Goal: Task Accomplishment & Management: Manage account settings

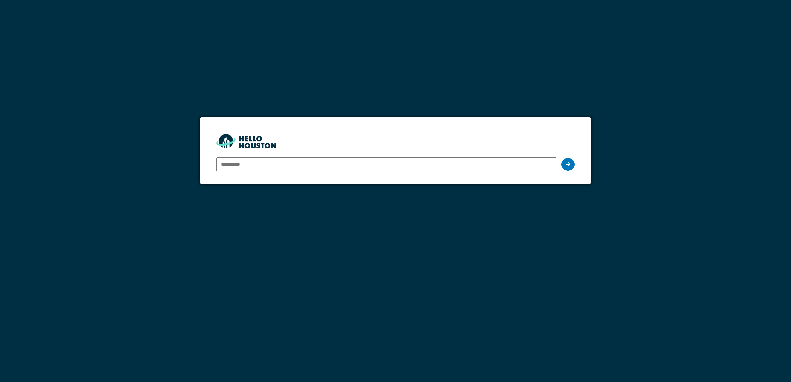
type input "**********"
click at [290, 163] on input "**********" at bounding box center [387, 165] width 340 height 14
click at [570, 165] on icon at bounding box center [568, 164] width 5 height 5
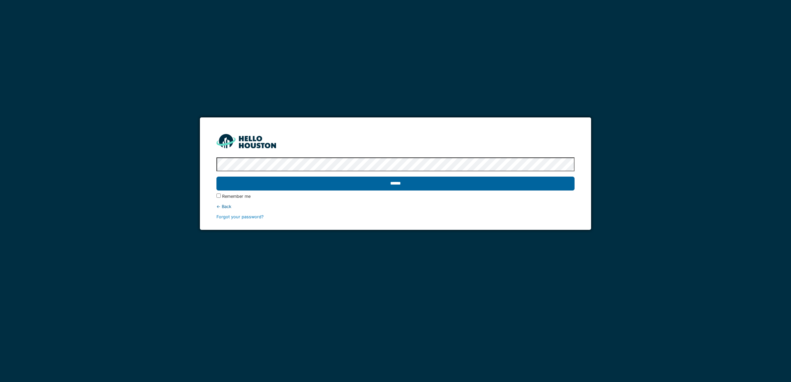
click at [408, 183] on input "******" at bounding box center [396, 184] width 358 height 14
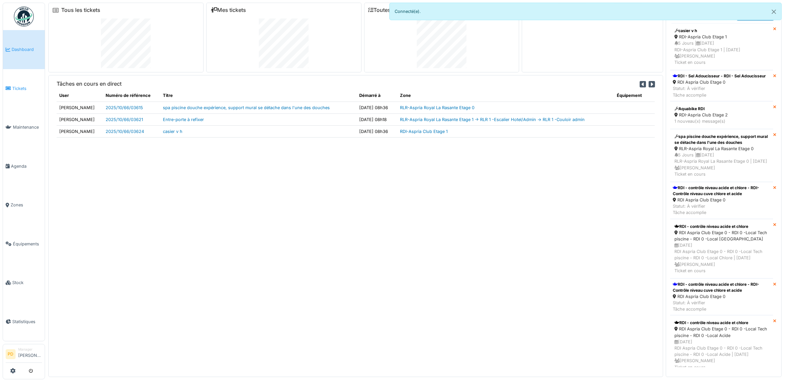
click at [27, 86] on span "Tickets" at bounding box center [27, 88] width 30 height 6
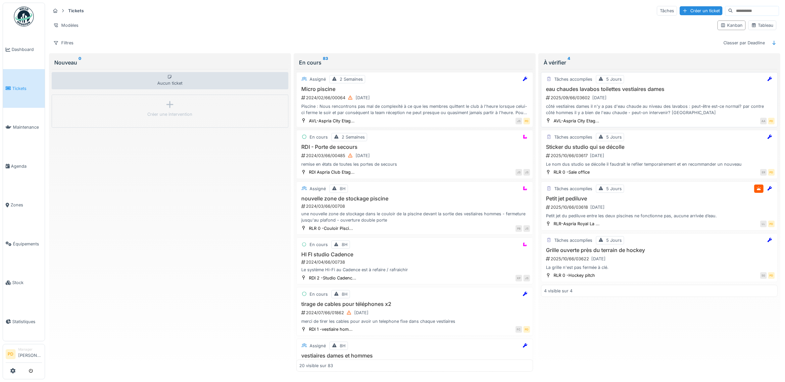
click at [662, 105] on div "côté vestiaires dames il n'y a pas d'eau chaude au niveau des lavabos : peut-êt…" at bounding box center [659, 109] width 231 height 13
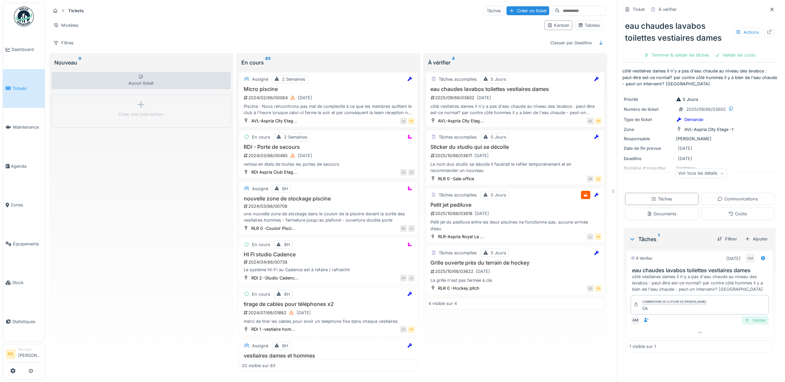
click at [749, 322] on div "Valider" at bounding box center [755, 320] width 27 height 9
click at [713, 53] on div "Clôturer le ticket" at bounding box center [723, 55] width 46 height 9
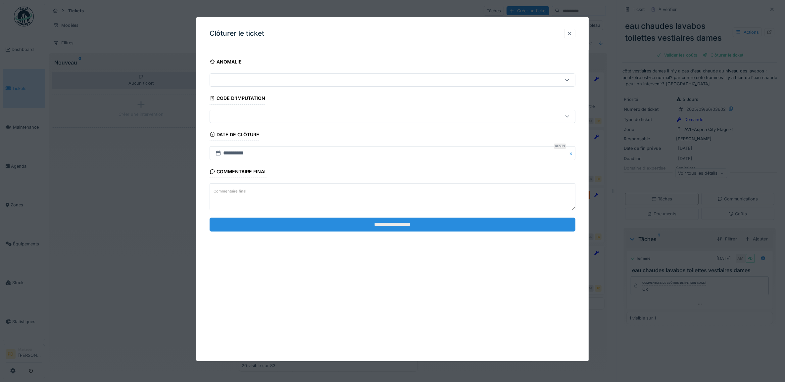
click at [497, 226] on input "**********" at bounding box center [393, 225] width 366 height 14
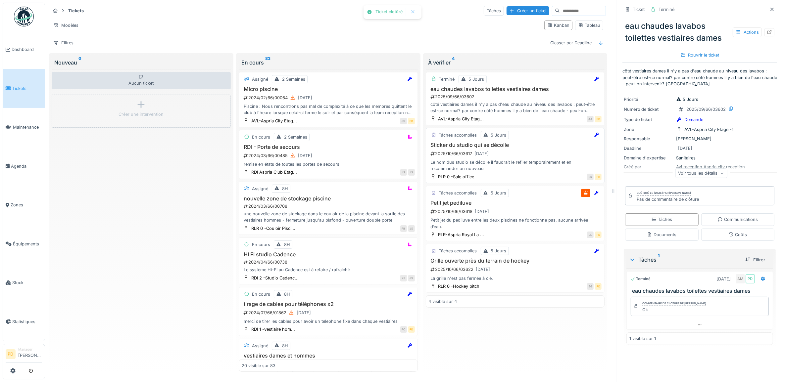
click at [521, 148] on h3 "Sticker du studio qui se décolle" at bounding box center [515, 145] width 173 height 6
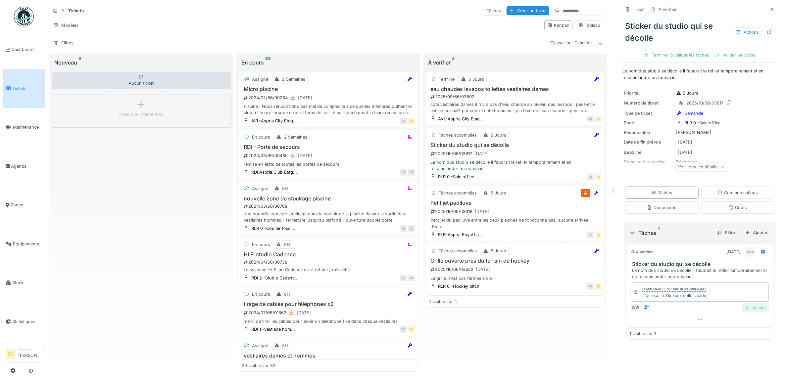
click at [742, 308] on div "Valider" at bounding box center [755, 308] width 27 height 9
click at [684, 57] on div "Valider les coûts" at bounding box center [677, 55] width 46 height 9
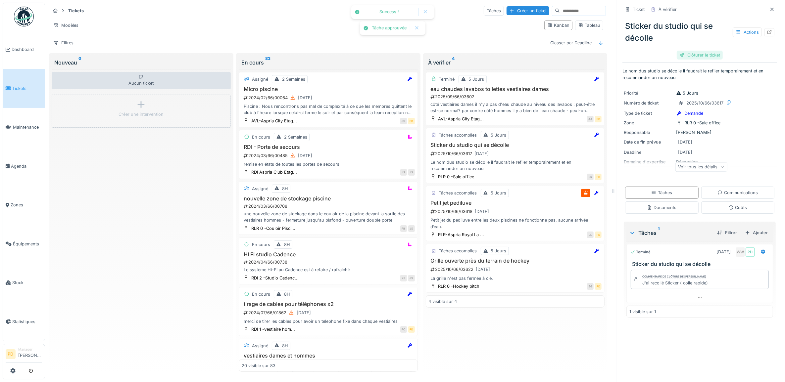
click at [696, 56] on div "Clôturer le ticket" at bounding box center [700, 55] width 46 height 9
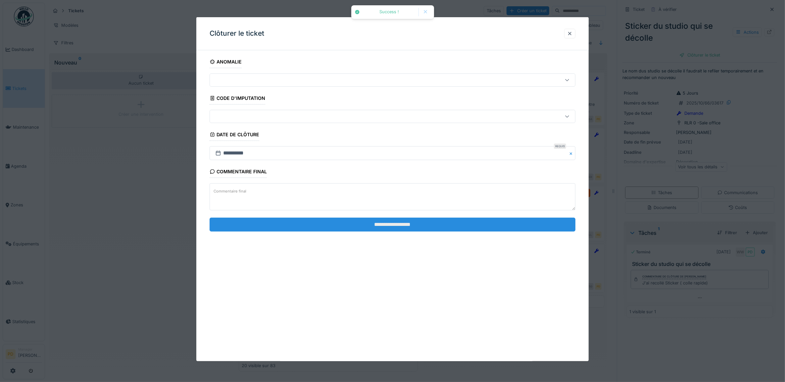
click at [517, 227] on input "**********" at bounding box center [393, 225] width 366 height 14
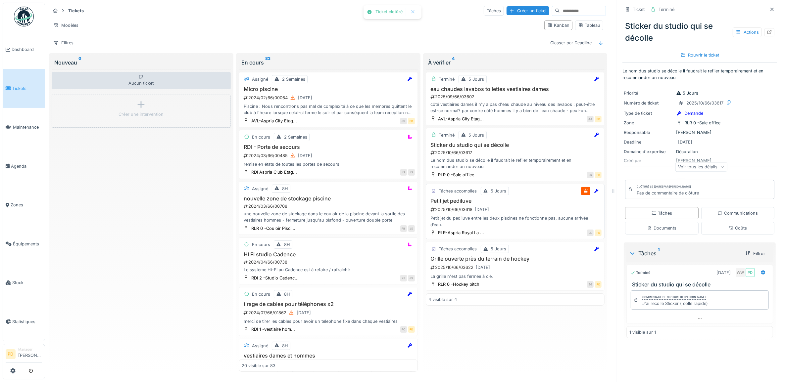
click at [519, 204] on h3 "Petit jet pediluve" at bounding box center [515, 201] width 173 height 6
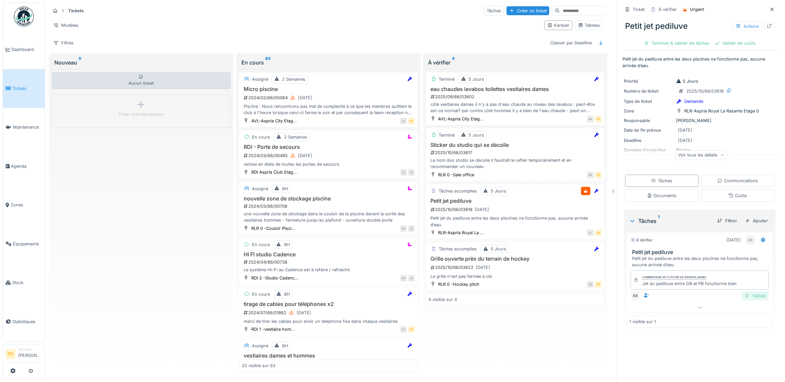
click at [746, 296] on div "Valider" at bounding box center [755, 296] width 27 height 9
click at [676, 43] on div "Terminer & valider les tâches" at bounding box center [676, 43] width 71 height 9
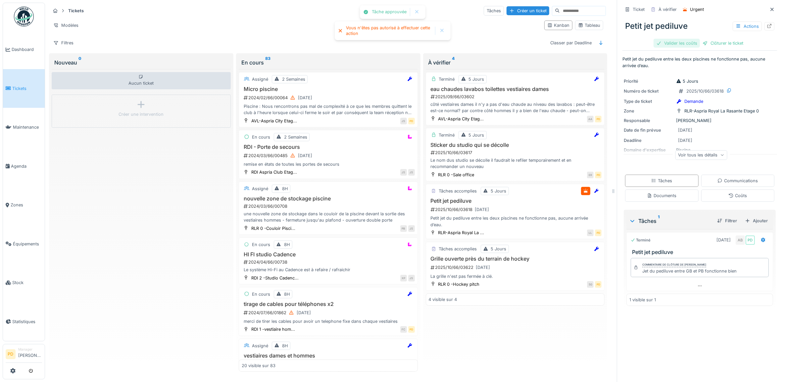
click at [682, 43] on div "Valider les coûts" at bounding box center [677, 43] width 46 height 9
click at [699, 43] on div "Clôturer le ticket" at bounding box center [700, 43] width 46 height 9
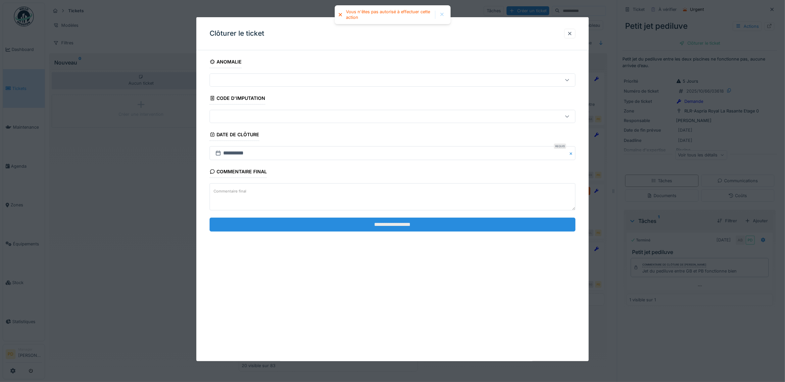
click at [513, 226] on input "**********" at bounding box center [393, 225] width 366 height 14
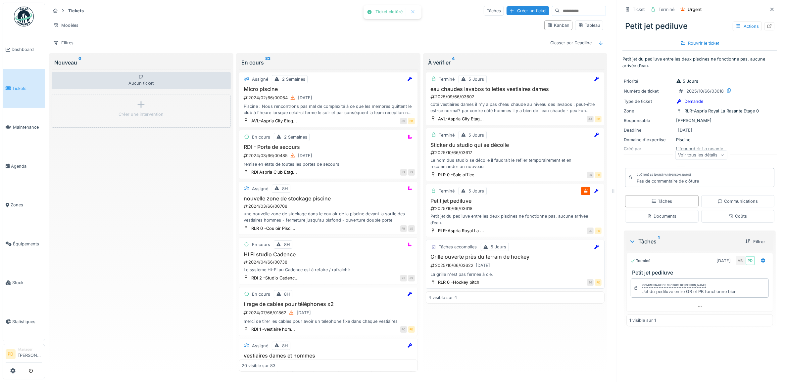
click at [517, 269] on div "2025/10/66/03622 29/09/2025" at bounding box center [516, 266] width 172 height 8
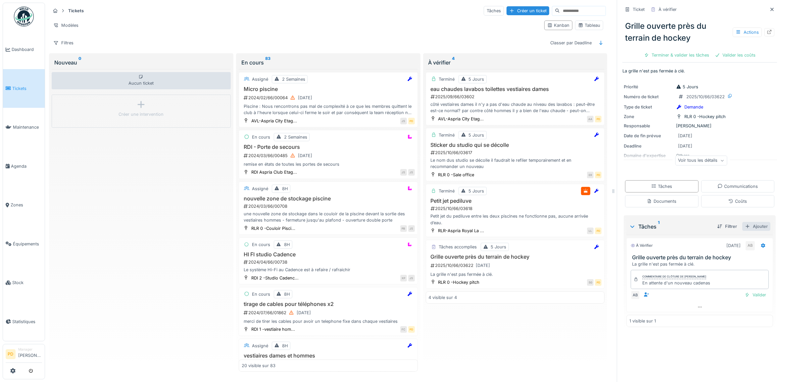
click at [744, 226] on div "Ajouter" at bounding box center [756, 226] width 28 height 9
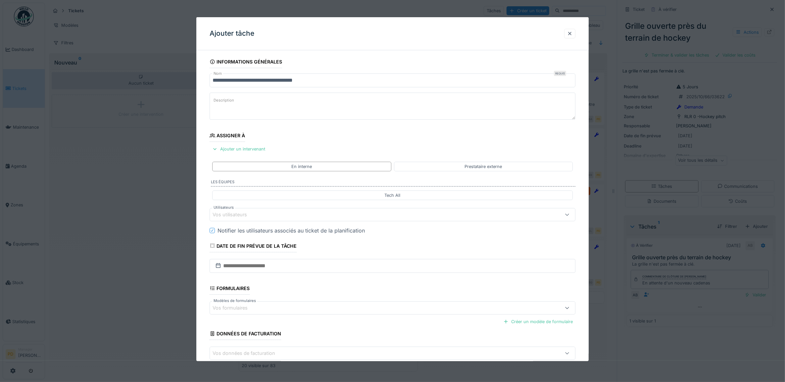
drag, startPoint x: 212, startPoint y: 81, endPoint x: 217, endPoint y: 83, distance: 5.2
click at [213, 81] on input "**********" at bounding box center [393, 81] width 366 height 14
type input "**********"
click at [243, 146] on div "Ajouter un intervenant" at bounding box center [239, 149] width 58 height 9
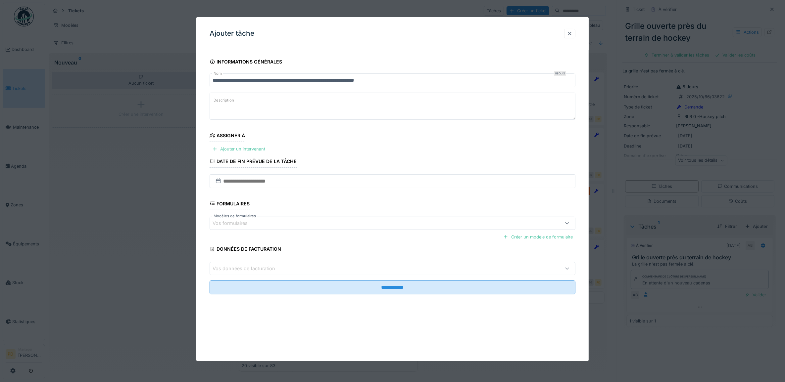
click at [253, 150] on div "Ajouter un intervenant" at bounding box center [239, 149] width 58 height 9
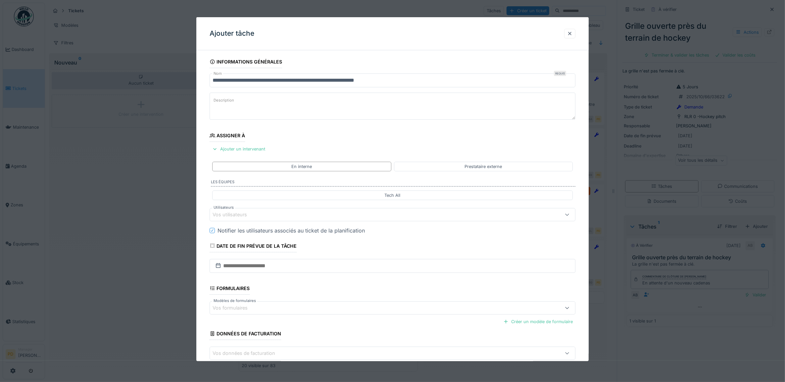
click at [257, 216] on div "Vos utilisateurs" at bounding box center [372, 214] width 319 height 7
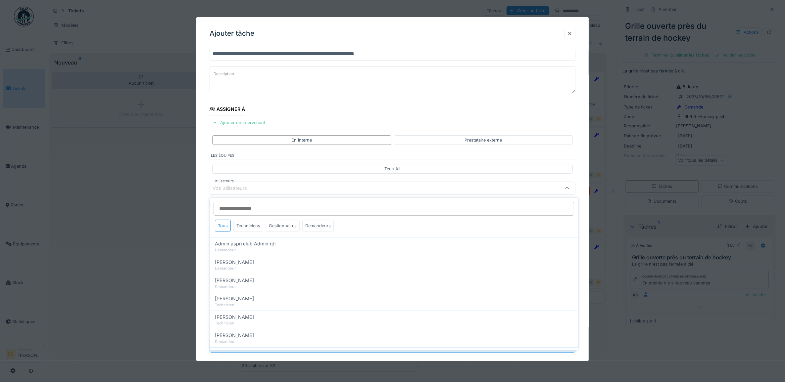
click at [254, 224] on div "Techniciens" at bounding box center [249, 226] width 30 height 12
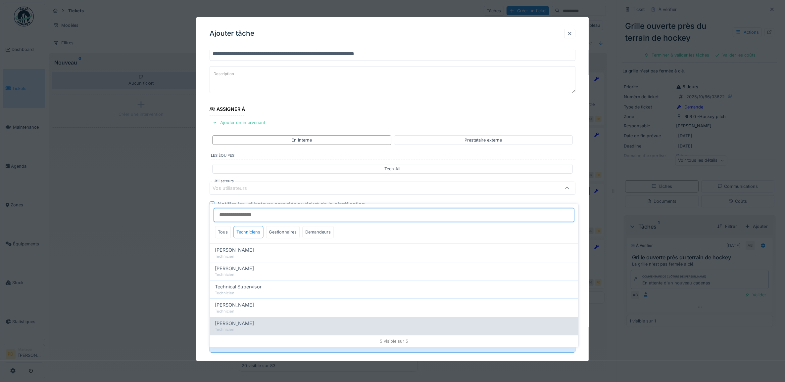
scroll to position [6, 0]
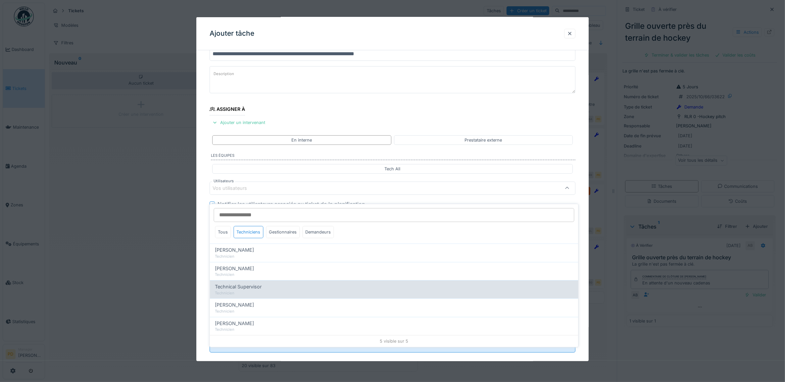
click at [248, 283] on span "Technical Supervisor" at bounding box center [238, 286] width 47 height 7
type input "****"
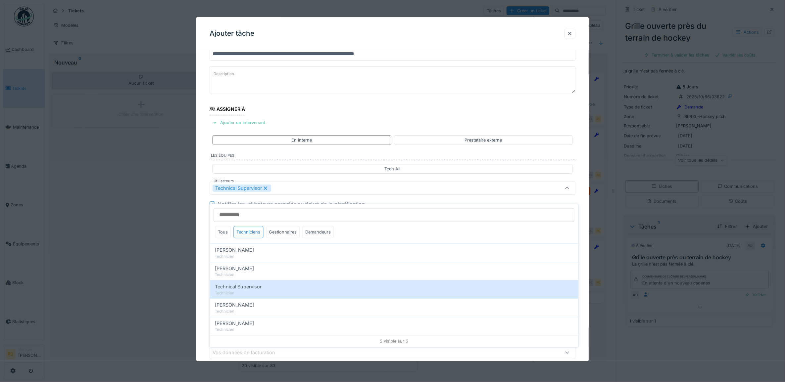
click at [204, 207] on div "**********" at bounding box center [392, 213] width 393 height 368
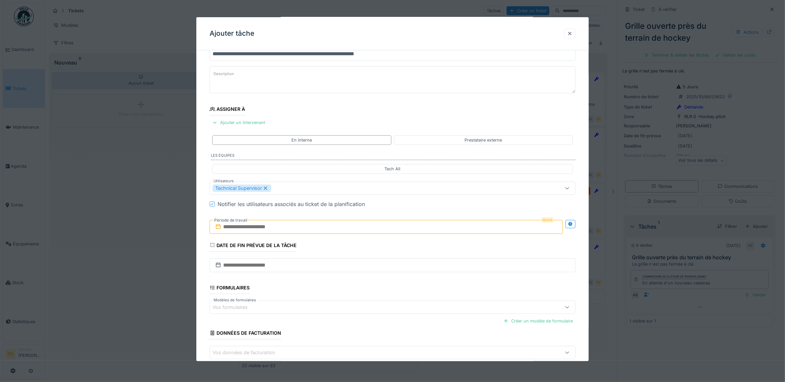
click at [257, 227] on input "text" at bounding box center [387, 227] width 354 height 14
click at [359, 312] on div "29" at bounding box center [355, 314] width 9 height 10
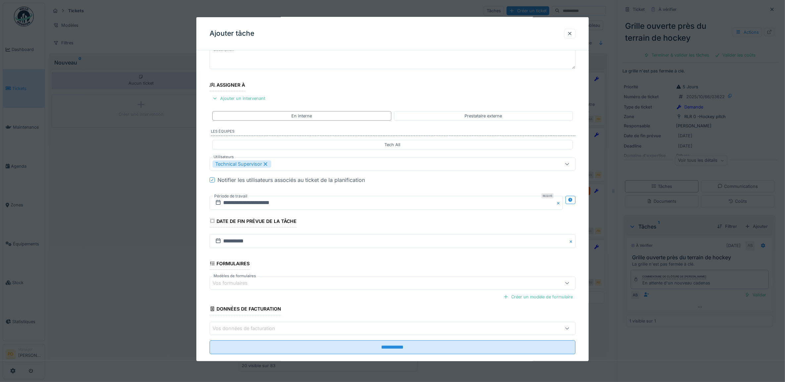
scroll to position [64, 0]
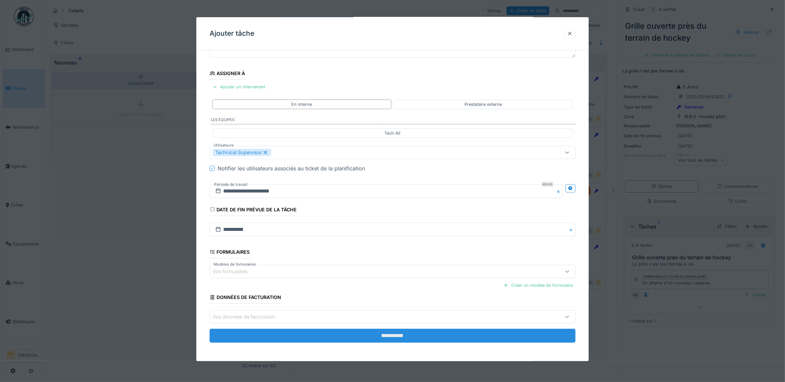
click at [389, 335] on input "**********" at bounding box center [393, 336] width 366 height 14
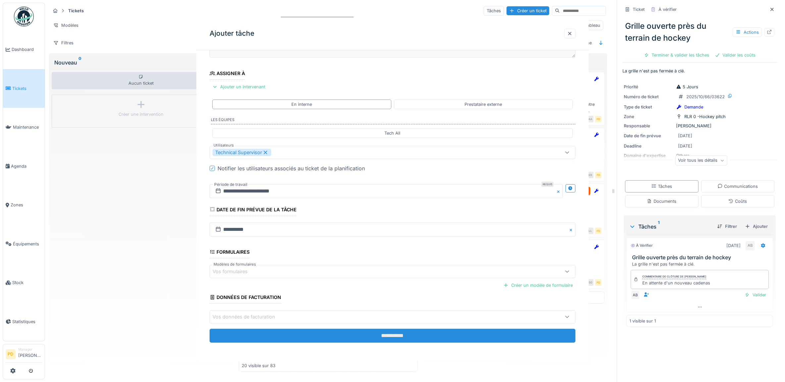
scroll to position [0, 0]
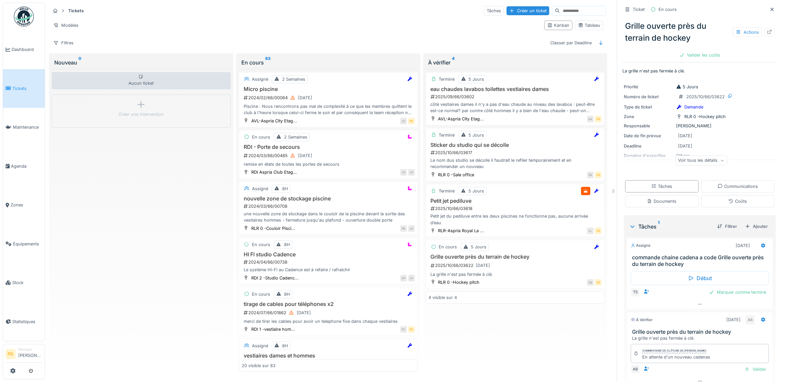
click at [19, 85] on span "Tickets" at bounding box center [27, 88] width 30 height 6
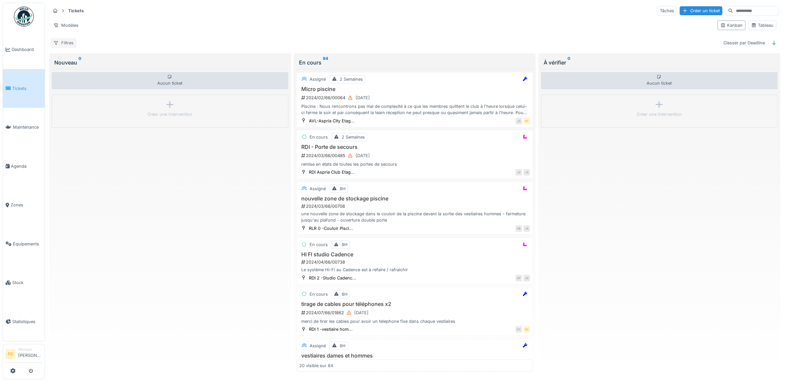
click at [61, 45] on div "Filtres" at bounding box center [63, 43] width 26 height 10
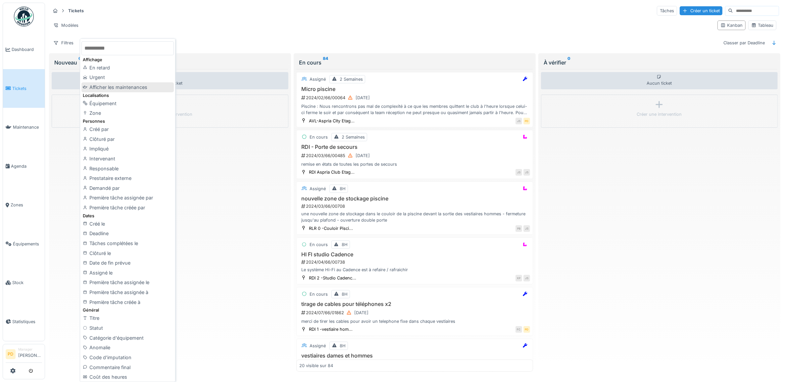
click at [104, 86] on div "Afficher les maintenances" at bounding box center [127, 87] width 92 height 10
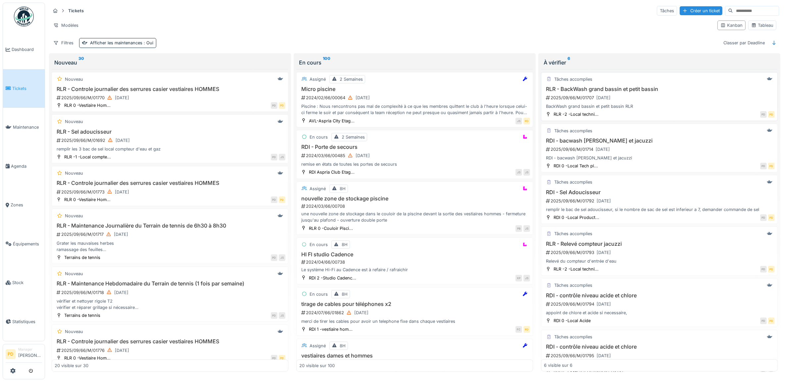
click at [671, 92] on h3 "RLR - BackWash grand bassin et petit bassin" at bounding box center [659, 89] width 231 height 6
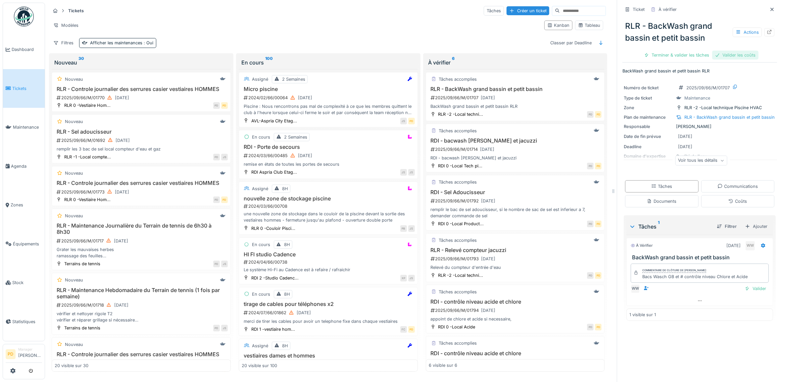
click at [721, 52] on div "Valider les coûts" at bounding box center [735, 55] width 46 height 9
click at [709, 55] on div "Terminer & valider les tâches" at bounding box center [700, 55] width 71 height 9
click at [686, 55] on div "Clôturer le ticket" at bounding box center [700, 55] width 46 height 9
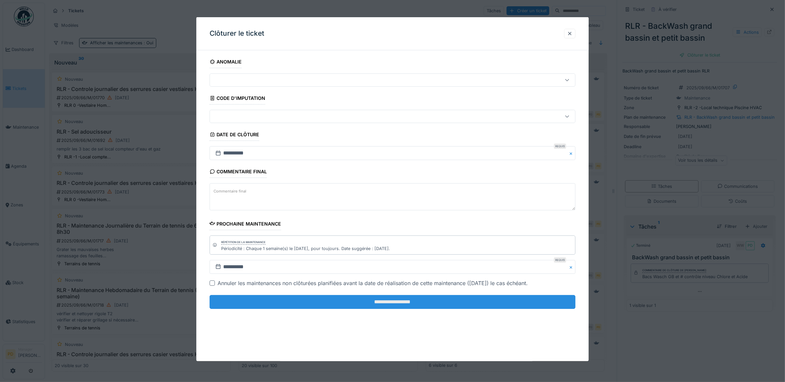
click at [388, 303] on input "**********" at bounding box center [393, 302] width 366 height 14
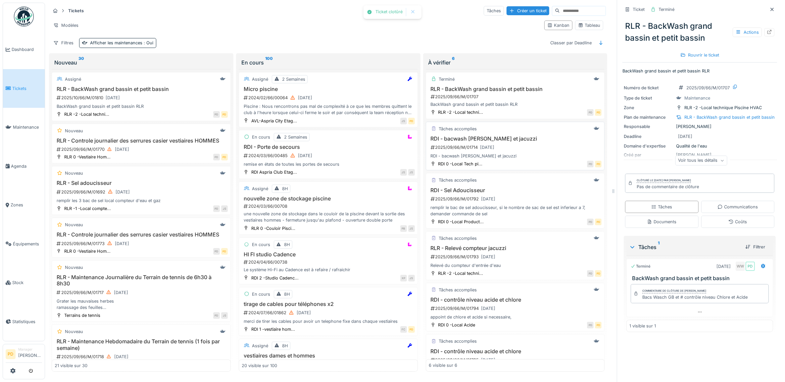
click at [497, 141] on h3 "RDI - bacwash piscine et jacuzzi" at bounding box center [515, 139] width 173 height 6
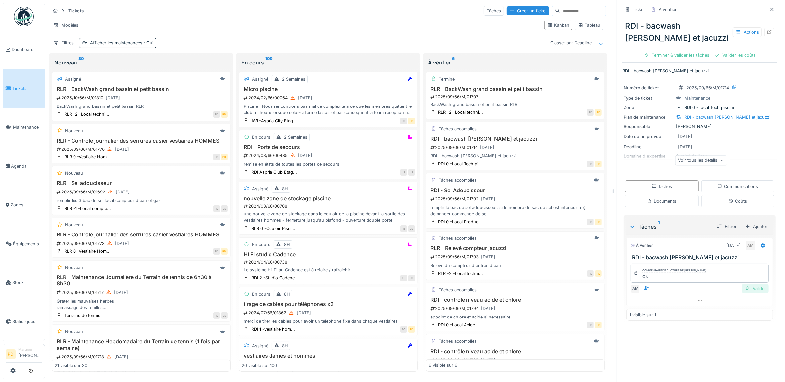
click at [747, 292] on div "Valider" at bounding box center [755, 288] width 27 height 9
click at [685, 57] on div "Valider les coûts" at bounding box center [677, 55] width 46 height 9
click at [688, 56] on div "Clôturer le ticket" at bounding box center [700, 55] width 46 height 9
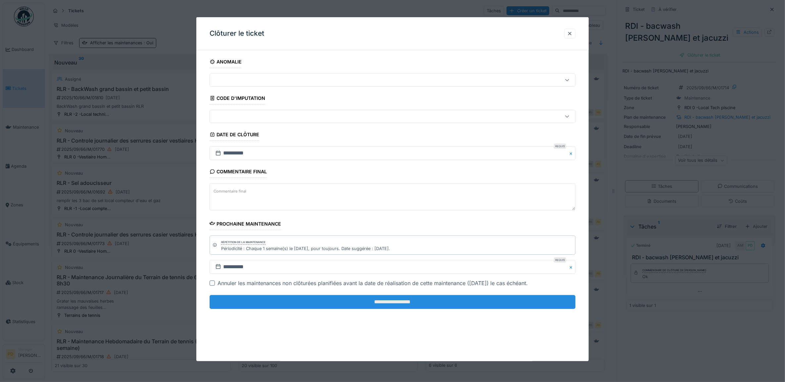
click at [469, 303] on input "**********" at bounding box center [393, 302] width 366 height 14
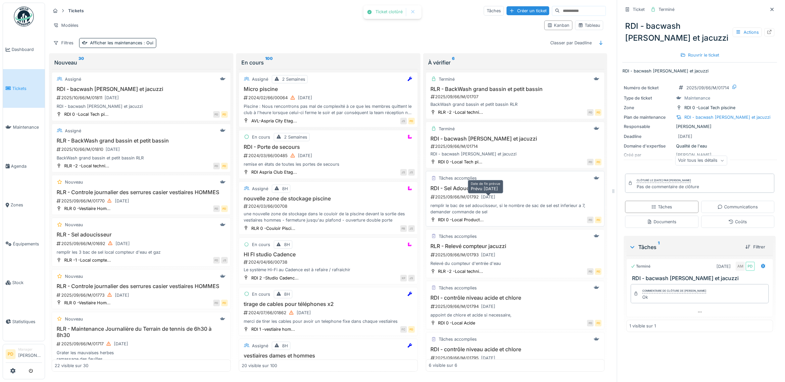
click at [488, 200] on div "29/09/2025" at bounding box center [488, 197] width 14 height 6
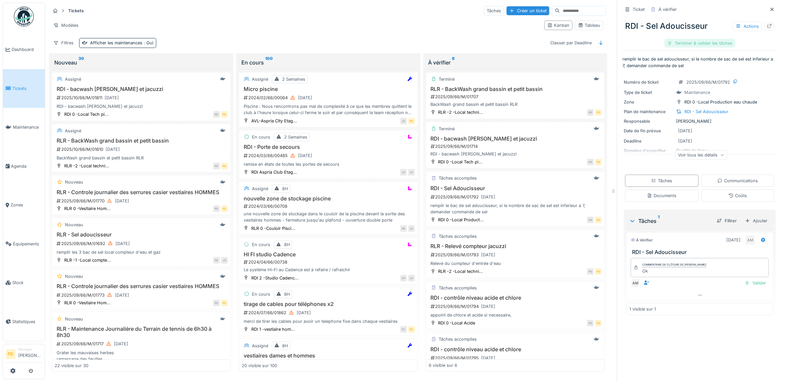
click at [690, 43] on div "Terminer & valider les tâches" at bounding box center [700, 43] width 71 height 9
click at [701, 40] on div "Clôturer le ticket" at bounding box center [700, 43] width 46 height 9
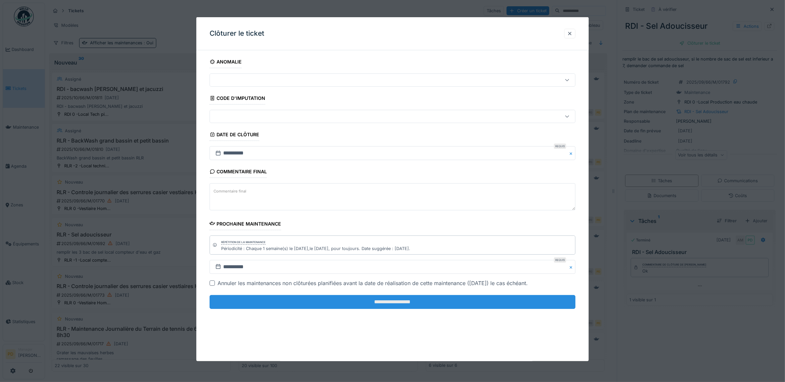
click at [461, 302] on input "**********" at bounding box center [393, 302] width 366 height 14
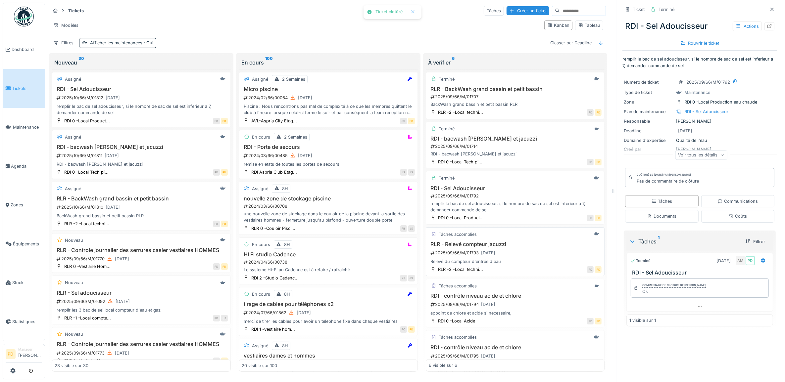
click at [483, 248] on h3 "RLR - Relevé compteur jacuzzi" at bounding box center [515, 244] width 173 height 6
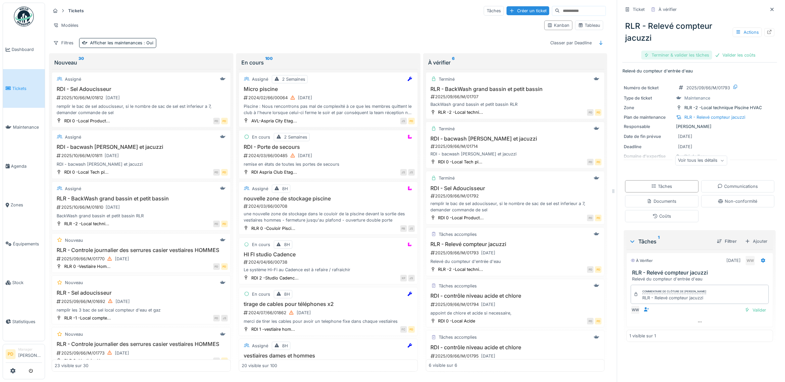
click at [680, 55] on div "Terminer & valider les tâches" at bounding box center [676, 55] width 71 height 9
click at [681, 55] on div "Valider les coûts" at bounding box center [677, 55] width 46 height 9
click at [696, 55] on div "Clôturer le ticket" at bounding box center [700, 55] width 46 height 9
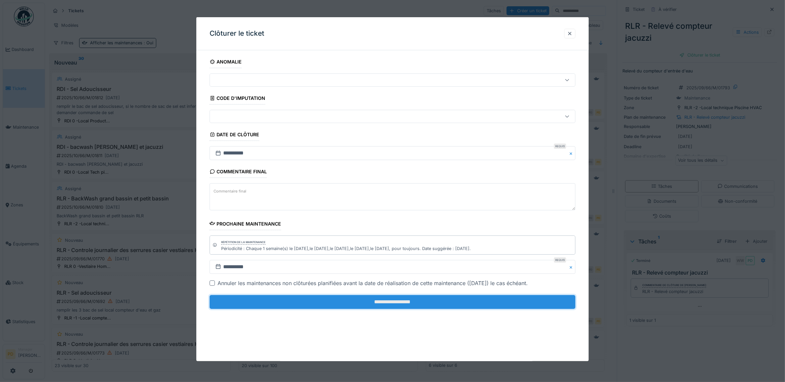
click at [469, 301] on input "**********" at bounding box center [393, 302] width 366 height 14
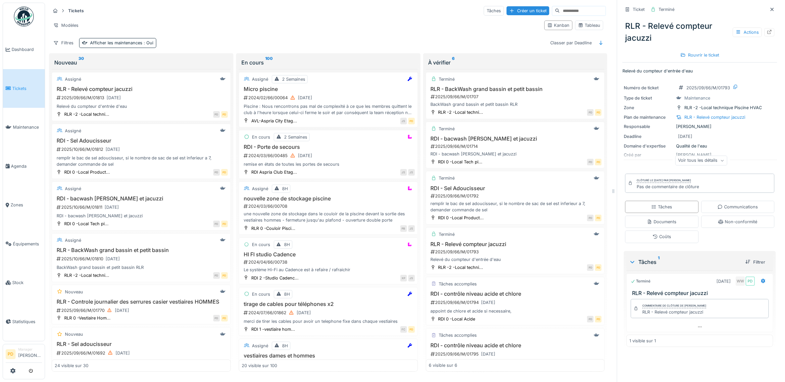
click at [19, 86] on span "Tickets" at bounding box center [27, 88] width 30 height 6
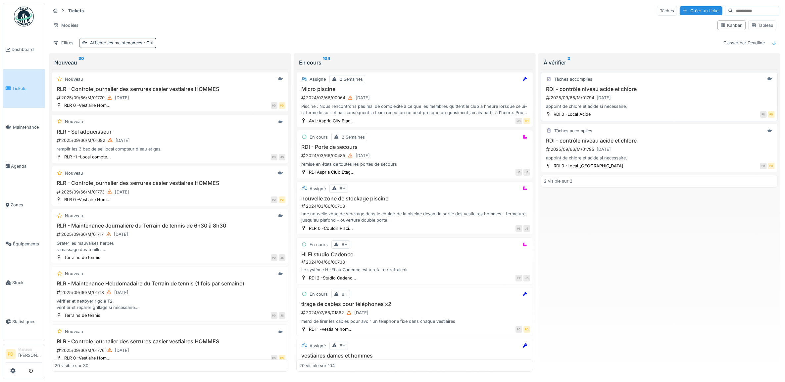
click at [662, 97] on div "2025/09/66/M/01794 29/09/2025" at bounding box center [659, 98] width 229 height 8
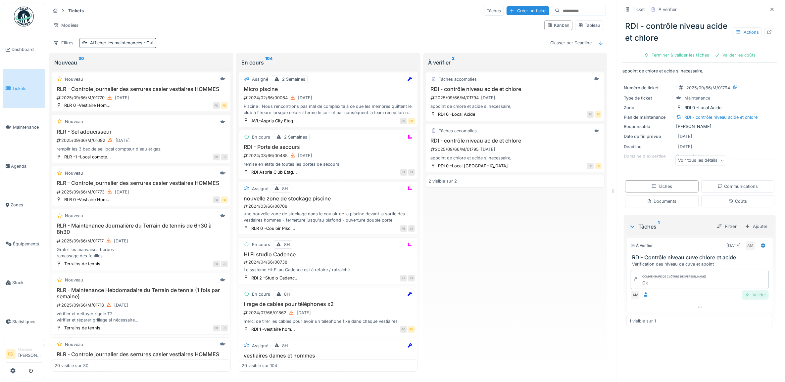
click at [744, 296] on div "Valider" at bounding box center [755, 295] width 27 height 9
click at [668, 55] on div "Valider les coûts" at bounding box center [677, 55] width 46 height 9
click at [683, 55] on div "Clôturer le ticket" at bounding box center [700, 55] width 46 height 9
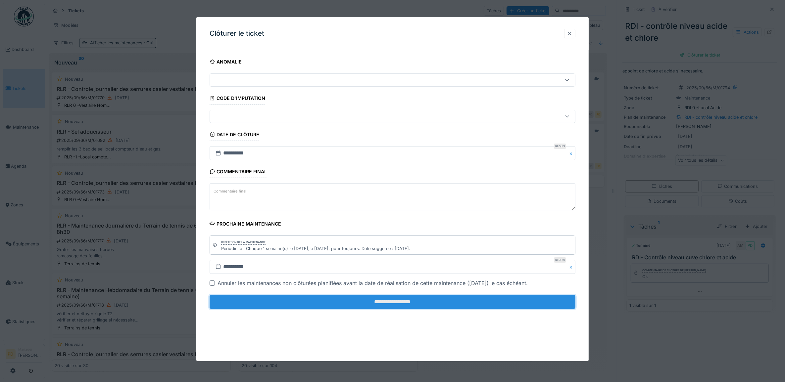
click at [417, 303] on input "**********" at bounding box center [393, 302] width 366 height 14
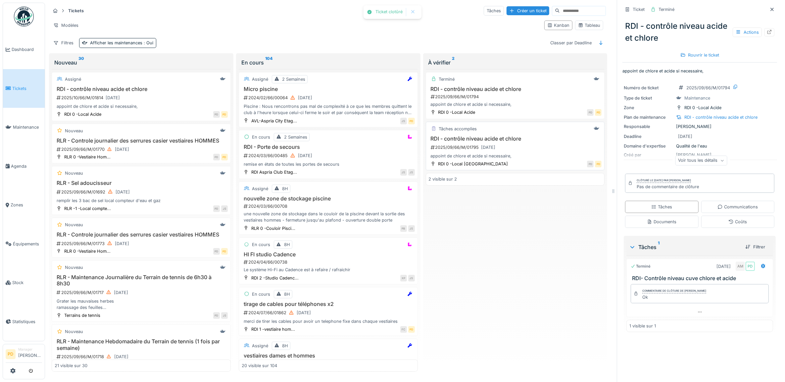
click at [506, 149] on div "2025/09/66/M/01795 29/09/2025" at bounding box center [516, 147] width 172 height 8
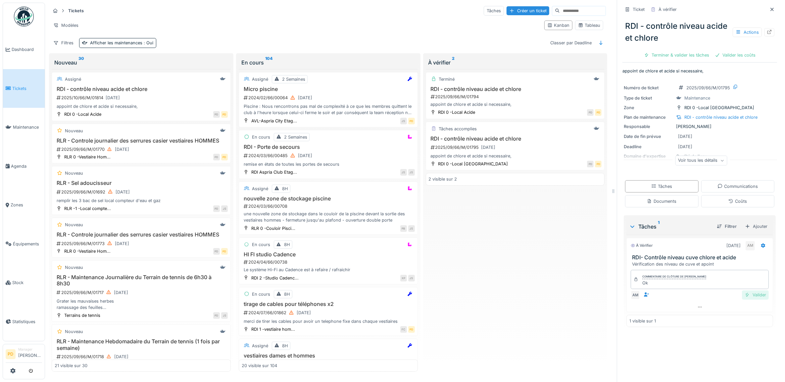
click at [749, 295] on div "Valider" at bounding box center [755, 295] width 27 height 9
click at [678, 55] on div "Valider les coûts" at bounding box center [677, 55] width 46 height 9
click at [679, 55] on div "Clôturer le ticket" at bounding box center [700, 55] width 46 height 9
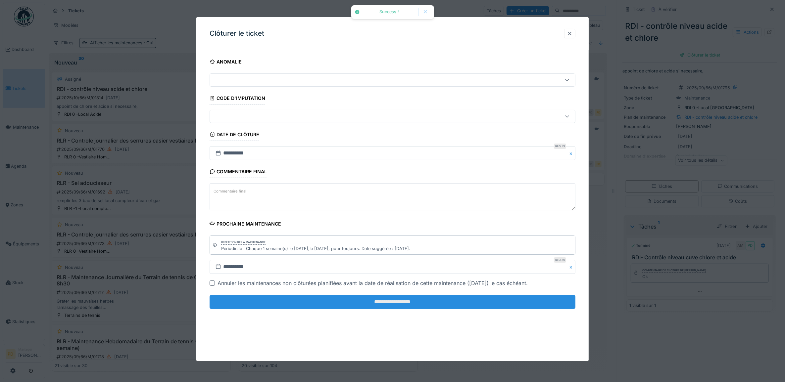
click at [428, 299] on input "**********" at bounding box center [393, 302] width 366 height 14
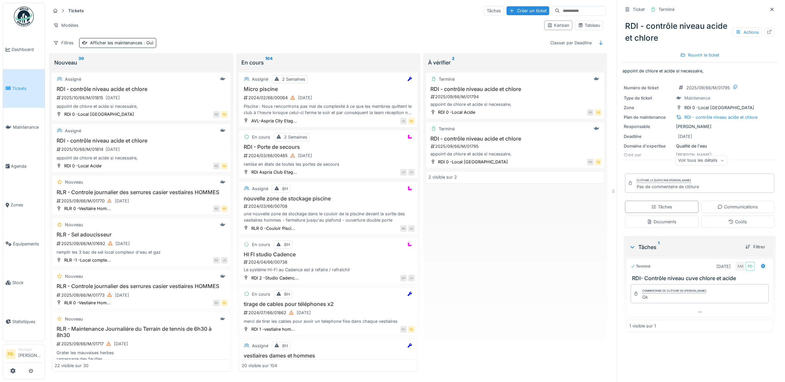
click at [22, 86] on span "Tickets" at bounding box center [27, 88] width 30 height 6
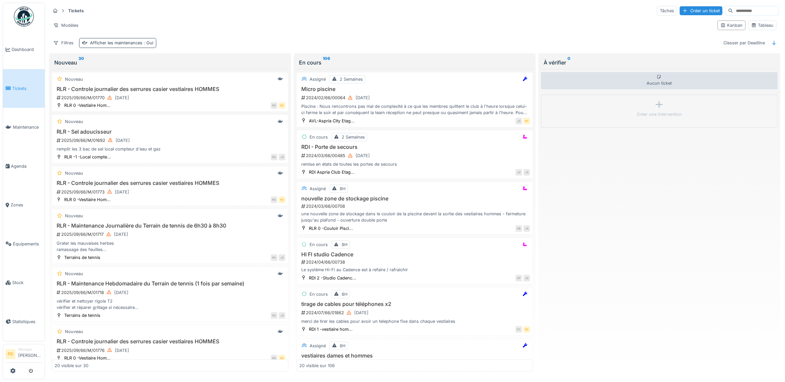
click at [123, 43] on div "Afficher les maintenances : Oui" at bounding box center [121, 43] width 63 height 6
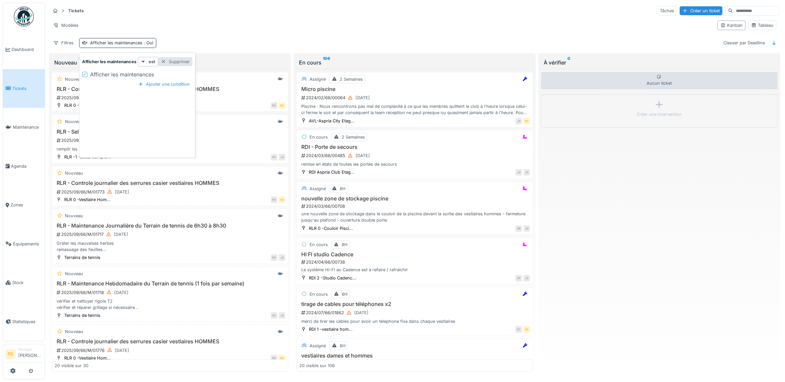
click at [186, 63] on div "Supprimer" at bounding box center [175, 61] width 34 height 9
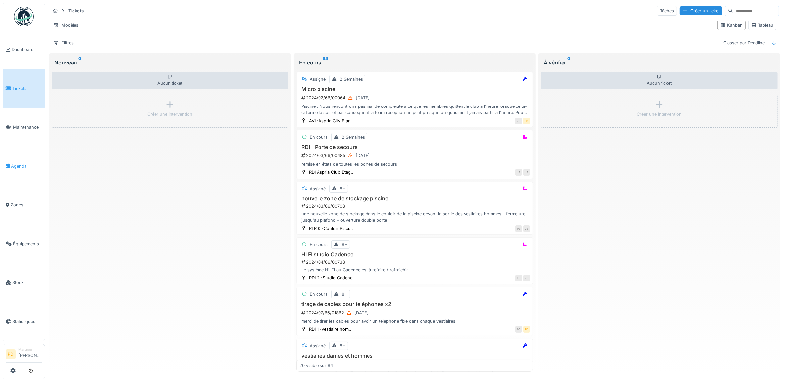
click at [19, 164] on span "Agenda" at bounding box center [26, 166] width 31 height 6
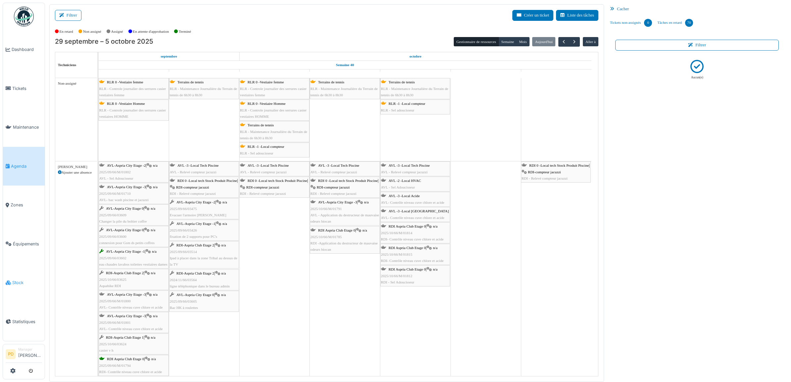
click at [22, 280] on span "Stock" at bounding box center [27, 283] width 30 height 6
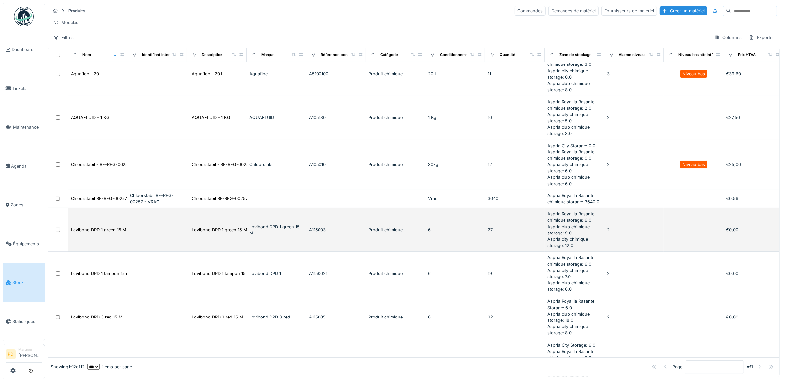
scroll to position [83, 0]
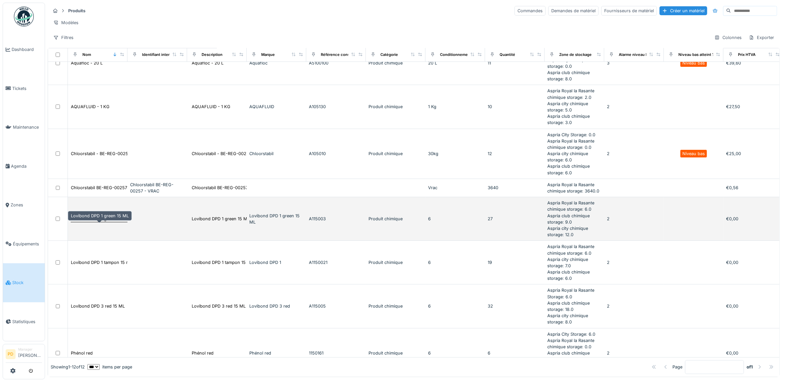
click at [118, 222] on div "Lovibond DPD 1 green 15 ML" at bounding box center [100, 219] width 58 height 6
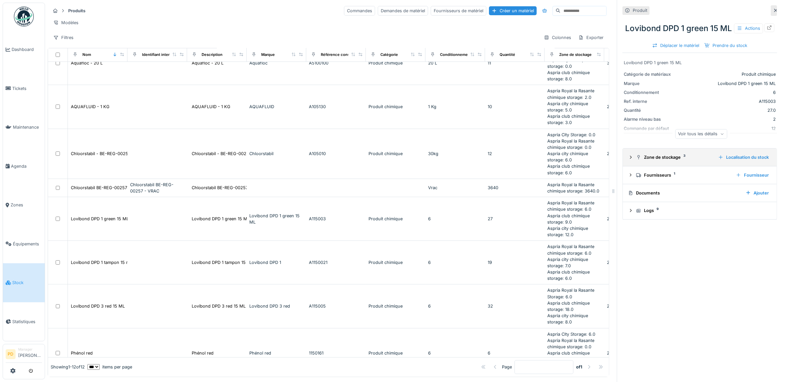
click at [629, 162] on div "Zone de stockage 3 Localisation du stock" at bounding box center [699, 157] width 143 height 9
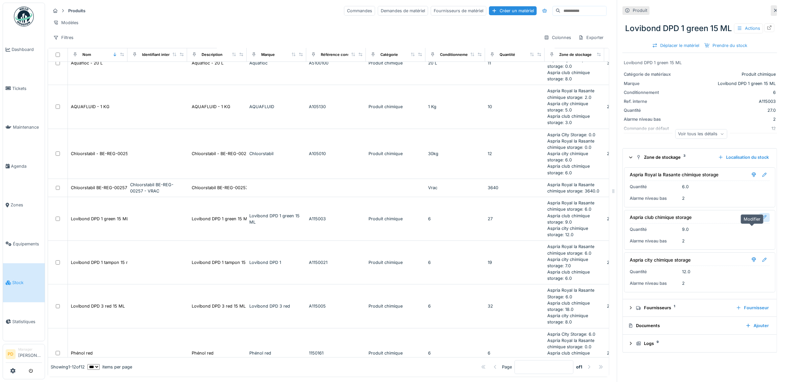
click at [762, 221] on div at bounding box center [764, 218] width 5 height 6
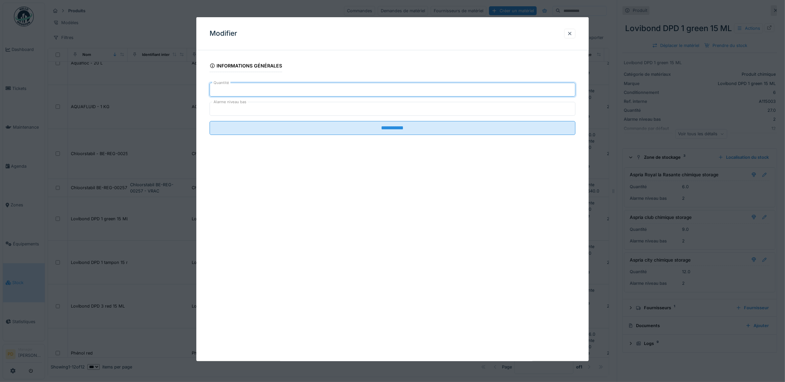
drag, startPoint x: 226, startPoint y: 95, endPoint x: 195, endPoint y: 94, distance: 31.5
click at [195, 94] on div "**********" at bounding box center [415, 191] width 740 height 382
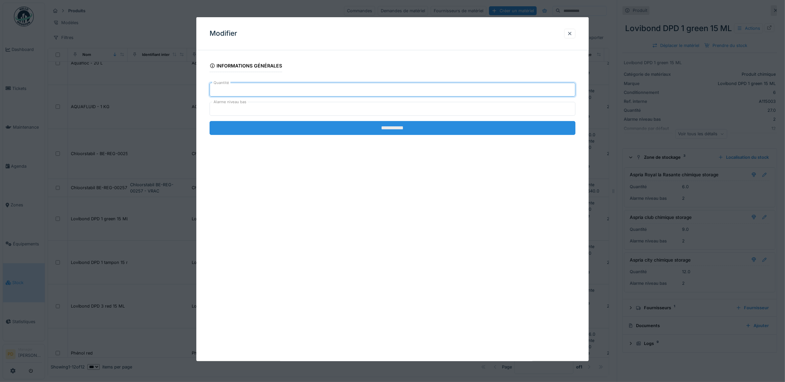
type input "**"
click at [403, 132] on input "**********" at bounding box center [393, 128] width 366 height 14
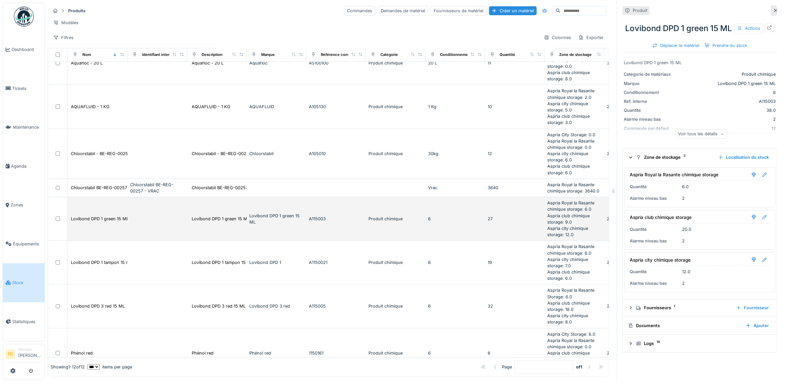
scroll to position [124, 0]
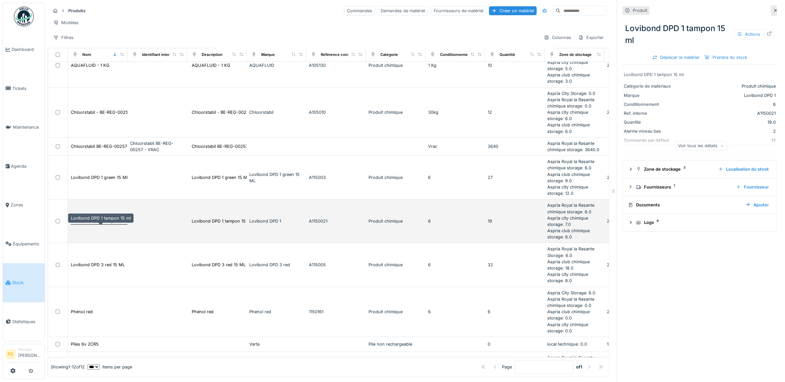
click at [82, 225] on div "Lovibond DPD 1 tampon 15 ml" at bounding box center [101, 221] width 60 height 6
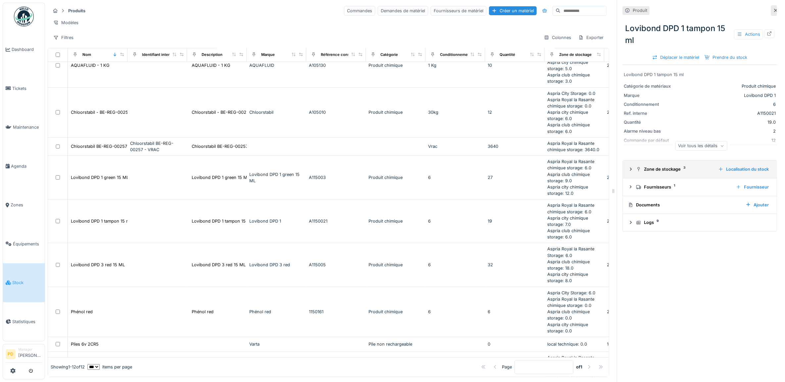
drag, startPoint x: 625, startPoint y: 171, endPoint x: 643, endPoint y: 179, distance: 19.6
click at [628, 171] on icon at bounding box center [630, 169] width 5 height 4
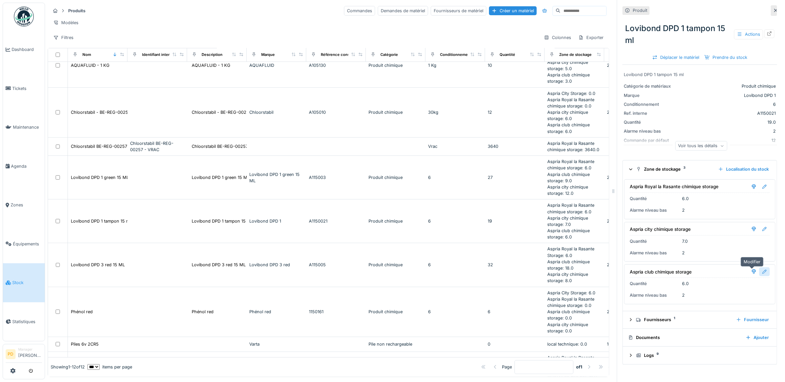
click at [762, 275] on div at bounding box center [764, 272] width 5 height 6
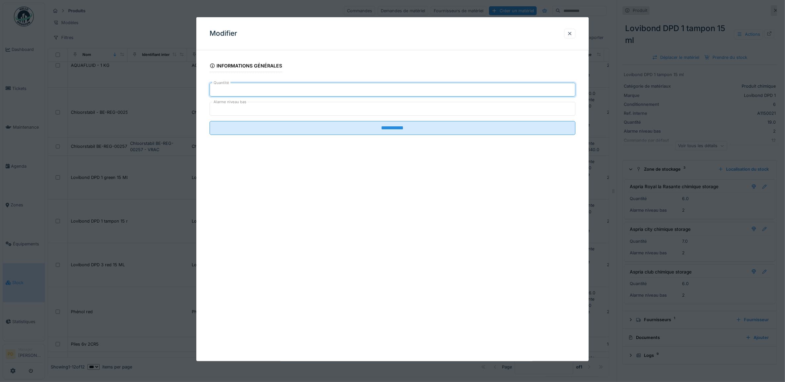
drag, startPoint x: 278, startPoint y: 90, endPoint x: 192, endPoint y: 92, distance: 85.8
click at [193, 92] on div "**********" at bounding box center [415, 191] width 740 height 382
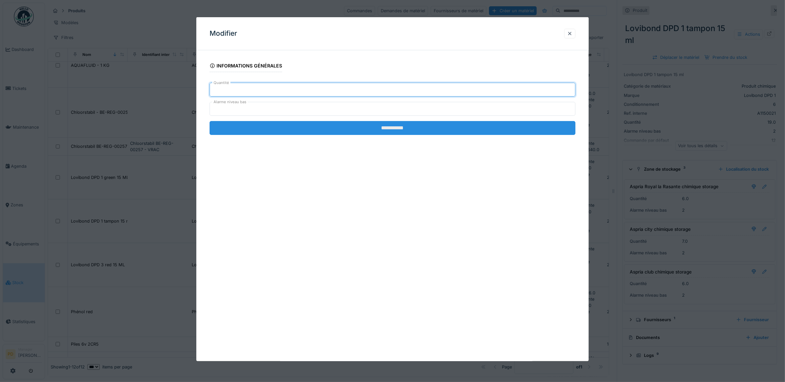
type input "**"
click at [394, 133] on input "**********" at bounding box center [393, 128] width 366 height 14
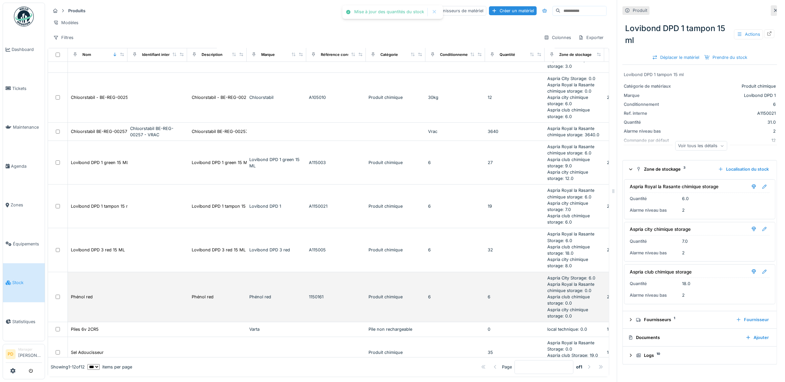
scroll to position [166, 0]
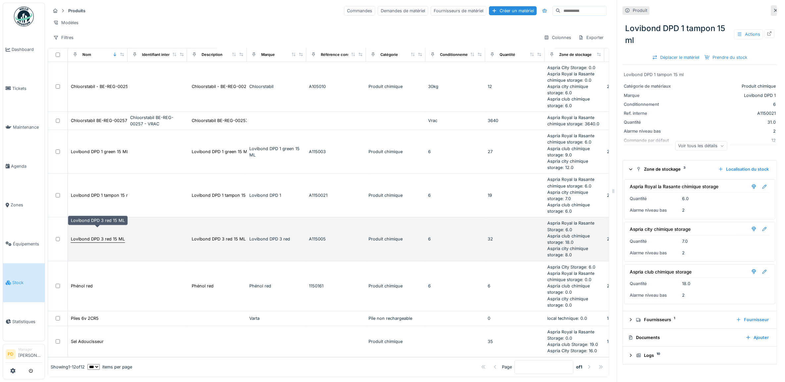
click at [80, 236] on div "Lovibond DPD 3 red 15 ML" at bounding box center [98, 239] width 54 height 6
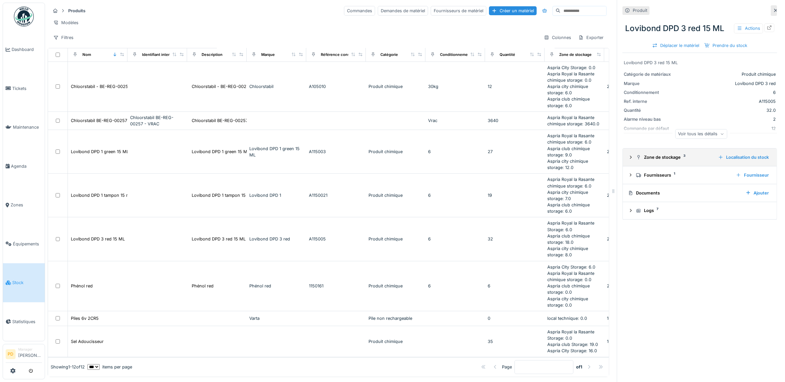
click at [628, 160] on icon at bounding box center [630, 157] width 5 height 4
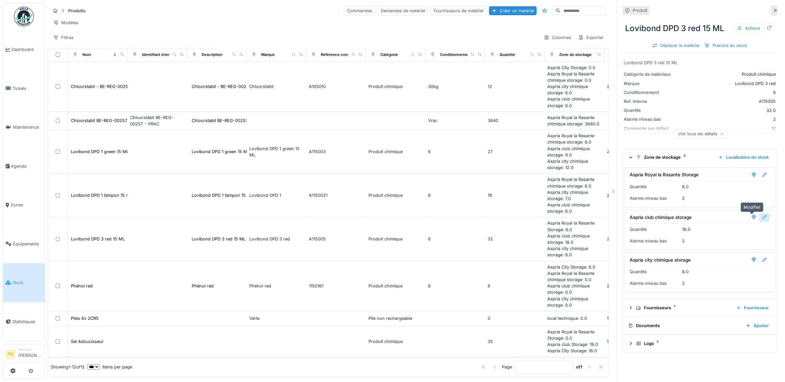
click at [762, 218] on div at bounding box center [764, 218] width 5 height 6
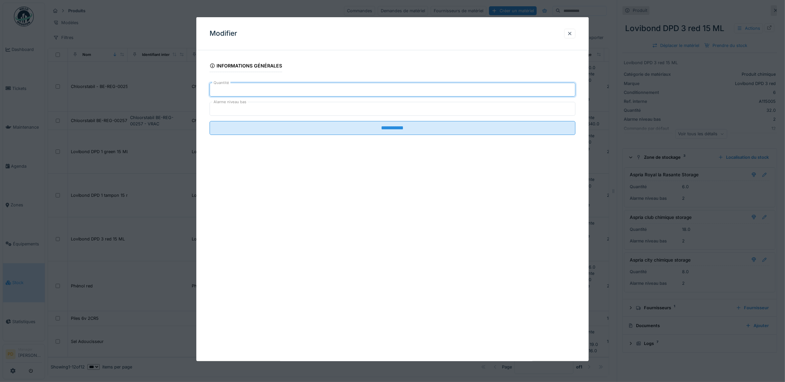
drag, startPoint x: 265, startPoint y: 89, endPoint x: 171, endPoint y: 89, distance: 94.0
click at [170, 90] on div "**********" at bounding box center [415, 191] width 740 height 382
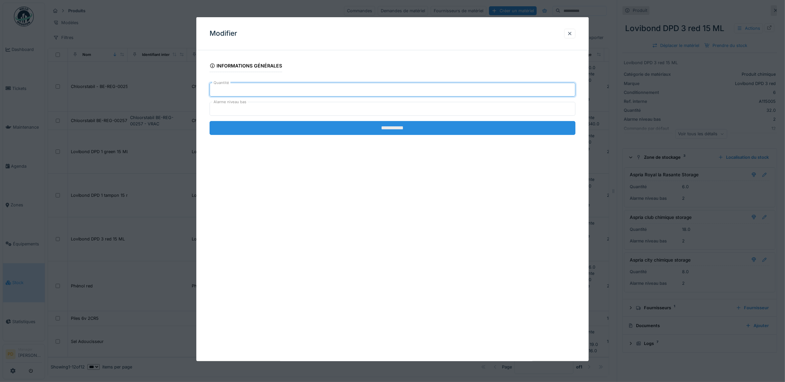
type input "**"
click at [358, 129] on input "**********" at bounding box center [393, 128] width 366 height 14
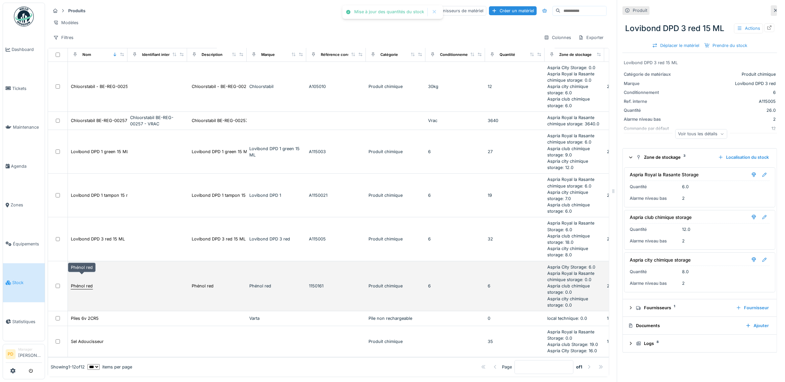
click at [82, 283] on div "Phénol red" at bounding box center [82, 286] width 22 height 6
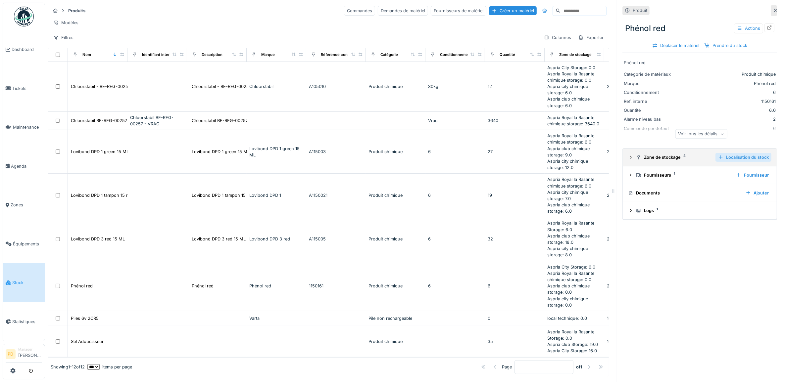
click at [716, 158] on div "Localisation du stock" at bounding box center [744, 157] width 56 height 9
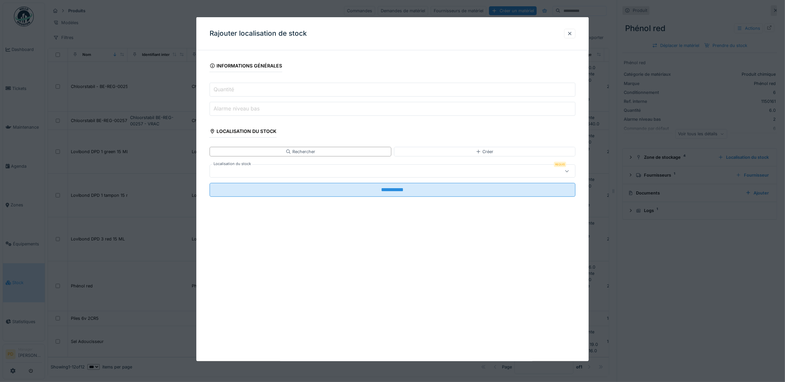
drag, startPoint x: 574, startPoint y: 36, endPoint x: 577, endPoint y: 49, distance: 13.3
click at [573, 36] on div at bounding box center [569, 33] width 5 height 6
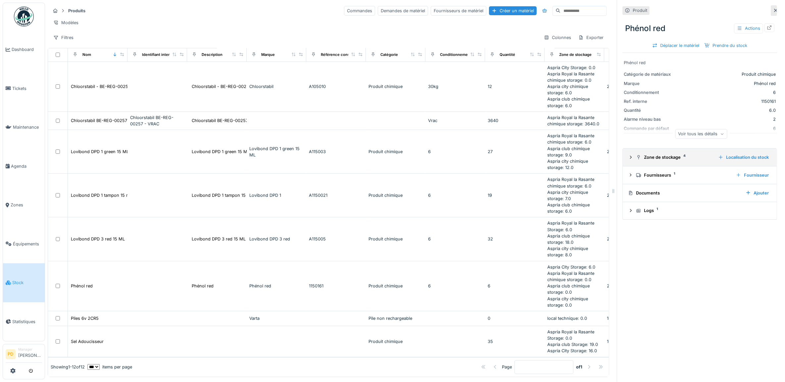
click at [628, 159] on icon at bounding box center [630, 157] width 5 height 4
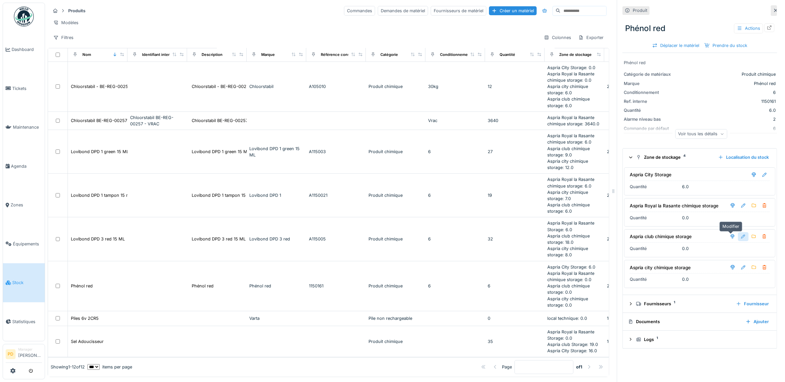
click at [741, 238] on div at bounding box center [743, 237] width 5 height 6
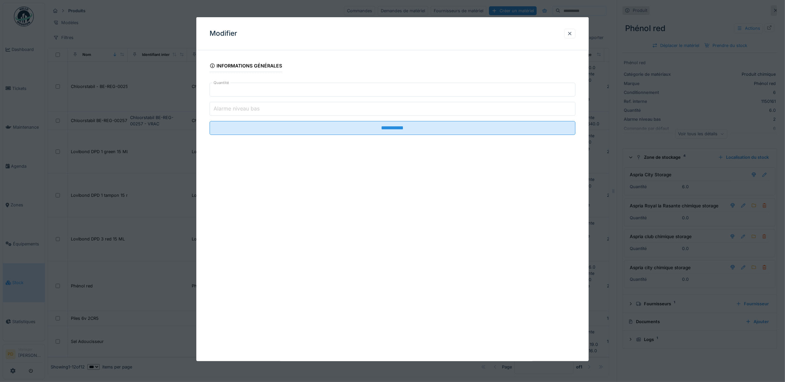
drag, startPoint x: 196, startPoint y: 88, endPoint x: 180, endPoint y: 88, distance: 15.6
click at [181, 88] on div "**********" at bounding box center [415, 191] width 740 height 382
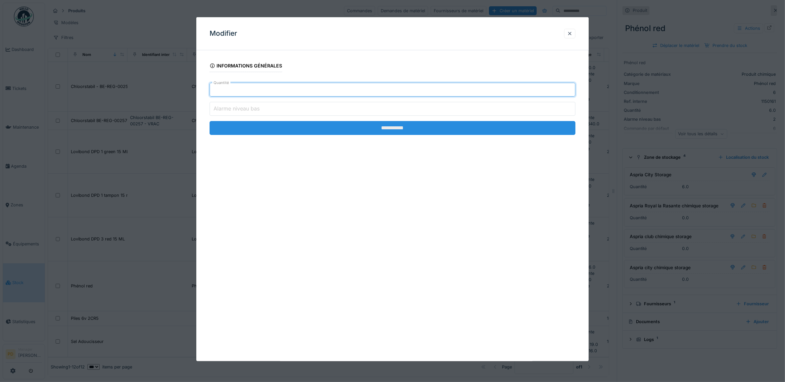
type input "**"
click at [402, 133] on input "**********" at bounding box center [393, 128] width 366 height 14
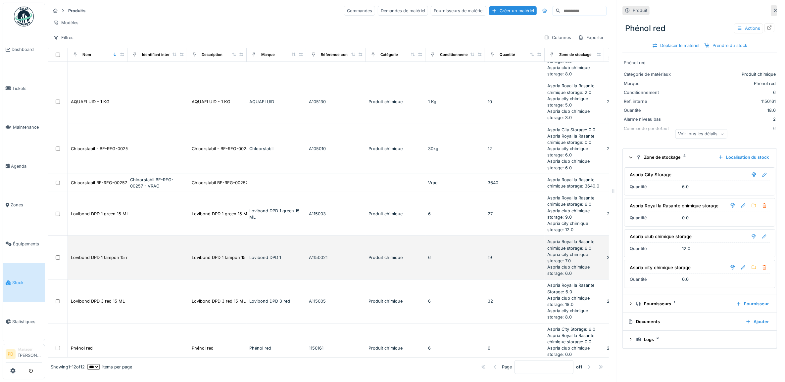
scroll to position [129, 0]
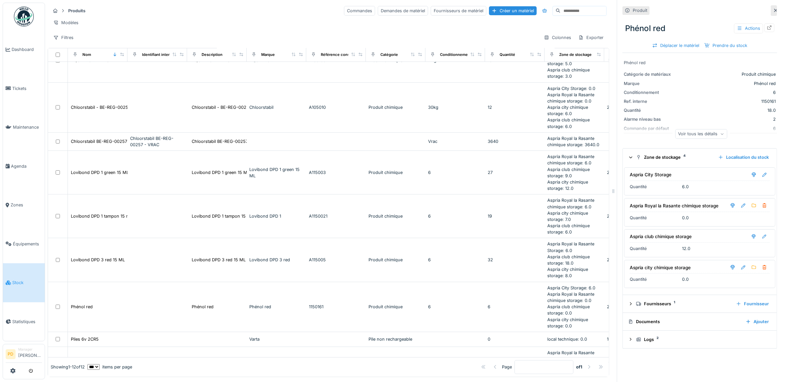
click at [19, 280] on span "Stock" at bounding box center [27, 283] width 30 height 6
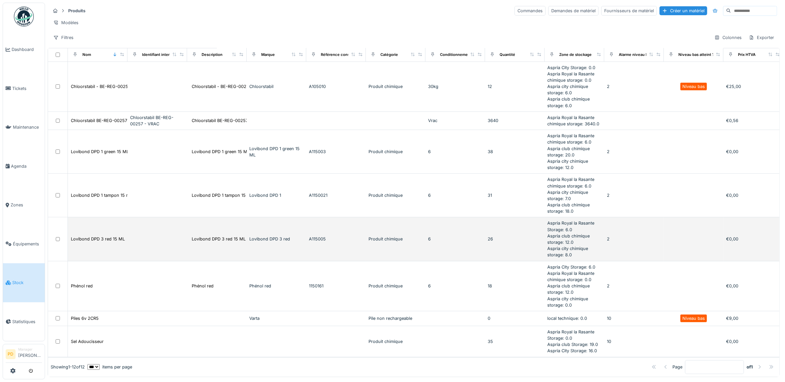
scroll to position [129, 0]
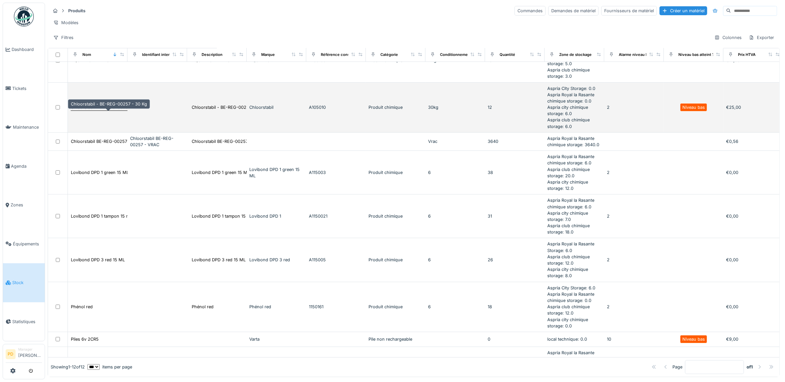
click at [74, 111] on div "Chloorstabil - BE-REG-00257 - 30 Kg" at bounding box center [109, 107] width 76 height 6
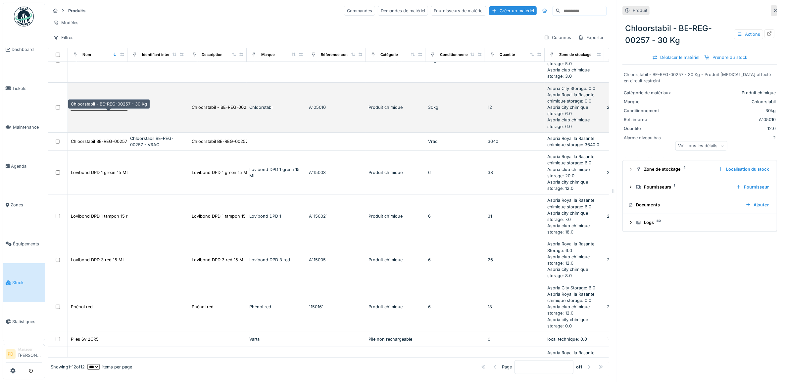
click at [75, 111] on div "Chloorstabil - BE-REG-00257 - 30 Kg" at bounding box center [109, 107] width 76 height 6
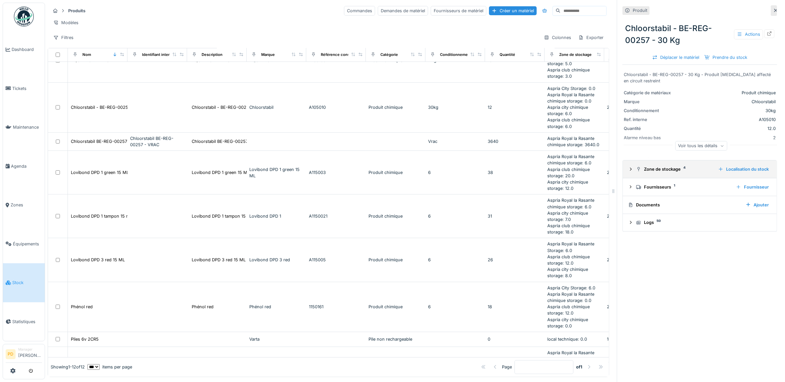
click at [623, 171] on details "Zone de stockage 4 Localisation du stock" at bounding box center [700, 170] width 154 height 18
click at [628, 170] on icon at bounding box center [630, 169] width 5 height 4
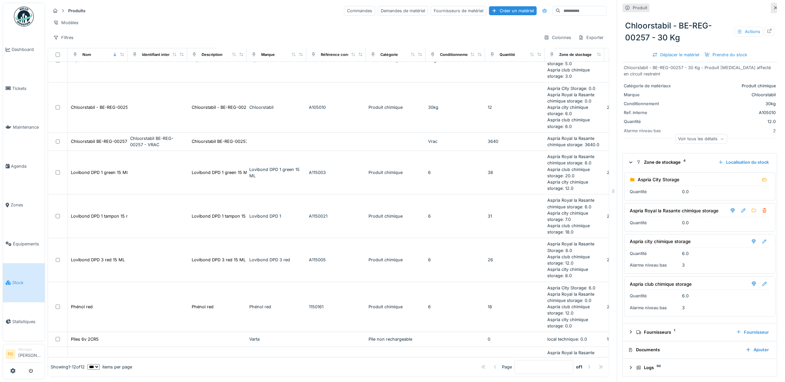
scroll to position [6, 0]
click at [741, 208] on div at bounding box center [743, 211] width 5 height 6
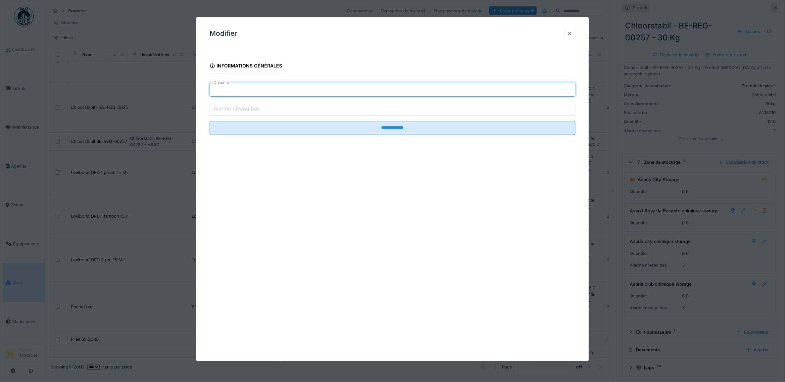
drag, startPoint x: 229, startPoint y: 92, endPoint x: 157, endPoint y: 92, distance: 72.9
click at [166, 91] on div "**********" at bounding box center [415, 191] width 740 height 382
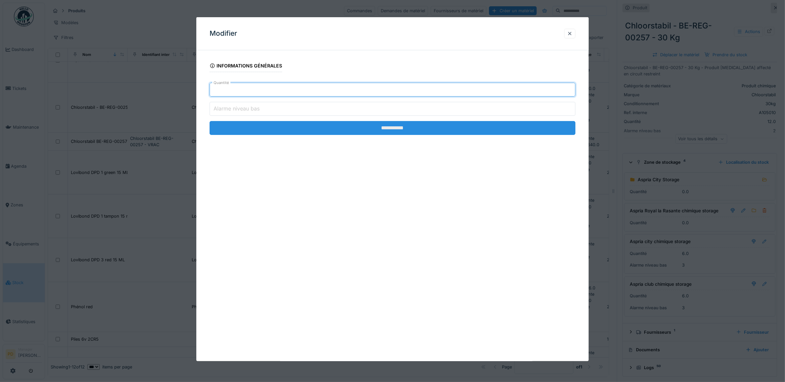
type input "*"
click at [398, 133] on input "**********" at bounding box center [393, 128] width 366 height 14
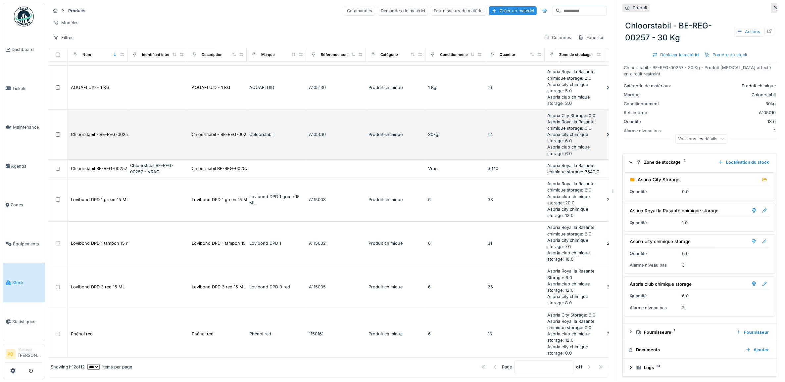
scroll to position [88, 0]
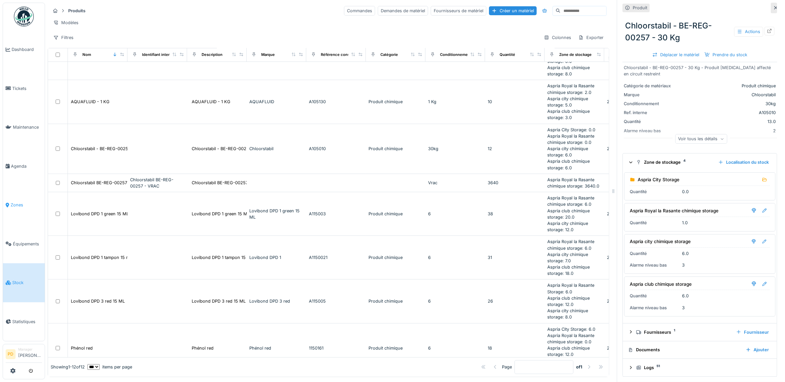
click at [18, 203] on span "Zones" at bounding box center [26, 205] width 31 height 6
click at [22, 280] on span "Stock" at bounding box center [27, 283] width 30 height 6
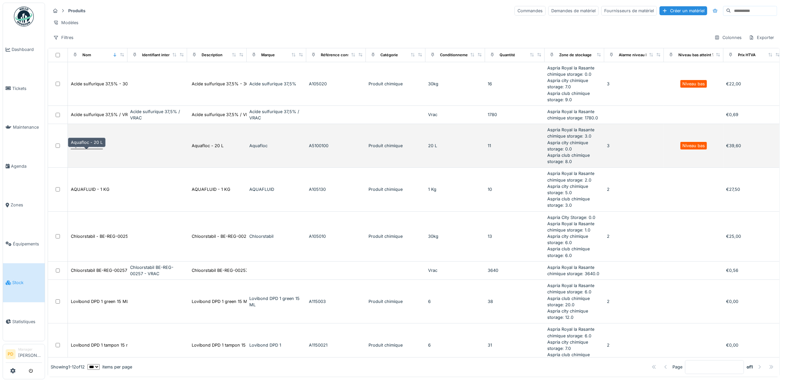
click at [85, 149] on div "Aquafloc - 20 L" at bounding box center [87, 146] width 32 height 6
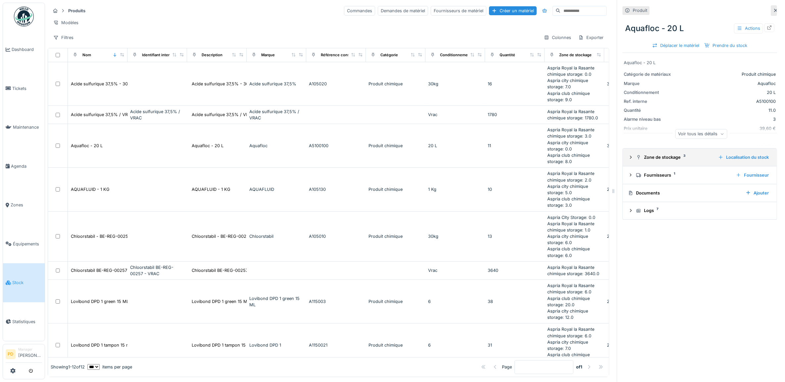
click at [628, 160] on icon at bounding box center [630, 157] width 5 height 4
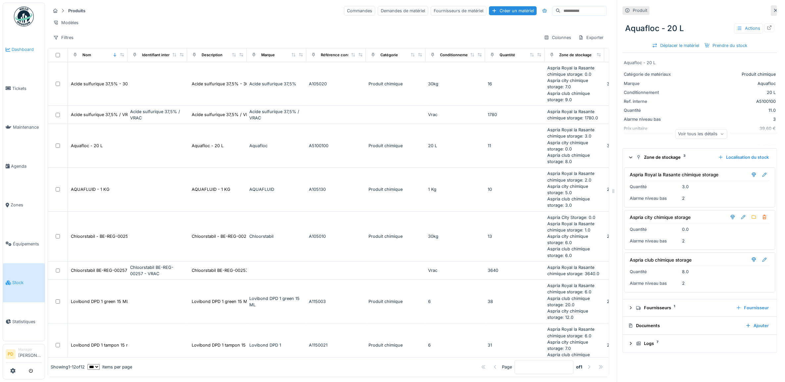
click at [27, 49] on span "Dashboard" at bounding box center [27, 49] width 30 height 6
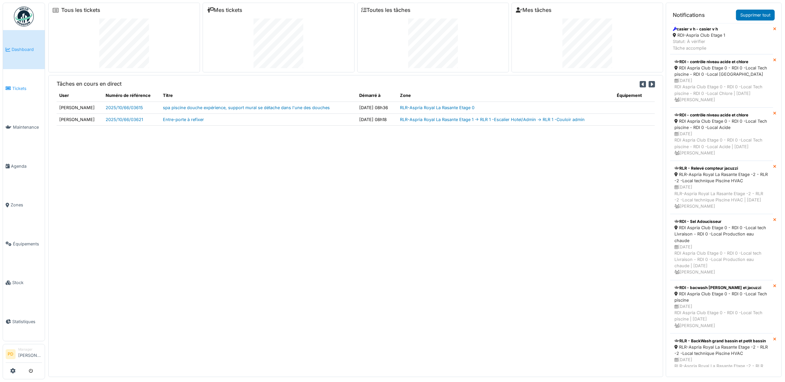
click at [21, 80] on link "Tickets" at bounding box center [24, 88] width 42 height 39
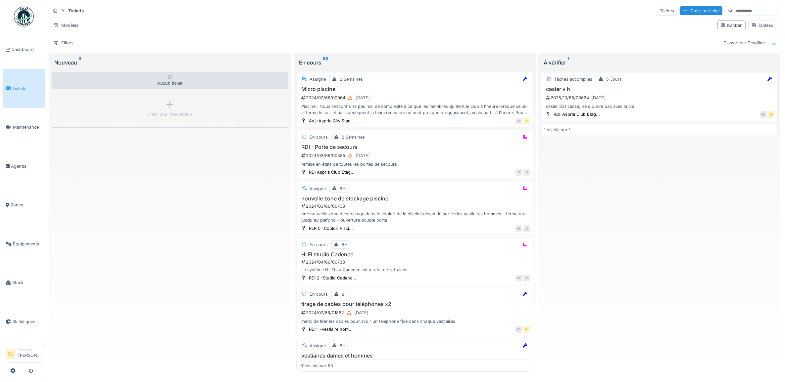
click at [668, 96] on div "2025/10/66/03624 [DATE]" at bounding box center [659, 98] width 229 height 8
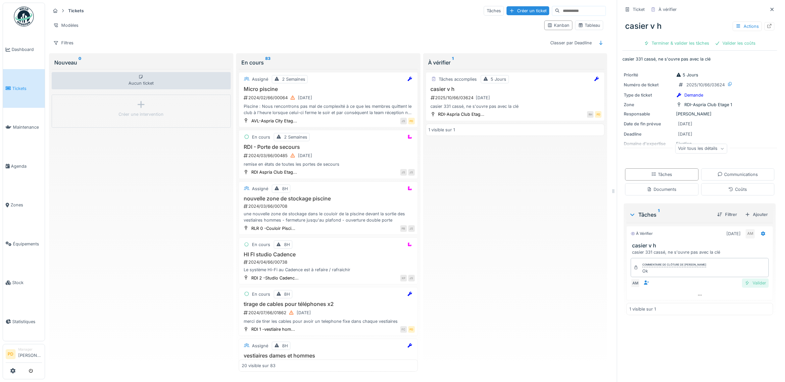
click at [749, 285] on div "Valider" at bounding box center [755, 283] width 27 height 9
click at [679, 43] on div "Valider les coûts" at bounding box center [677, 43] width 46 height 9
click at [695, 42] on div "Clôturer le ticket" at bounding box center [700, 43] width 46 height 9
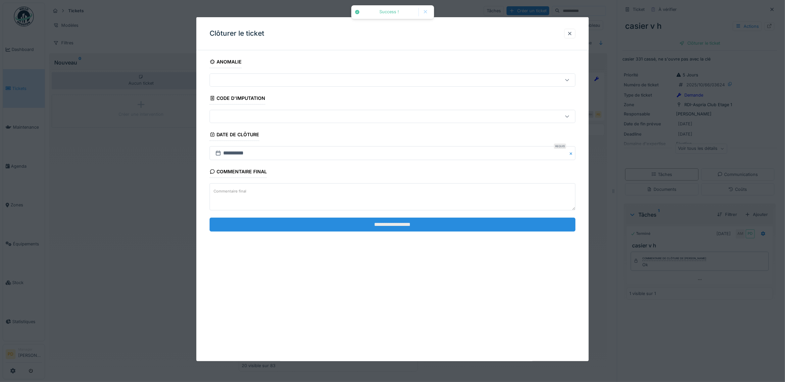
click at [365, 229] on input "**********" at bounding box center [393, 225] width 366 height 14
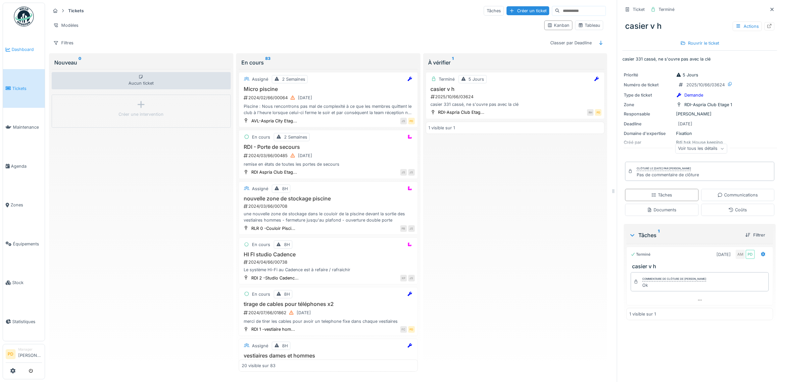
click at [28, 48] on span "Dashboard" at bounding box center [27, 49] width 30 height 6
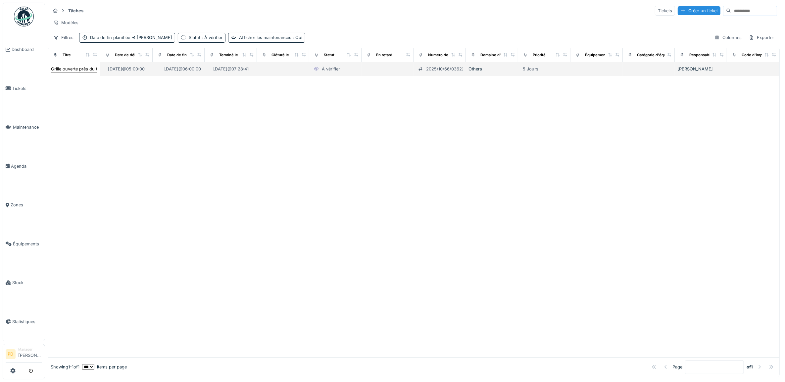
click at [70, 72] on div "Grille ouverte près du terrain de hockey" at bounding box center [91, 69] width 80 height 6
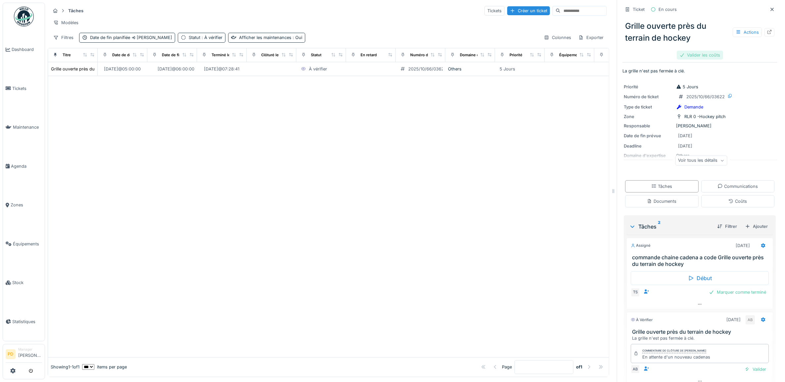
click at [696, 55] on div "Valider les coûts" at bounding box center [700, 55] width 46 height 9
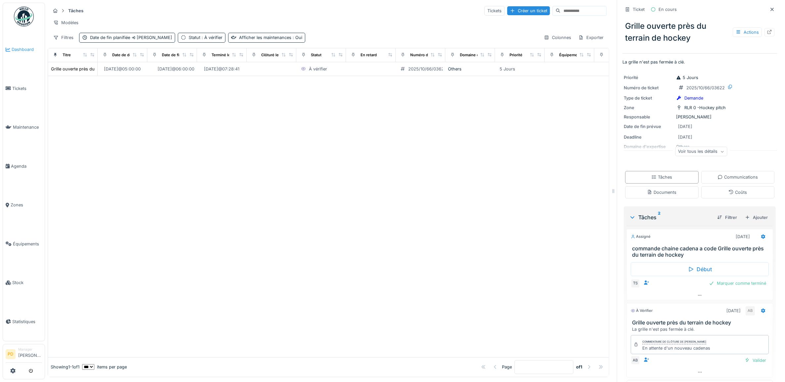
click at [19, 50] on span "Dashboard" at bounding box center [27, 49] width 30 height 6
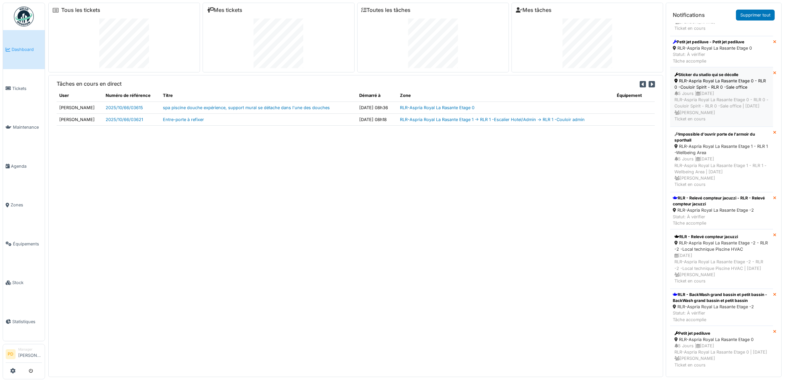
scroll to position [1076, 0]
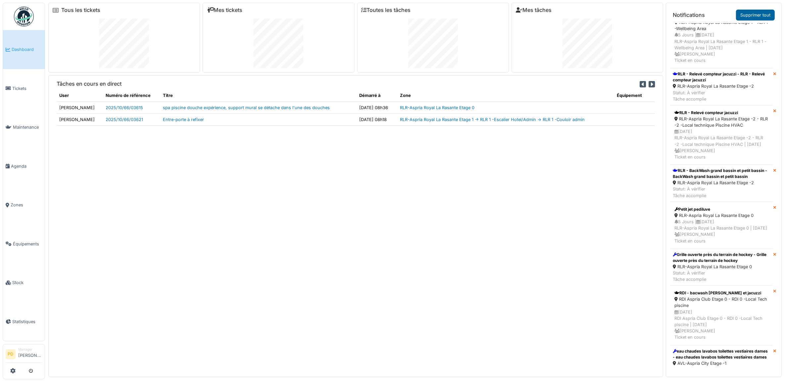
click at [757, 14] on link "Supprimer tout" at bounding box center [755, 15] width 39 height 11
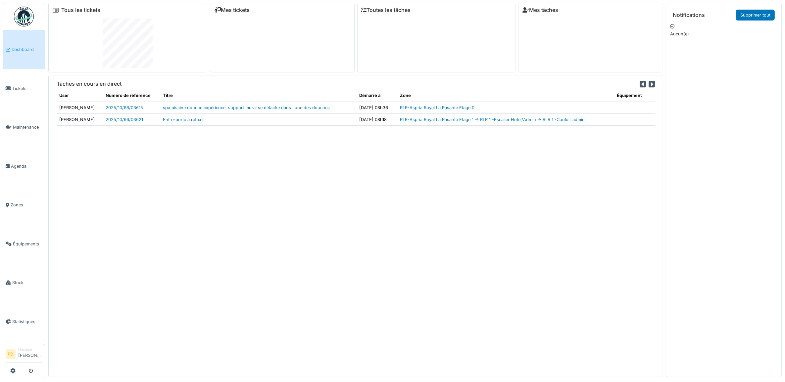
click at [757, 14] on link "Supprimer tout" at bounding box center [755, 15] width 39 height 11
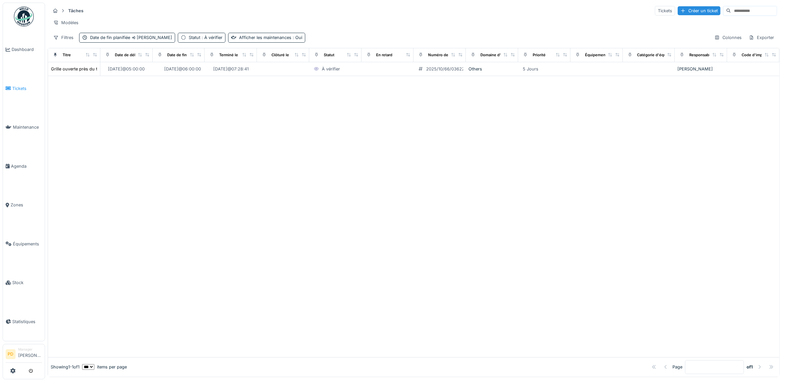
click at [16, 83] on link "Tickets" at bounding box center [24, 88] width 42 height 39
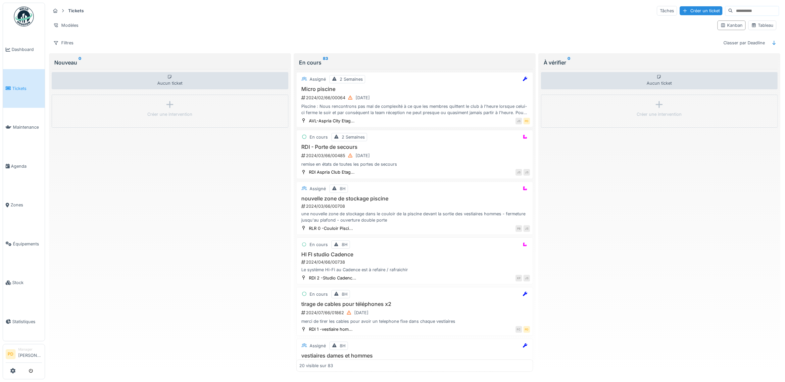
click at [23, 85] on span "Tickets" at bounding box center [27, 88] width 30 height 6
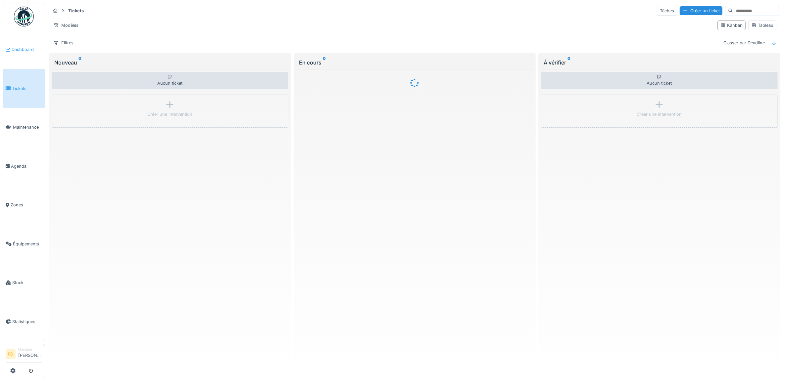
click at [29, 47] on span "Dashboard" at bounding box center [27, 49] width 30 height 6
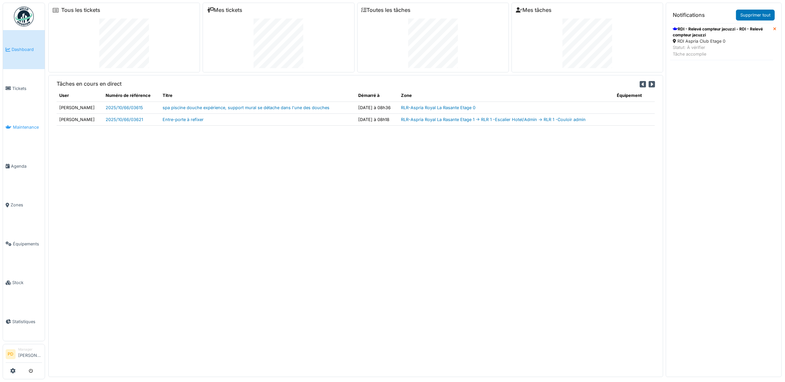
click at [27, 126] on span "Maintenance" at bounding box center [27, 127] width 29 height 6
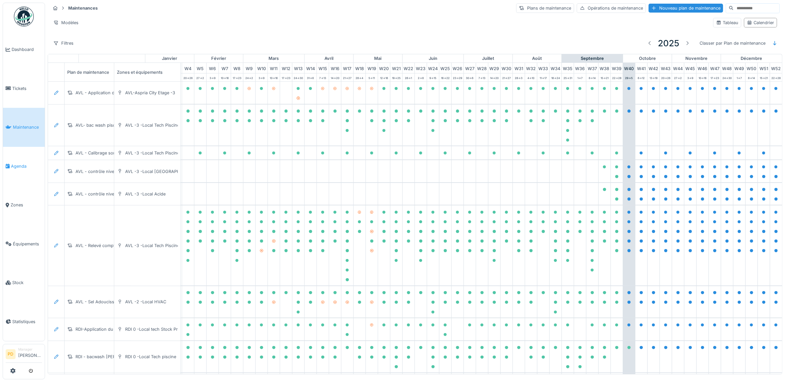
scroll to position [0, 65]
click at [21, 85] on span "Tickets" at bounding box center [27, 88] width 30 height 6
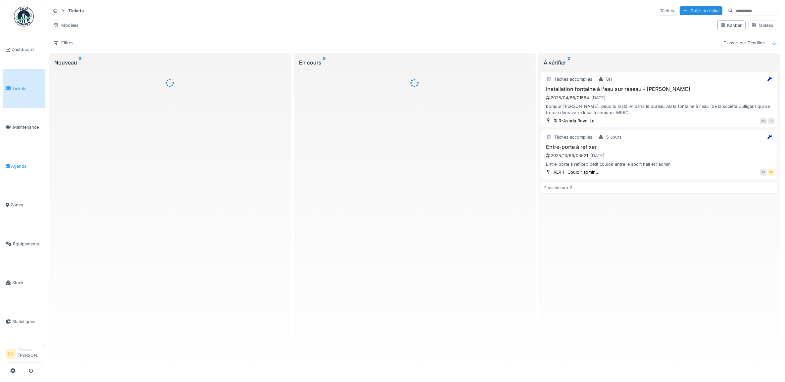
click at [22, 163] on span "Agenda" at bounding box center [26, 166] width 31 height 6
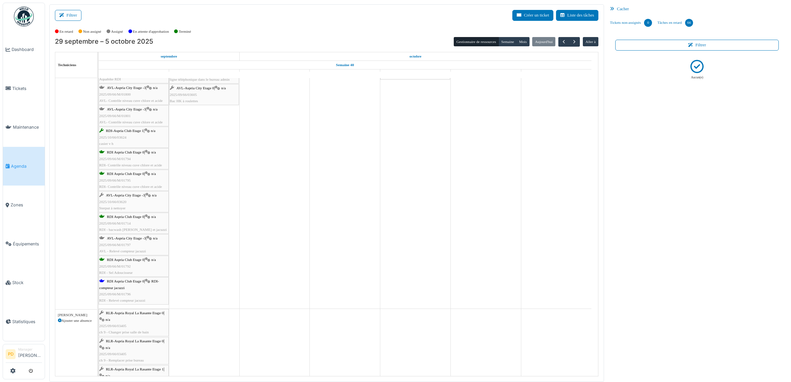
scroll to position [207, 0]
click at [65, 12] on button "Filtrer" at bounding box center [68, 15] width 26 height 11
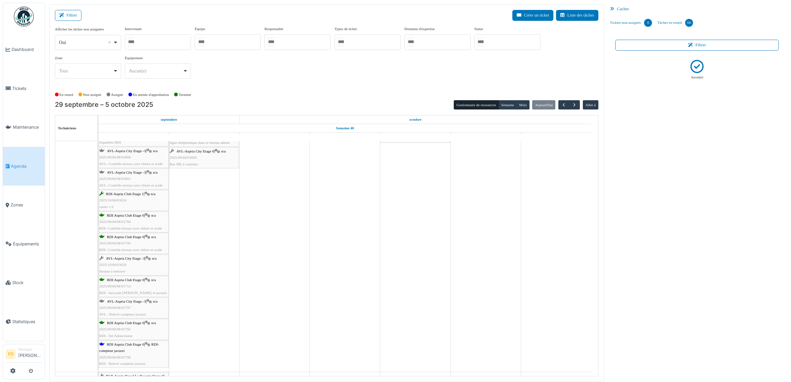
click at [484, 43] on input "Tous" at bounding box center [480, 42] width 7 height 10
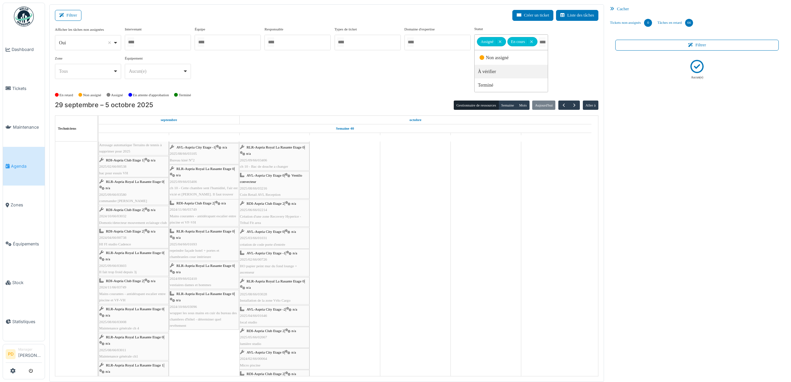
scroll to position [0, 0]
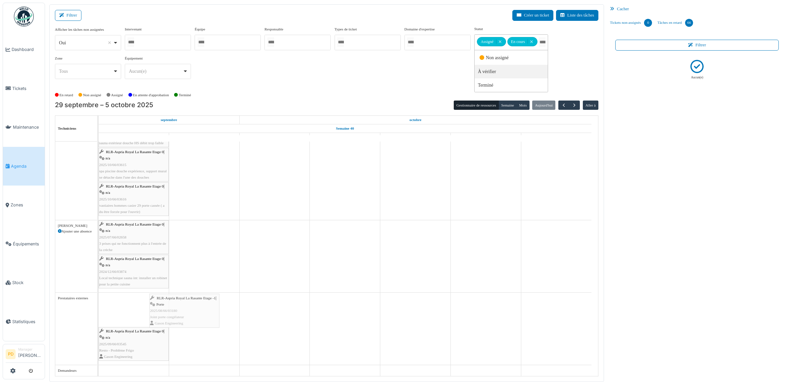
drag, startPoint x: 151, startPoint y: 300, endPoint x: 201, endPoint y: 302, distance: 50.7
click at [147, 300] on div "RLR-Aspria Royal La Rasante Etage -1 | Porte 2025/08/66/03180 Joint porte congé…" at bounding box center [133, 310] width 69 height 32
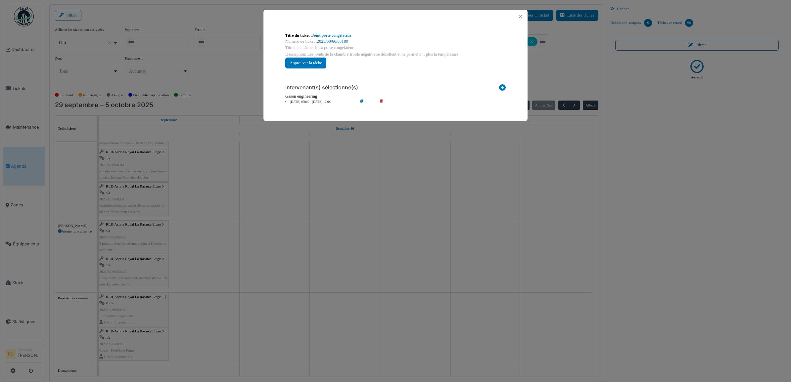
click at [313, 103] on li "29 sep 05h00 - 29 sep 17h00" at bounding box center [320, 102] width 76 height 5
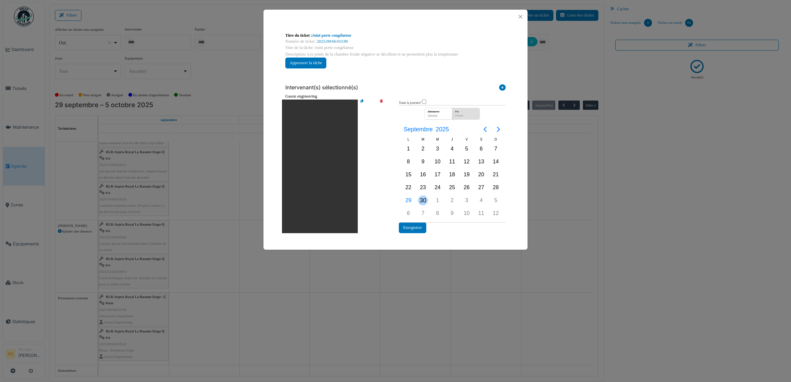
click at [417, 198] on div "30" at bounding box center [423, 200] width 15 height 13
click at [417, 197] on div "30" at bounding box center [423, 200] width 15 height 13
click at [410, 227] on button "Enregistrer" at bounding box center [412, 228] width 27 height 11
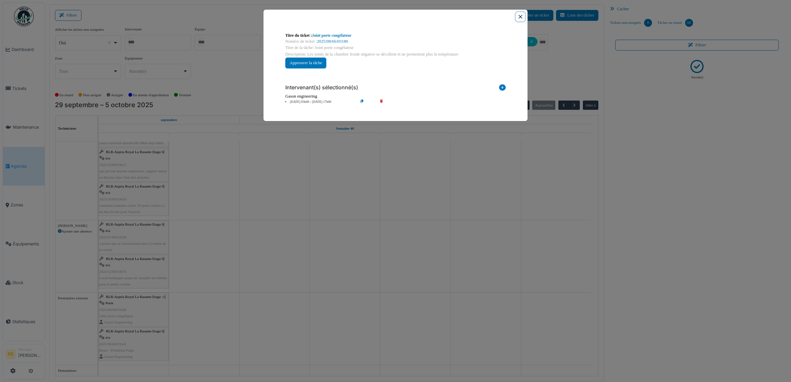
click at [521, 17] on button "Close" at bounding box center [520, 16] width 9 height 9
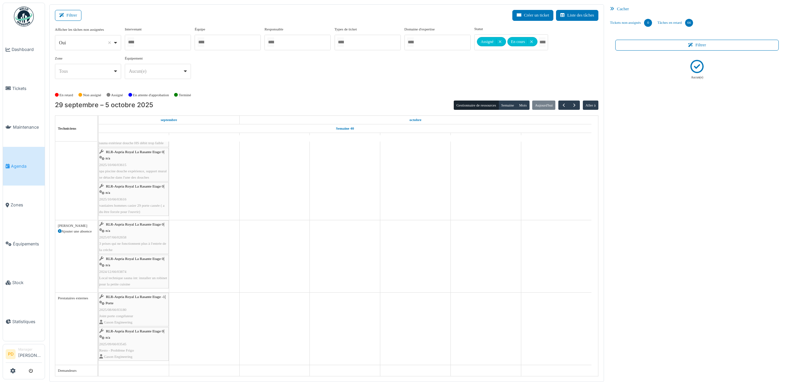
click at [138, 331] on span "RLR-Aspria Royal La Rasante Etage 0" at bounding box center [135, 331] width 58 height 4
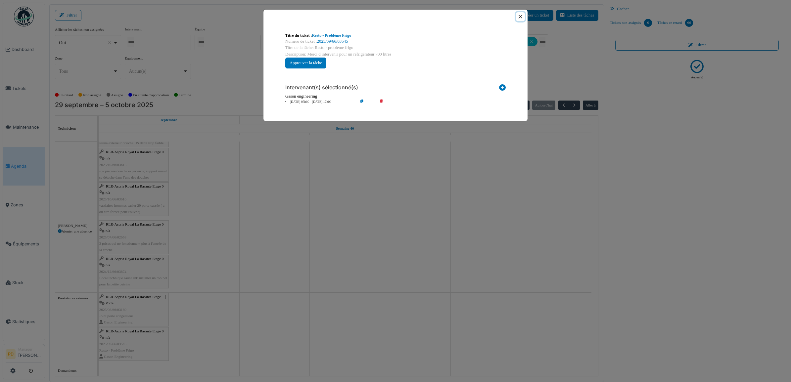
click at [520, 16] on button "Close" at bounding box center [520, 16] width 9 height 9
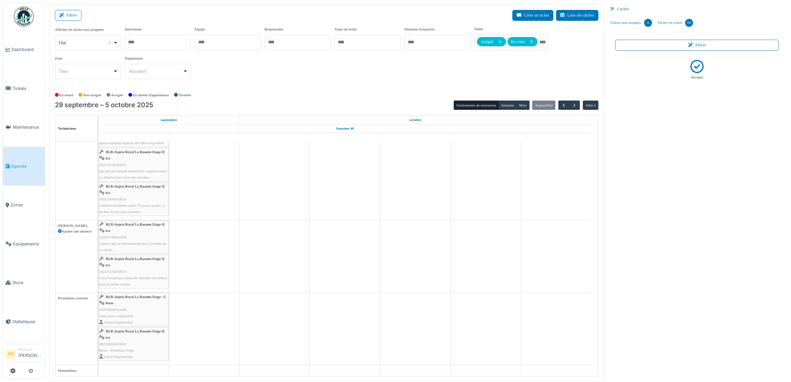
click at [136, 331] on span "RLR-Aspria Royal La Rasante Etage 0" at bounding box center [135, 331] width 58 height 4
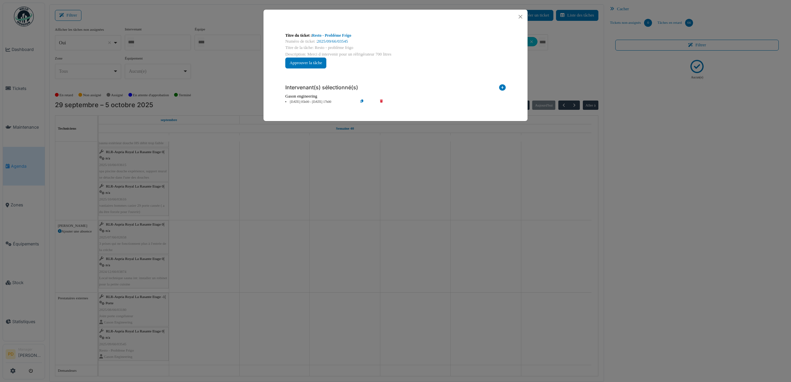
click at [305, 102] on li "29 sep 05h00 - 29 sep 17h00" at bounding box center [320, 102] width 76 height 5
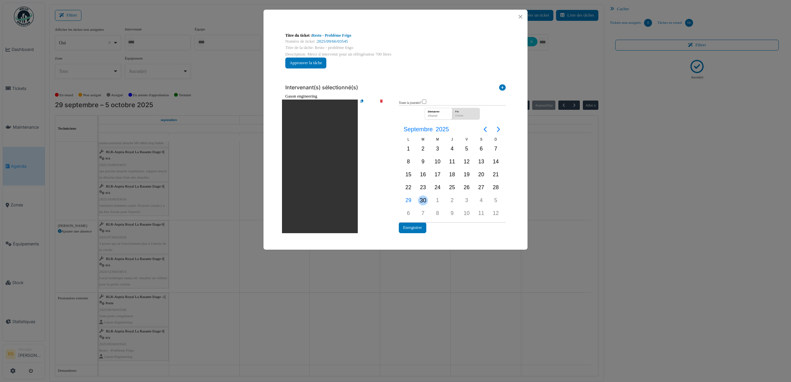
click at [425, 199] on div "30" at bounding box center [423, 201] width 10 height 10
click at [413, 228] on button "Enregistrer" at bounding box center [412, 228] width 27 height 11
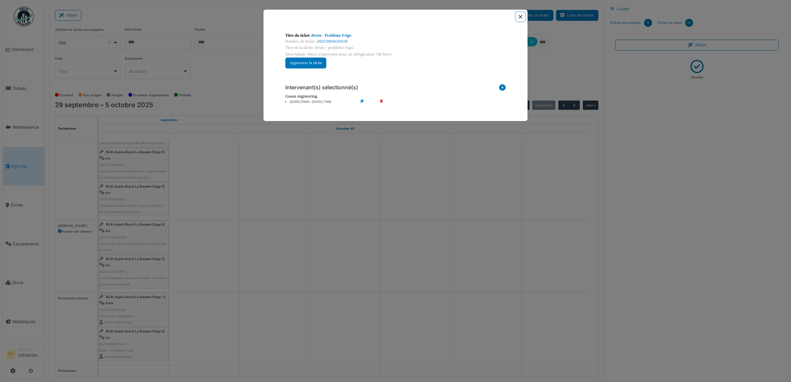
click at [519, 18] on button "Close" at bounding box center [520, 16] width 9 height 9
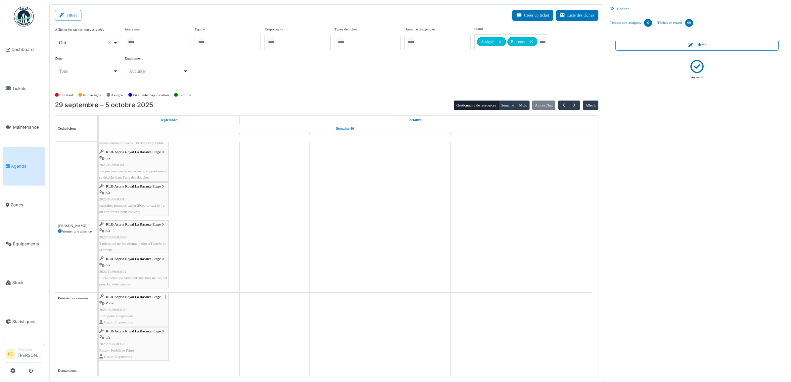
click at [131, 300] on div "RLR-Aspria Royal La Rasante Etage -1 | Porte 2025/08/66/03180 Joint porte congé…" at bounding box center [133, 310] width 69 height 32
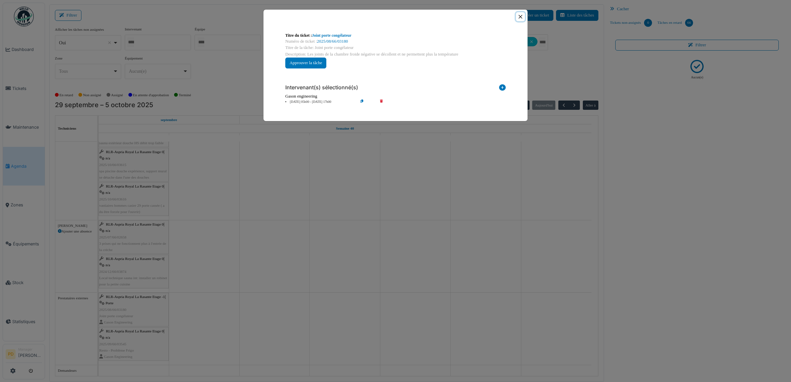
drag, startPoint x: 523, startPoint y: 15, endPoint x: 522, endPoint y: 25, distance: 9.9
click at [523, 17] on button "Close" at bounding box center [520, 16] width 9 height 9
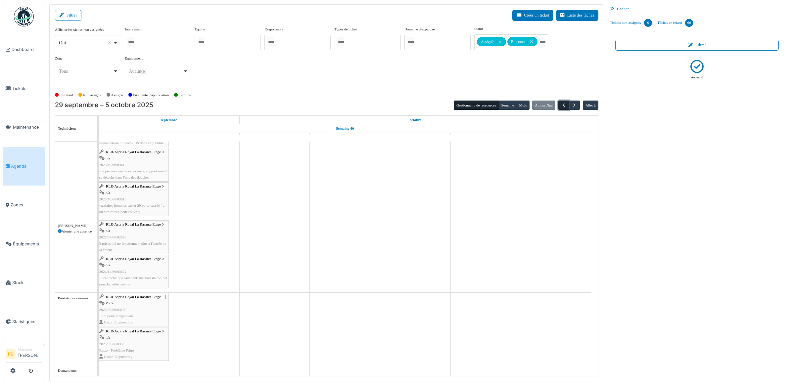
click at [565, 103] on span "button" at bounding box center [564, 106] width 6 height 6
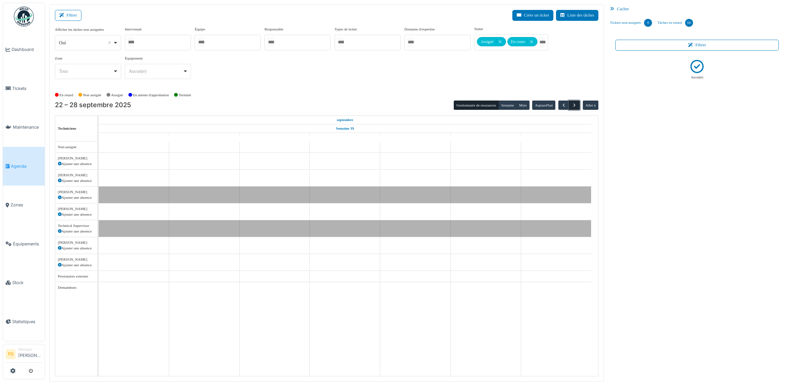
click at [574, 104] on span "button" at bounding box center [575, 106] width 6 height 6
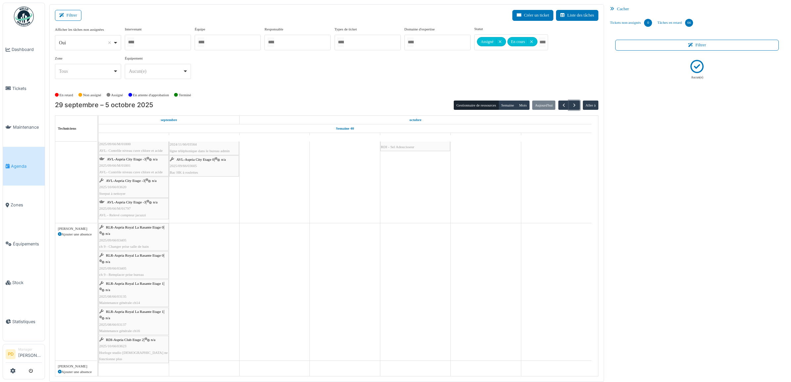
scroll to position [290, 0]
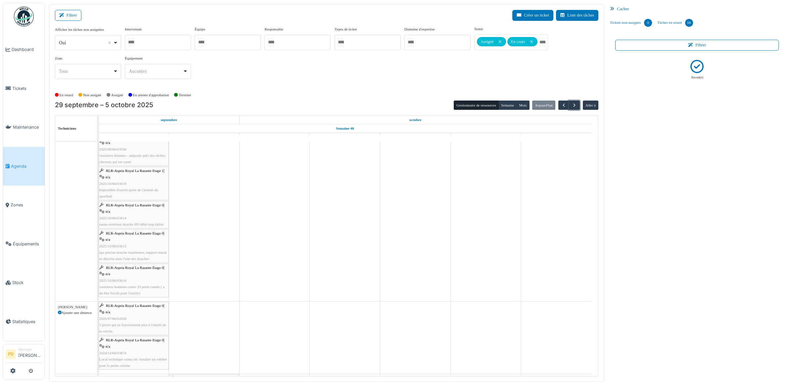
click at [133, 233] on span "RLR-Aspria Royal La Rasante Etage 0" at bounding box center [135, 233] width 58 height 4
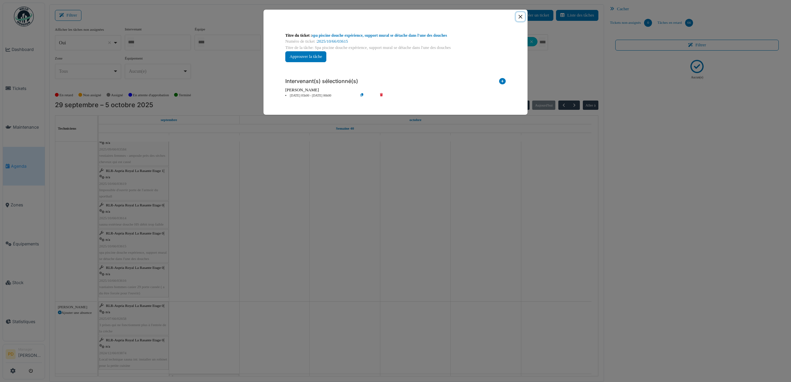
click at [522, 16] on button "Close" at bounding box center [520, 16] width 9 height 9
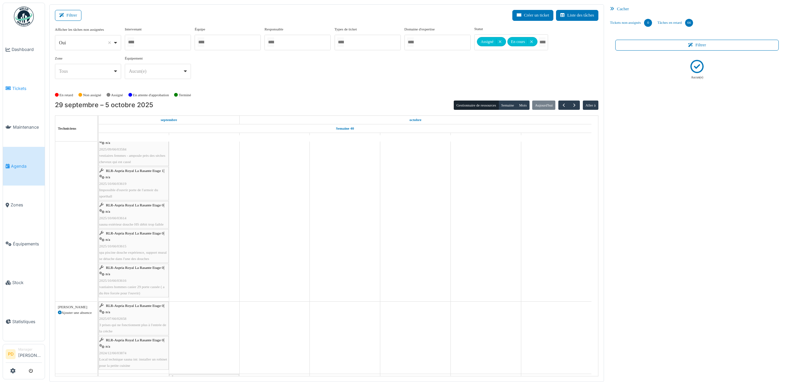
click at [18, 88] on span "Tickets" at bounding box center [27, 88] width 30 height 6
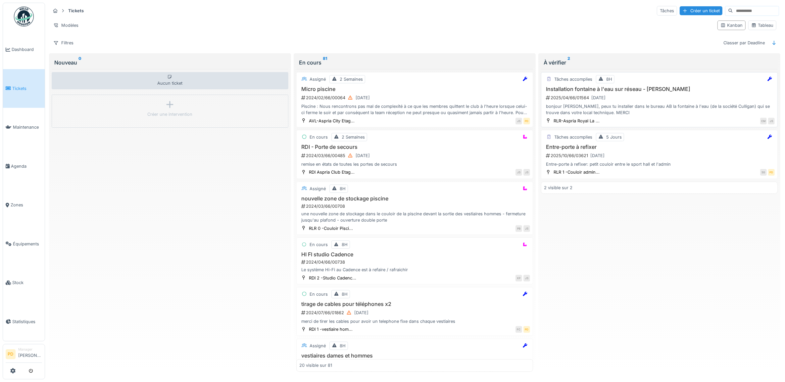
click at [648, 106] on div "bonjour Joël, peux tu installer dans le bureau AB la fontaine à l'eau (de la so…" at bounding box center [659, 109] width 231 height 13
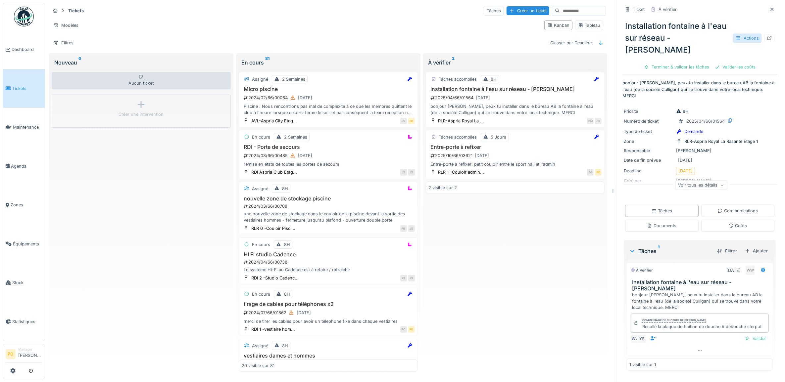
click at [734, 34] on div "Actions" at bounding box center [747, 38] width 29 height 10
click at [761, 268] on icon at bounding box center [763, 270] width 5 height 4
click at [704, 334] on div "Rouvrir" at bounding box center [713, 333] width 71 height 10
click at [534, 157] on div "2025/10/66/03621 29/09/2025" at bounding box center [516, 156] width 172 height 8
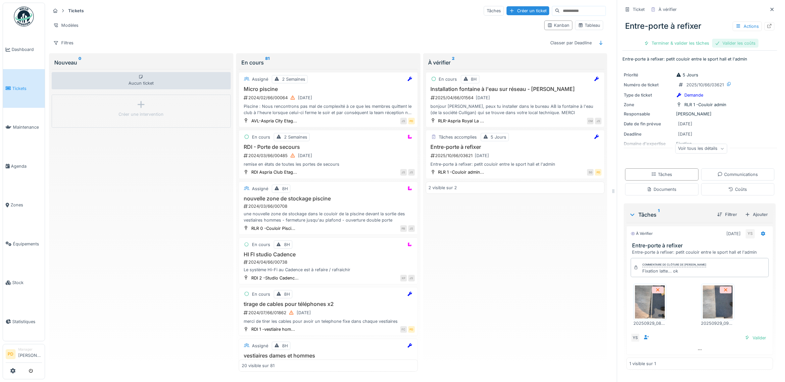
click at [732, 45] on div "Valider les coûts" at bounding box center [735, 43] width 46 height 9
click at [699, 43] on div "Terminer & valider les tâches" at bounding box center [700, 43] width 71 height 9
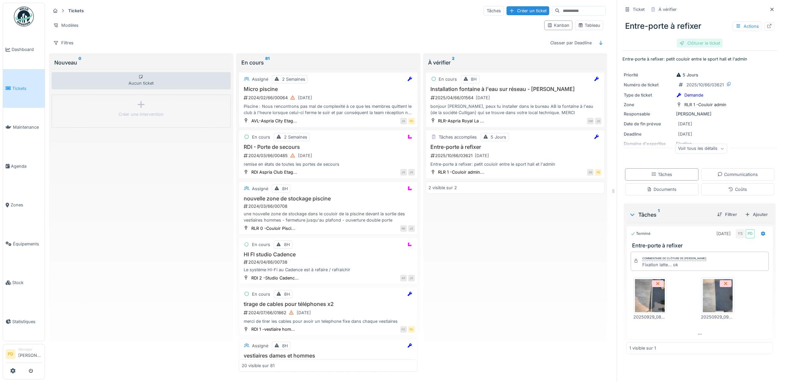
click at [678, 42] on div "Clôturer le ticket" at bounding box center [700, 43] width 46 height 9
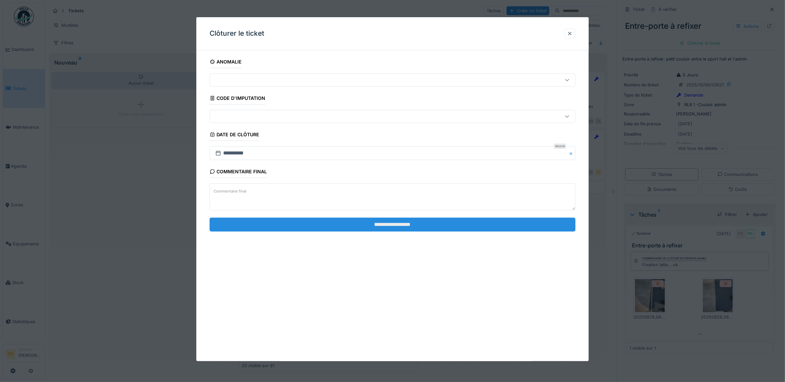
click at [378, 226] on input "**********" at bounding box center [393, 225] width 366 height 14
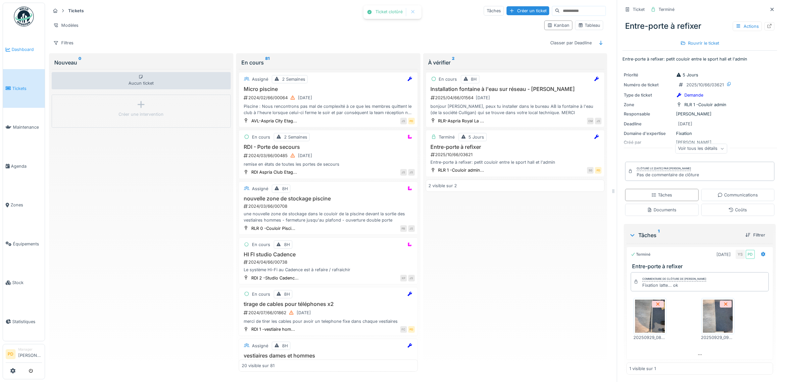
click at [21, 49] on span "Dashboard" at bounding box center [27, 49] width 30 height 6
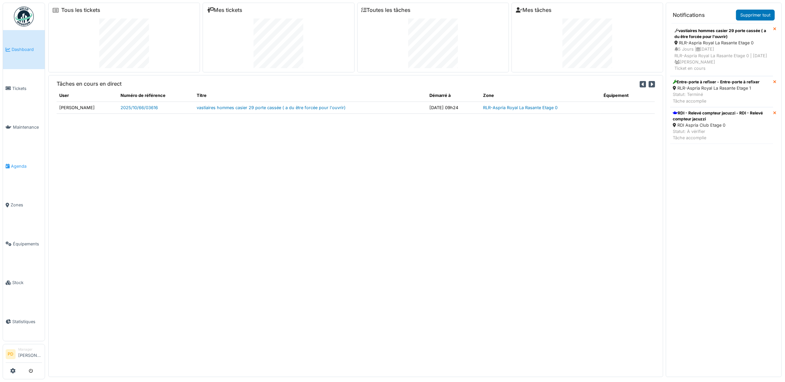
click at [25, 163] on span "Agenda" at bounding box center [26, 166] width 31 height 6
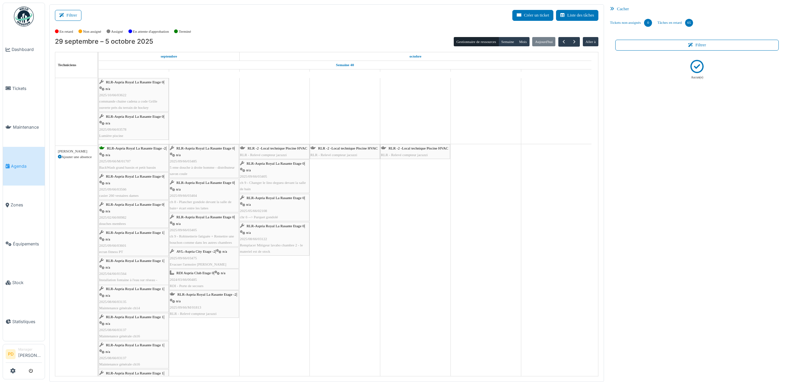
scroll to position [1366, 0]
click at [72, 16] on button "Filtrer" at bounding box center [68, 15] width 26 height 11
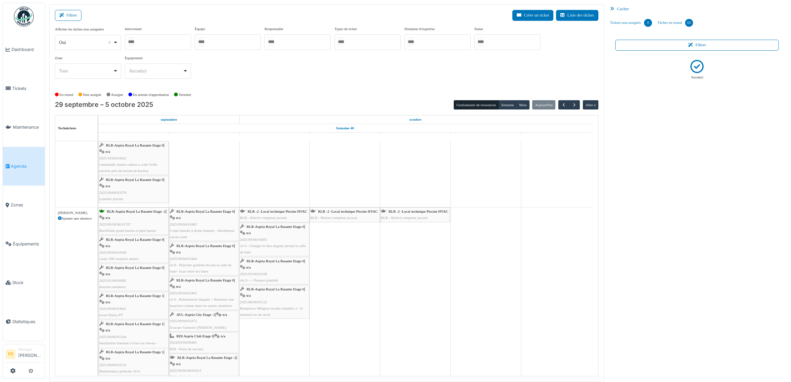
click at [484, 41] on input "Tous" at bounding box center [480, 42] width 7 height 10
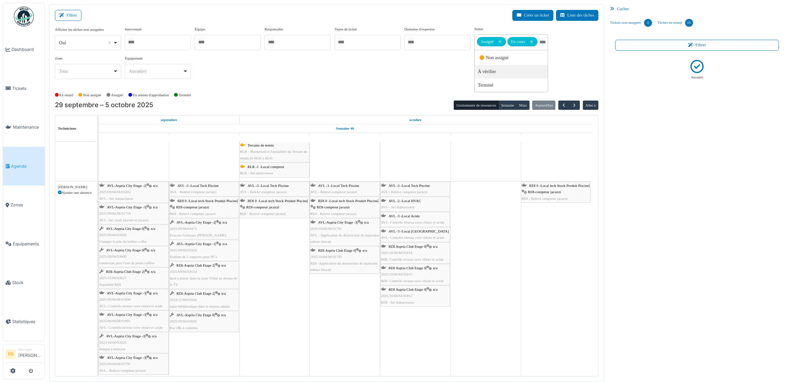
scroll to position [0, 0]
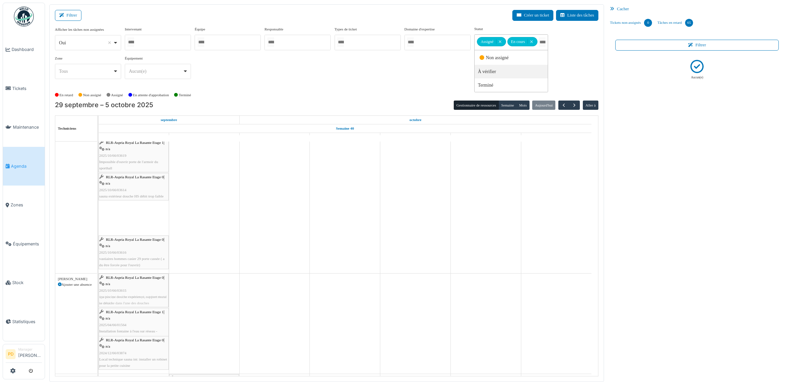
drag, startPoint x: 140, startPoint y: 208, endPoint x: 141, endPoint y: 290, distance: 82.5
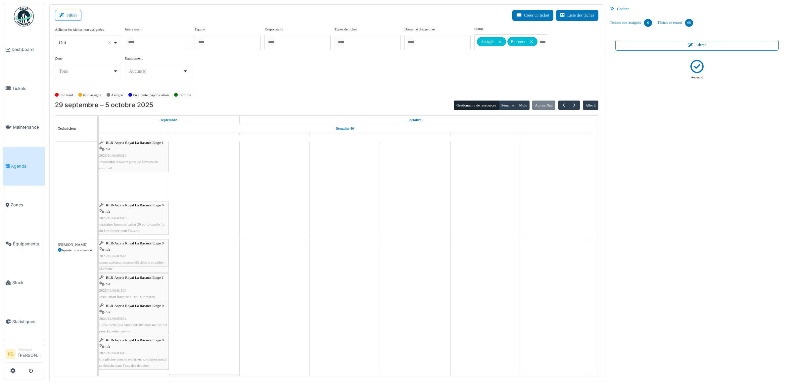
drag, startPoint x: 148, startPoint y: 184, endPoint x: 145, endPoint y: 266, distance: 81.5
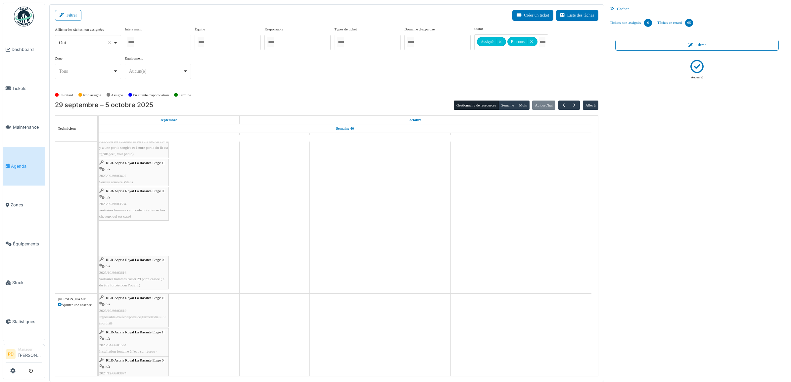
drag, startPoint x: 131, startPoint y: 234, endPoint x: 128, endPoint y: 312, distance: 78.5
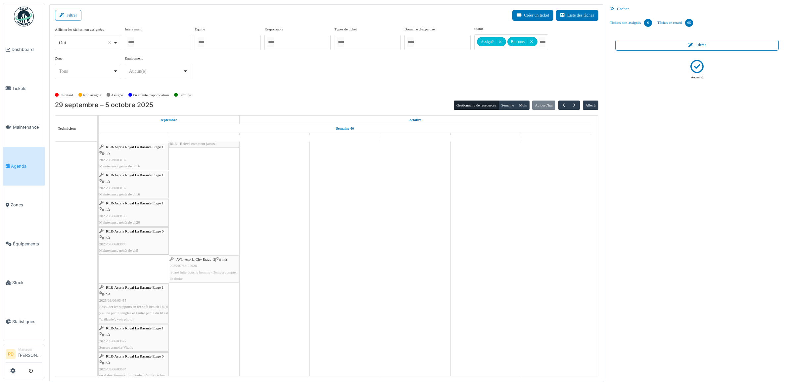
drag, startPoint x: 139, startPoint y: 274, endPoint x: 186, endPoint y: 266, distance: 48.1
click at [99, 270] on div "RLR-Aspria Royal La Rasante Etage 0 | n/a 2025/09/66/03566 casier 260 vestaires…" at bounding box center [99, 199] width 0 height 451
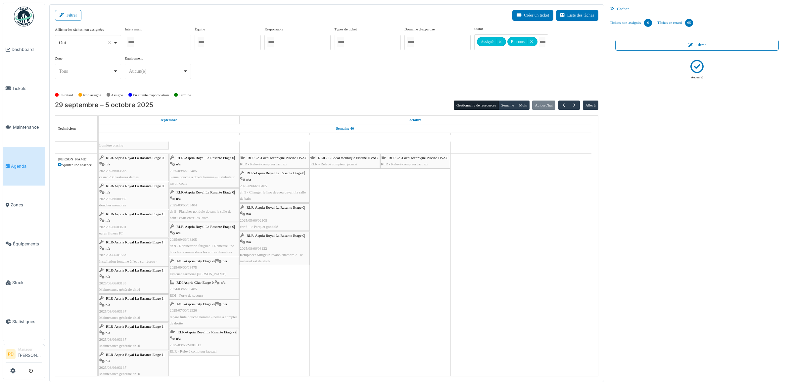
scroll to position [1221, 0]
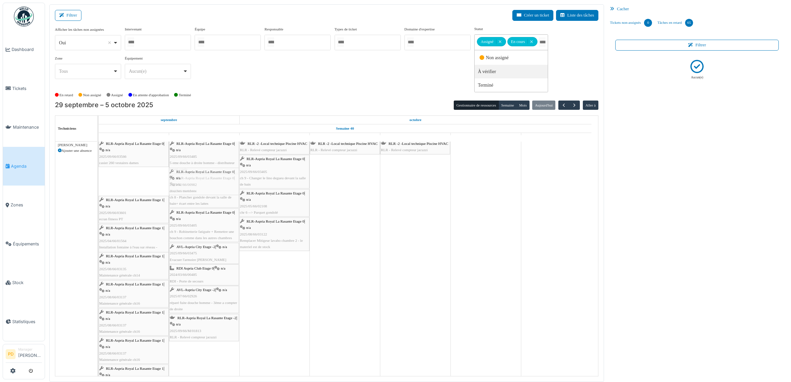
drag, startPoint x: 126, startPoint y: 176, endPoint x: 184, endPoint y: 178, distance: 57.7
click at [99, 178] on div "RLR-Aspria Royal La Rasante Etage 0 | n/a 2025/09/66/03566 casier 260 vestaires…" at bounding box center [99, 351] width 0 height 423
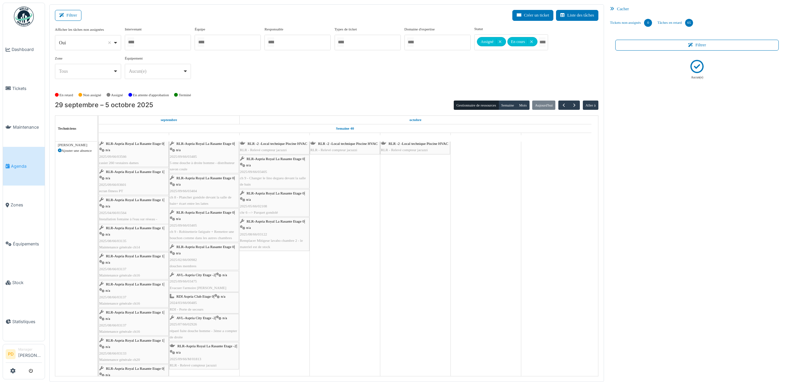
click at [128, 171] on span "RLR-Aspria Royal La Rasante Etage 1" at bounding box center [135, 172] width 58 height 4
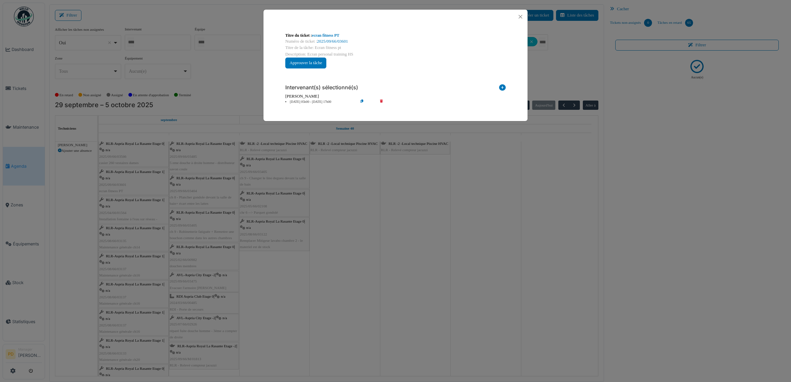
click at [381, 100] on icon at bounding box center [386, 102] width 19 height 5
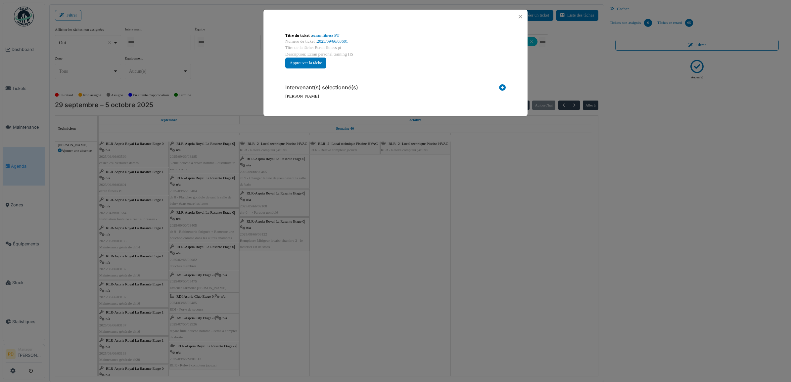
drag, startPoint x: 503, startPoint y: 87, endPoint x: 494, endPoint y: 88, distance: 9.6
click at [503, 87] on icon at bounding box center [502, 88] width 7 height 9
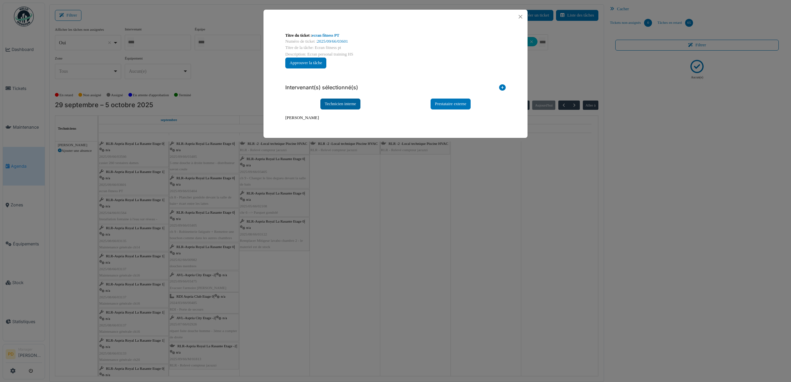
drag, startPoint x: 338, startPoint y: 107, endPoint x: 348, endPoint y: 97, distance: 13.8
click at [338, 107] on div "Technicien interne" at bounding box center [341, 104] width 40 height 11
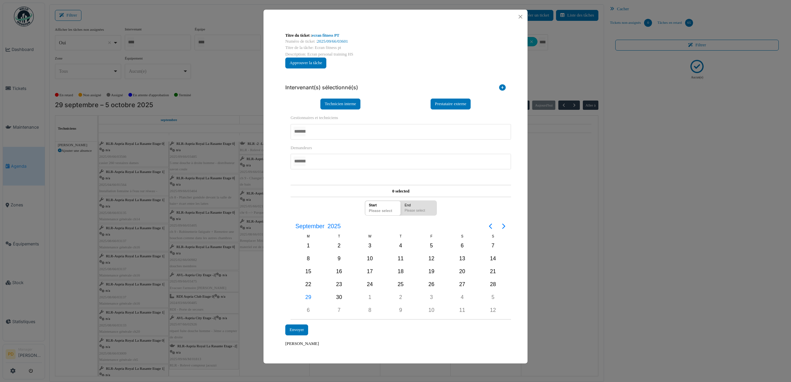
click at [318, 131] on div at bounding box center [401, 132] width 221 height 16
click at [281, 207] on div "**********" at bounding box center [395, 213] width 231 height 279
click at [314, 295] on div "29" at bounding box center [308, 298] width 31 height 13
click at [312, 296] on div "29" at bounding box center [309, 298] width 10 height 10
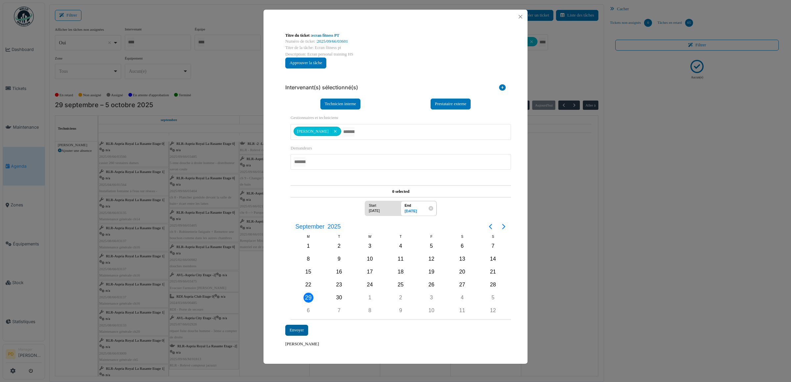
click at [305, 329] on div "Envoyer" at bounding box center [296, 330] width 23 height 11
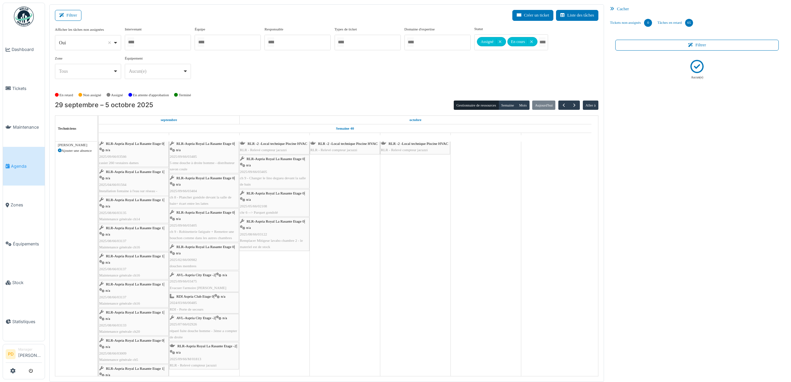
scroll to position [1179, 0]
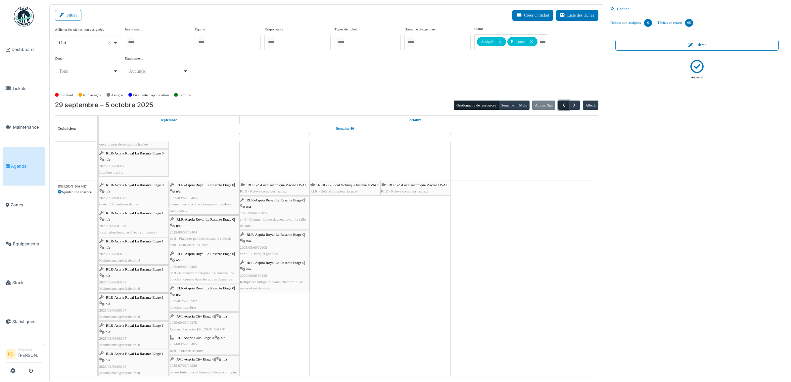
click at [563, 103] on span "button" at bounding box center [564, 106] width 6 height 6
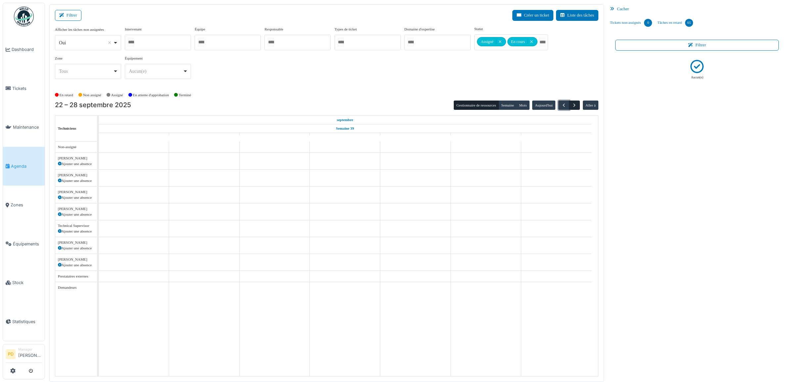
scroll to position [0, 0]
click at [574, 104] on span "button" at bounding box center [575, 106] width 6 height 6
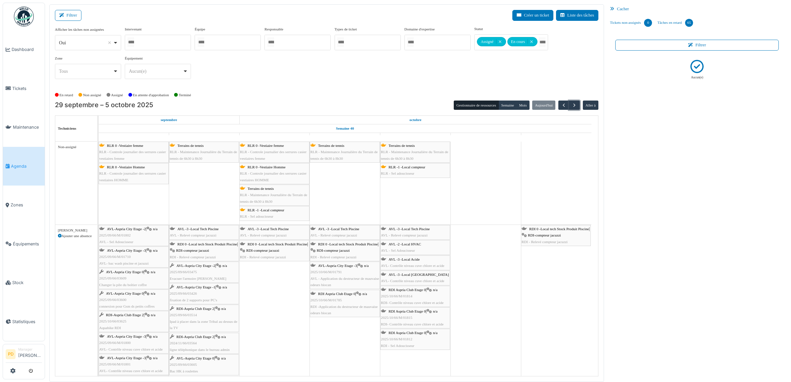
click at [124, 167] on span "RLR 0 -Vestiaire Homme" at bounding box center [126, 167] width 38 height 4
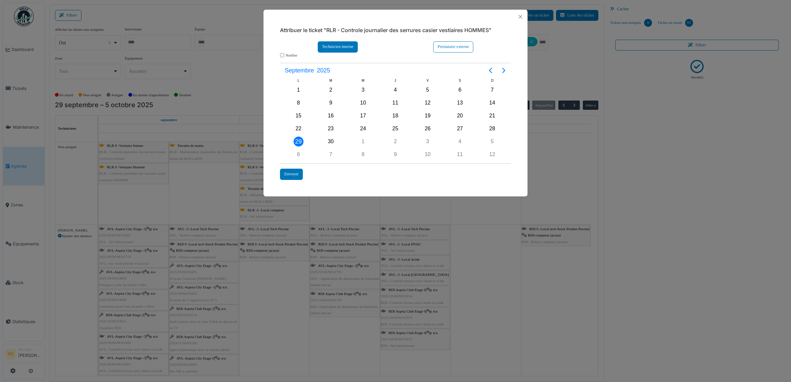
click at [335, 48] on div "Technicien interne" at bounding box center [338, 46] width 40 height 11
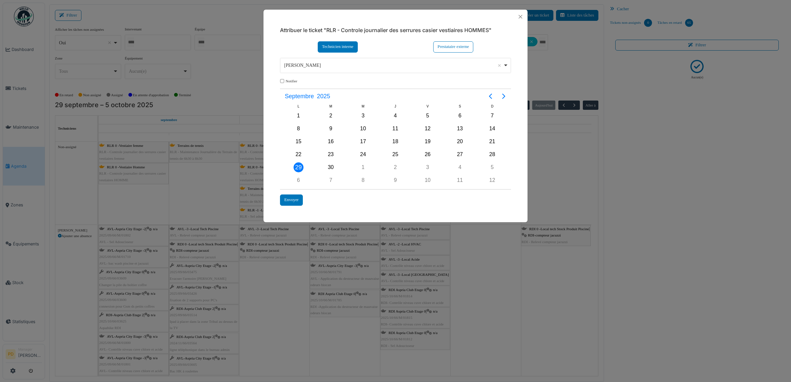
click at [324, 66] on div "Alexandre Michailidis Remove item" at bounding box center [393, 65] width 219 height 7
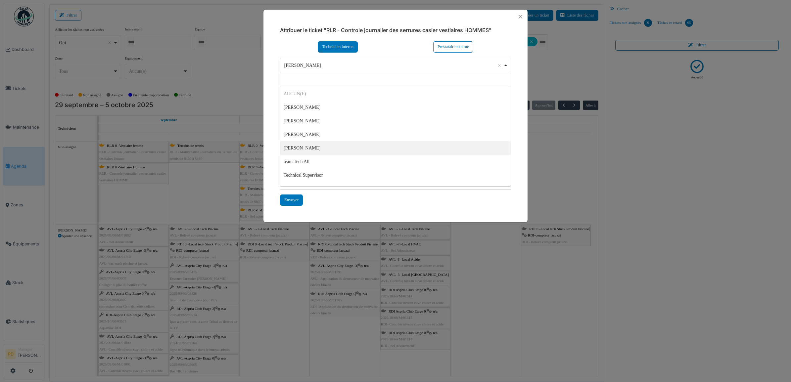
select select "****"
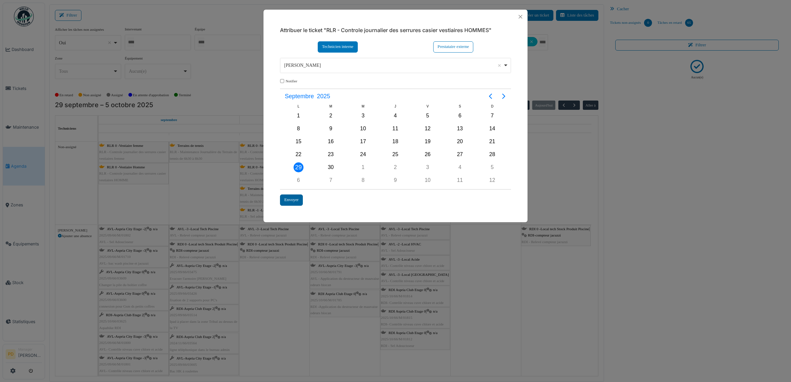
click at [295, 197] on div "Envoyer" at bounding box center [291, 200] width 23 height 11
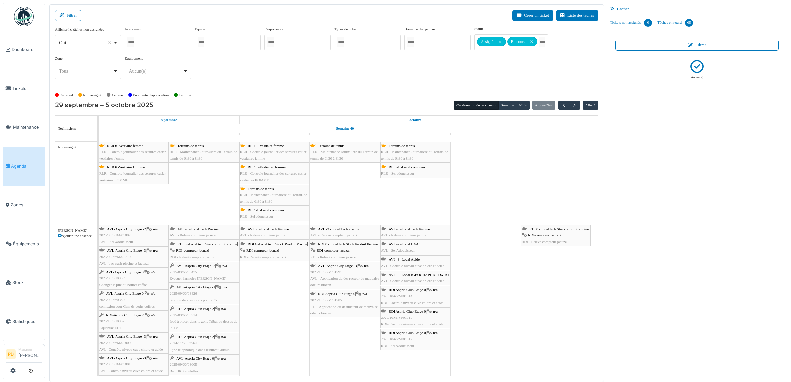
click at [149, 175] on span "RLR - Controle journalier des serrures casier vestiaires HOMME" at bounding box center [132, 177] width 67 height 10
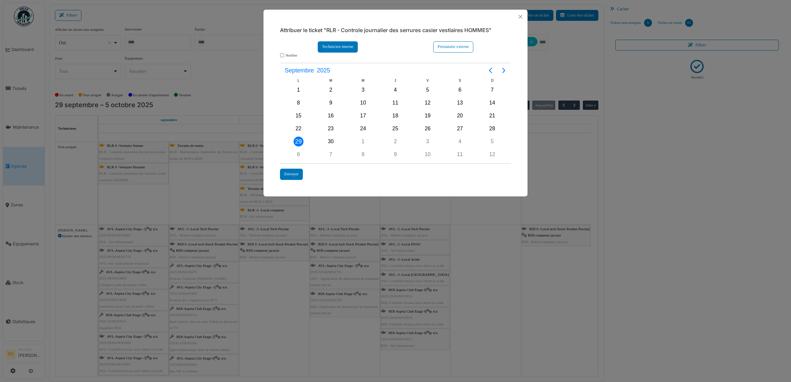
click at [348, 46] on div "Technicien interne" at bounding box center [338, 46] width 40 height 11
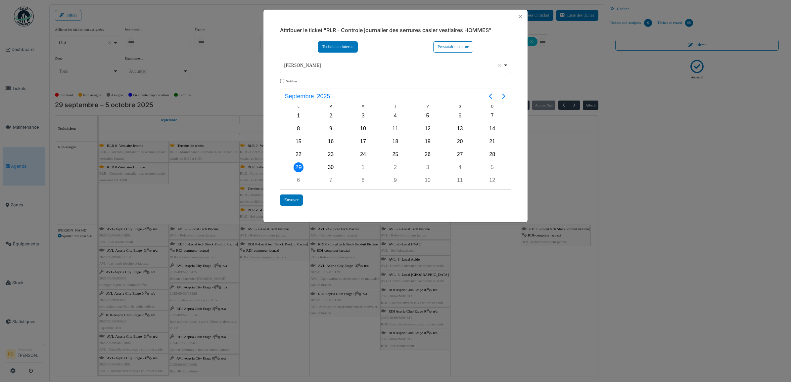
drag, startPoint x: 324, startPoint y: 69, endPoint x: 320, endPoint y: 81, distance: 13.1
click at [323, 69] on div "Alexandre Michailidis Remove item" at bounding box center [393, 65] width 219 height 7
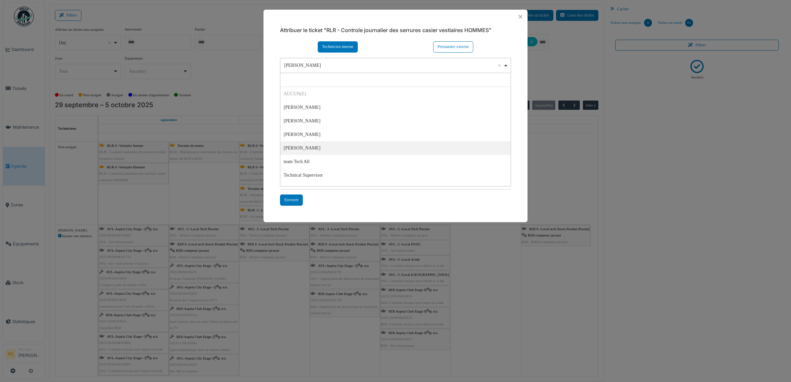
select select "****"
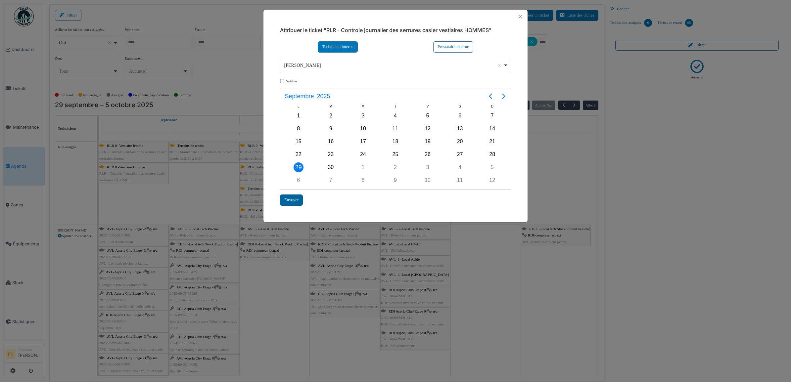
click at [298, 197] on div "Envoyer" at bounding box center [291, 200] width 23 height 11
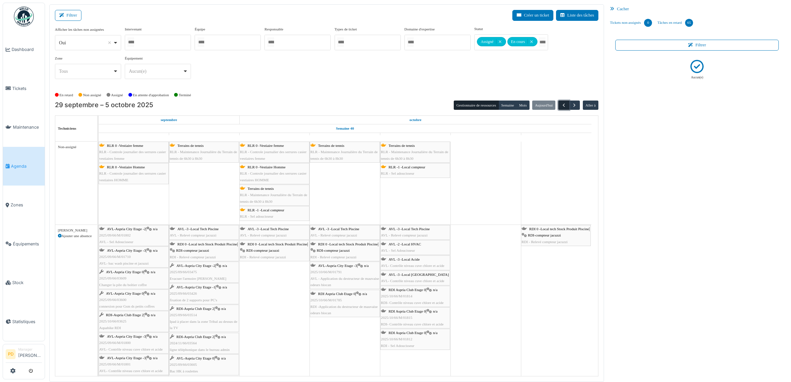
click at [564, 105] on span "button" at bounding box center [564, 106] width 6 height 6
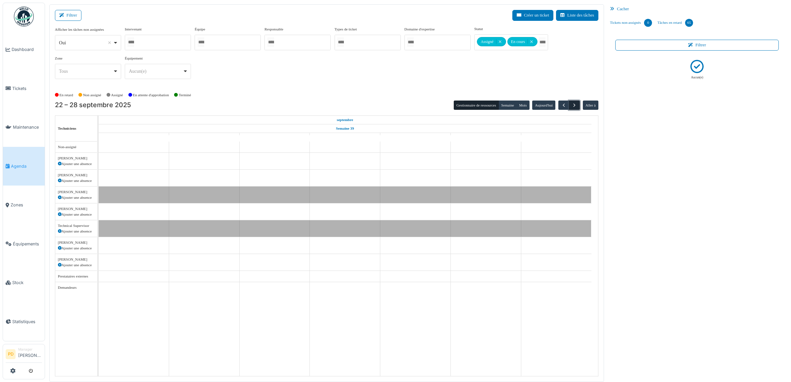
click at [573, 105] on span "button" at bounding box center [575, 106] width 6 height 6
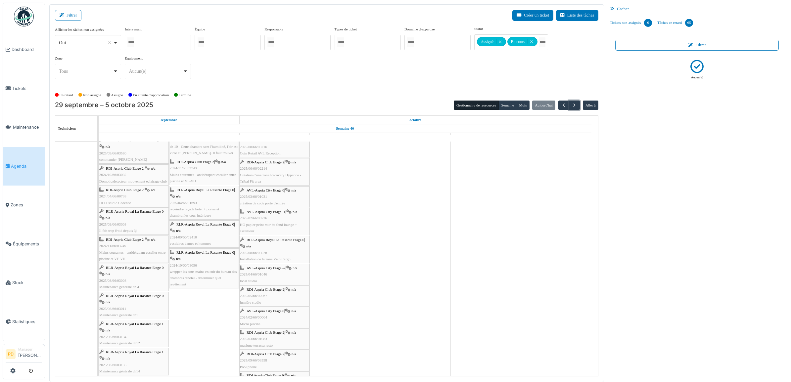
scroll to position [515, 0]
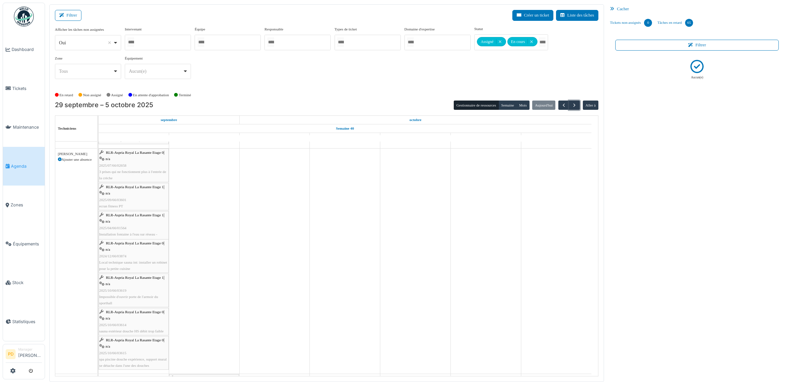
click at [174, 40] on div at bounding box center [158, 43] width 66 height 16
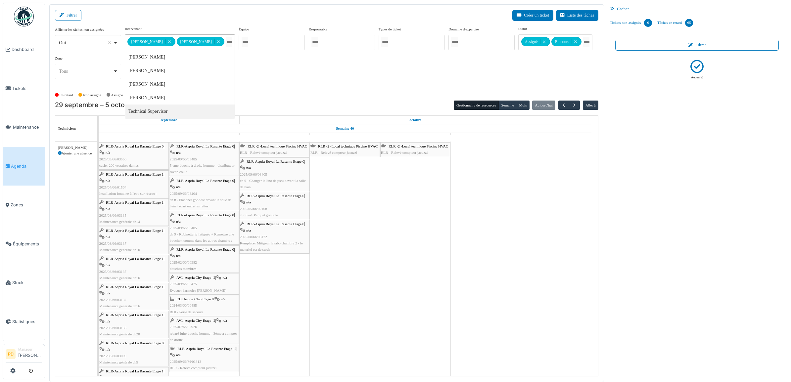
click at [130, 203] on span "RLR-Aspria Royal La Rasante Etage 1" at bounding box center [135, 203] width 58 height 4
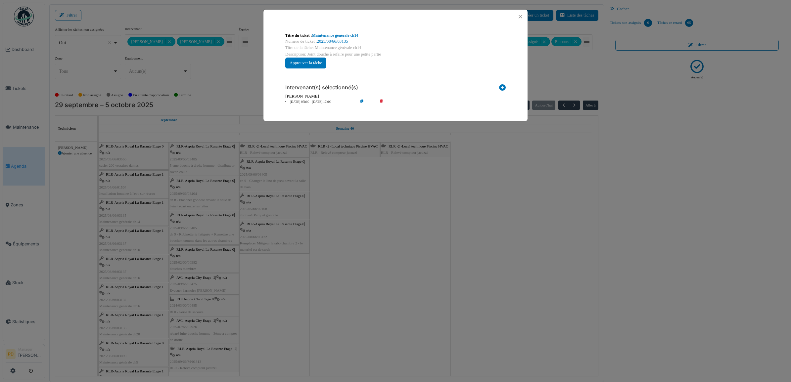
click at [383, 102] on icon at bounding box center [386, 102] width 19 height 5
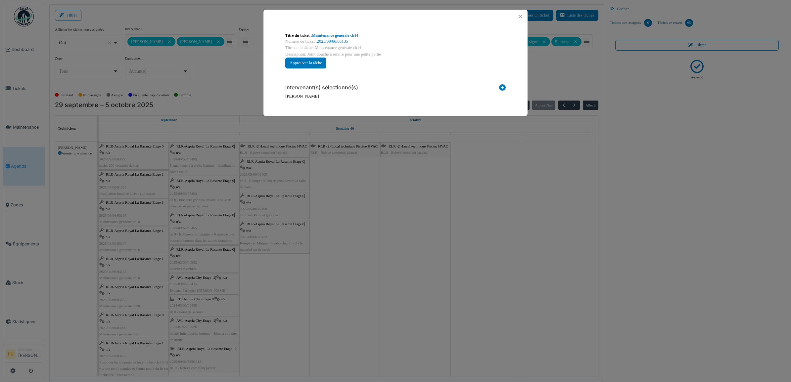
click at [503, 88] on icon at bounding box center [502, 88] width 7 height 9
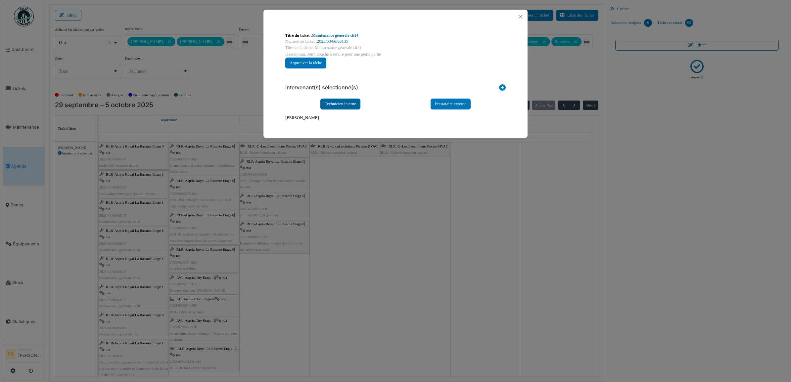
click at [334, 106] on div "Technicien interne" at bounding box center [341, 104] width 40 height 11
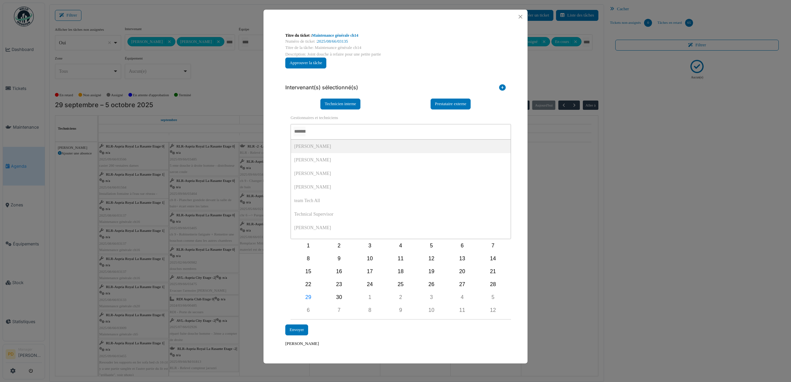
click at [306, 136] on input "AUCUN(E)" at bounding box center [300, 132] width 12 height 10
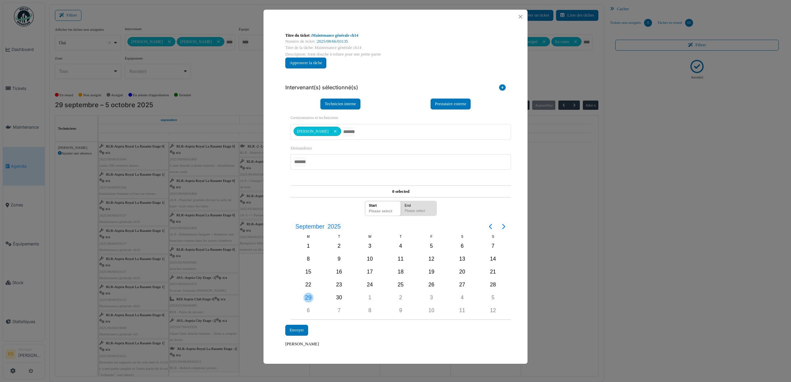
click at [308, 295] on div "29" at bounding box center [309, 298] width 10 height 10
click at [302, 332] on div "Envoyer" at bounding box center [296, 330] width 23 height 11
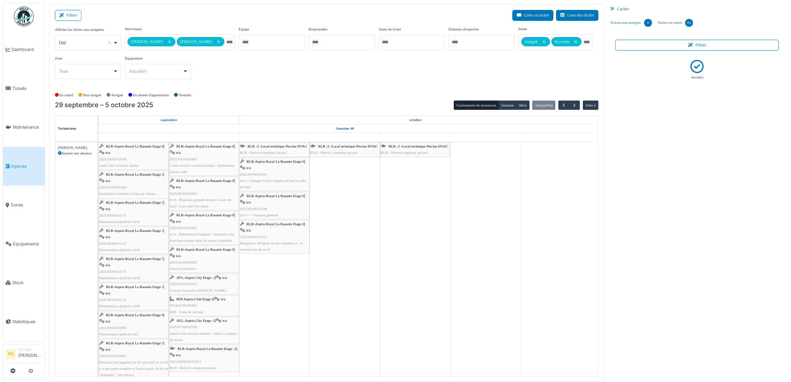
click at [138, 202] on span "RLR-Aspria Royal La Rasante Etage 1" at bounding box center [135, 203] width 58 height 4
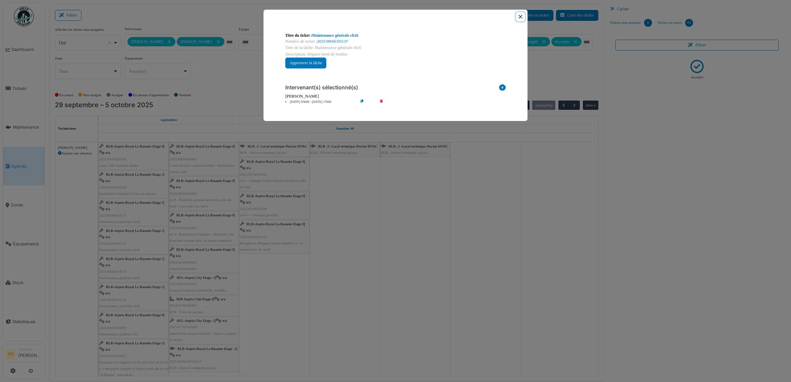
click at [519, 17] on button "Close" at bounding box center [520, 16] width 9 height 9
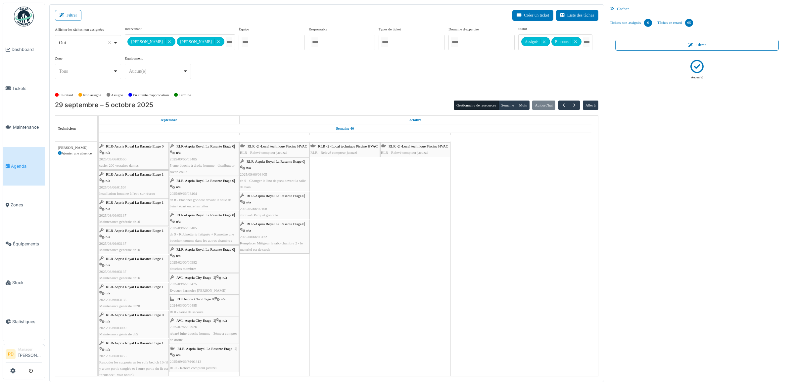
click at [143, 258] on span "RLR-Aspria Royal La Rasante Etage 1" at bounding box center [135, 259] width 58 height 4
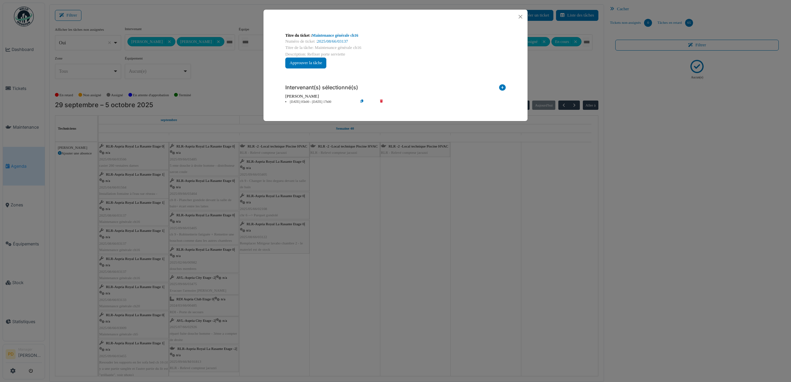
click at [360, 275] on div "**********" at bounding box center [395, 191] width 791 height 382
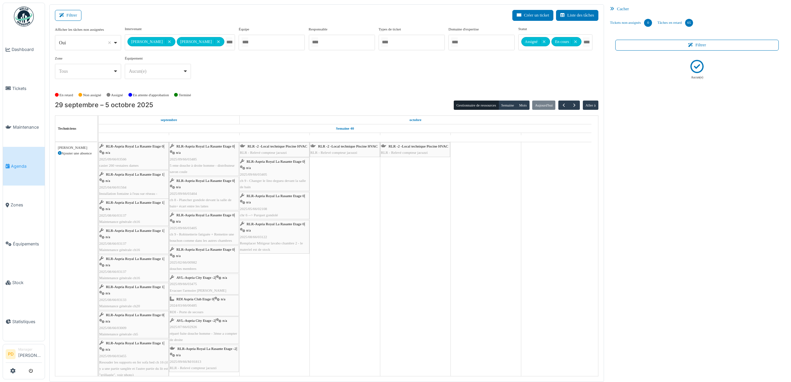
click at [136, 259] on span "RLR-Aspria Royal La Rasante Etage 1" at bounding box center [135, 259] width 58 height 4
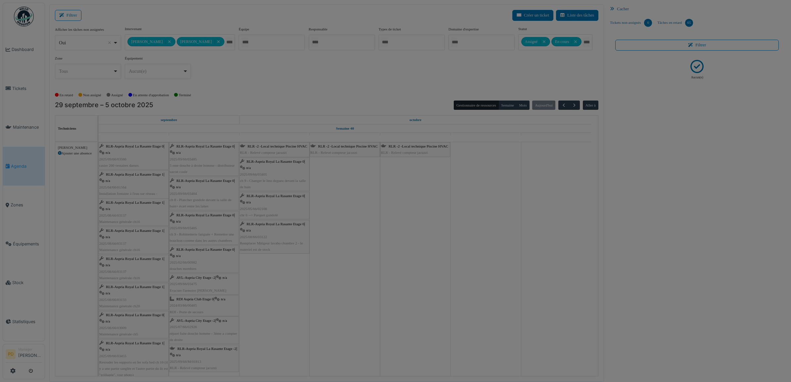
click at [0, 0] on div "**********" at bounding box center [0, 0] width 0 height 0
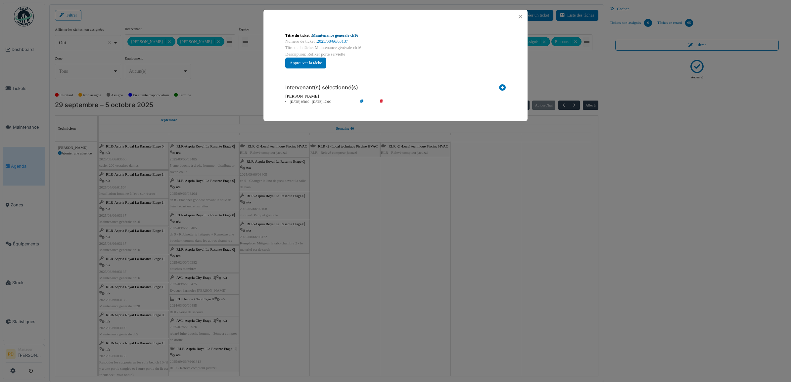
click at [352, 34] on link "Maintenance générale ch16" at bounding box center [335, 35] width 46 height 5
click at [519, 17] on button "Close" at bounding box center [520, 16] width 9 height 9
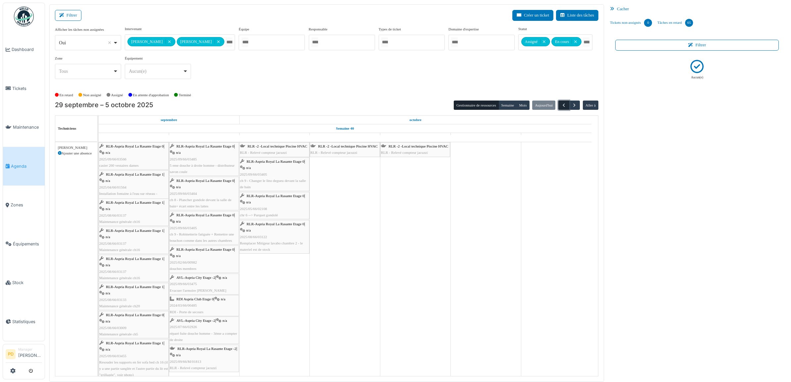
click at [563, 106] on span "button" at bounding box center [564, 106] width 6 height 6
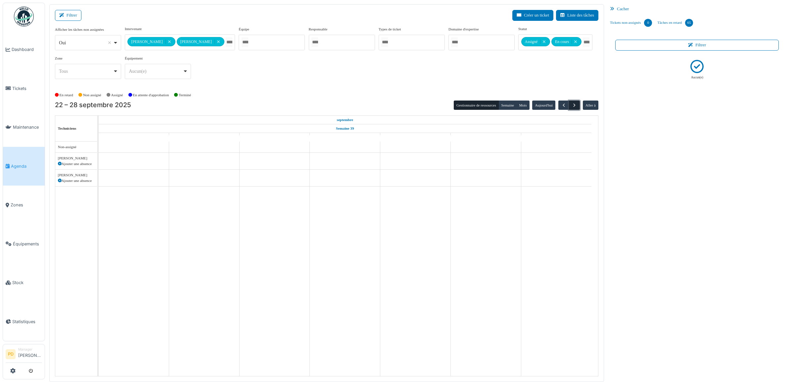
click at [574, 106] on span "button" at bounding box center [575, 106] width 6 height 6
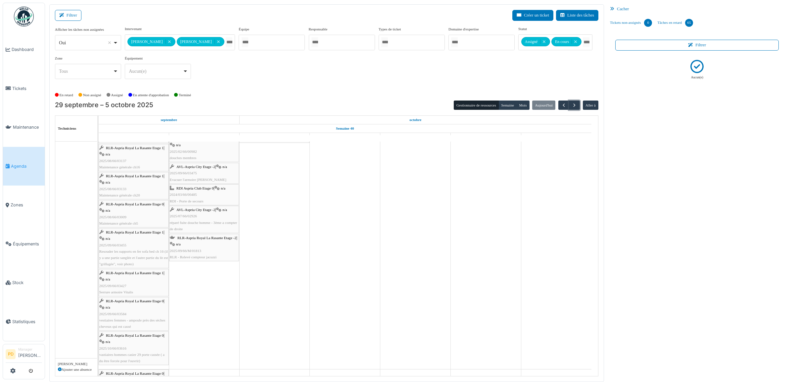
scroll to position [194, 0]
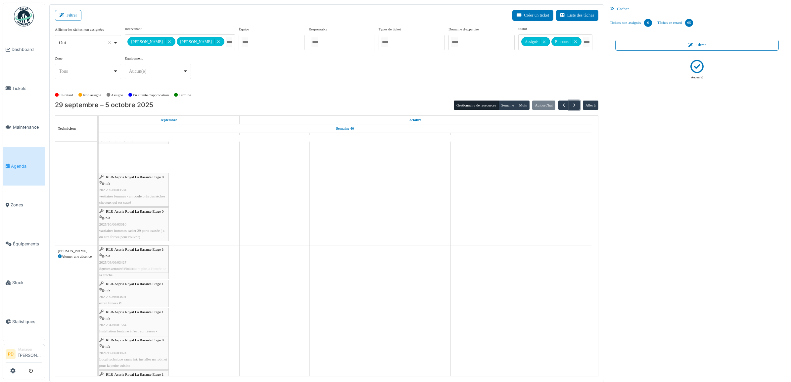
drag, startPoint x: 124, startPoint y: 153, endPoint x: 133, endPoint y: 259, distance: 106.6
click at [133, 259] on tbody "RLR 0 -Vestiaire femme RLR - Controle journalier des serrures casier vestiaires…" at bounding box center [345, 162] width 493 height 676
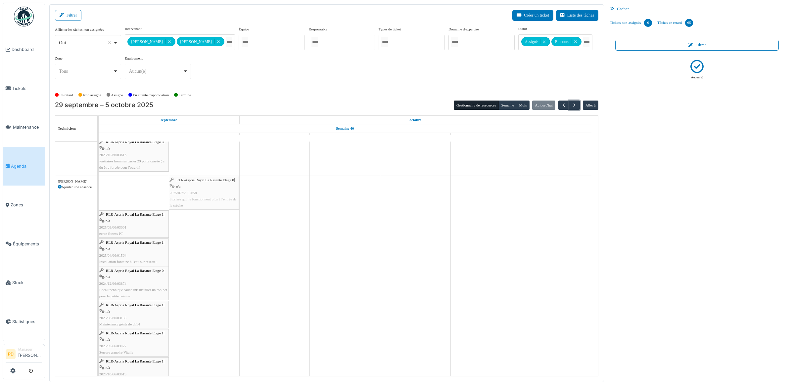
drag, startPoint x: 135, startPoint y: 200, endPoint x: 201, endPoint y: 200, distance: 66.2
click at [99, 200] on div "RLR-Aspria Royal La Rasante Etage 0 | n/a 2025/07/66/02658 3 prises qui ne fonc…" at bounding box center [99, 317] width 0 height 282
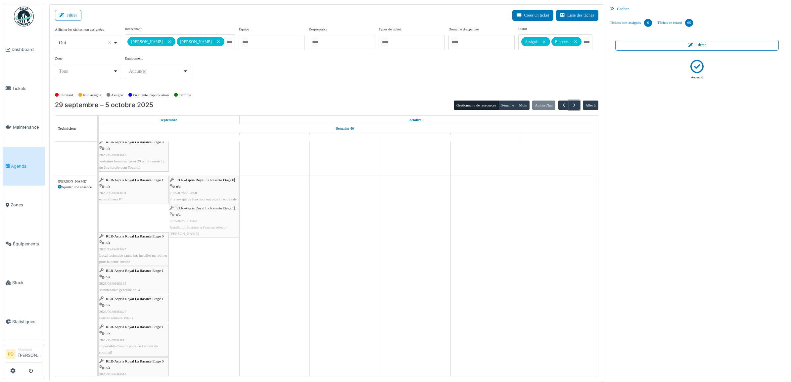
drag, startPoint x: 141, startPoint y: 215, endPoint x: 189, endPoint y: 219, distance: 47.8
click at [99, 219] on div "RLR-Aspria Royal La Rasante Etage 1 | n/a 2025/09/66/03601 ecran fitness PT RLR…" at bounding box center [99, 299] width 0 height 247
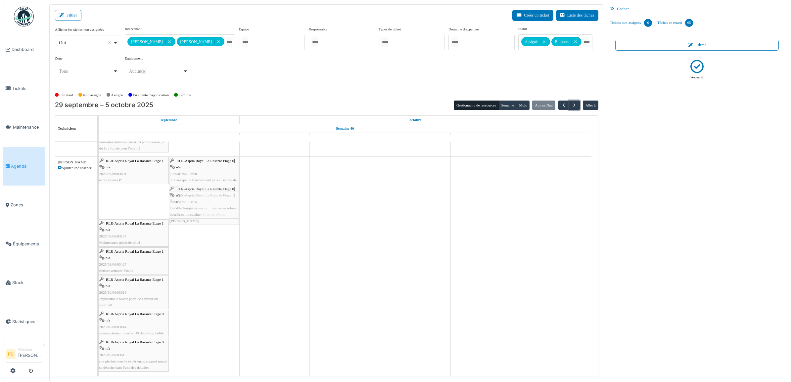
drag, startPoint x: 140, startPoint y: 213, endPoint x: 189, endPoint y: 210, distance: 49.4
click at [99, 210] on div "RLR-Aspria Royal La Rasante Etage 1 | n/a 2025/09/66/03601 ecran fitness PT RLR…" at bounding box center [99, 266] width 0 height 219
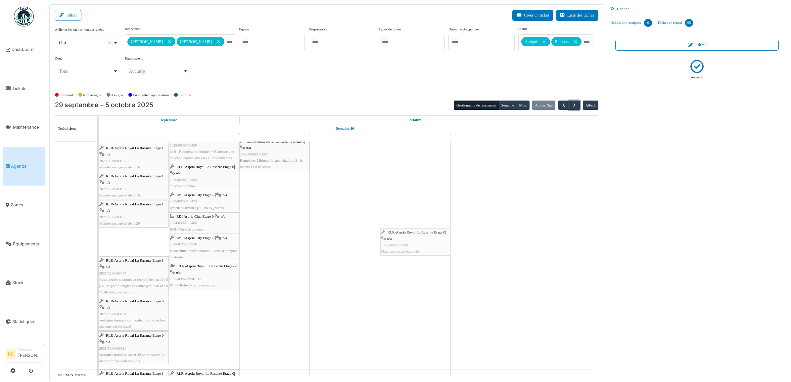
drag, startPoint x: 136, startPoint y: 241, endPoint x: 407, endPoint y: 229, distance: 270.8
click at [99, 229] on div "RLR-Aspria Royal La Rasante Etage 0 | n/a 2025/09/66/03566 casier 260 vestaires…" at bounding box center [99, 215] width 0 height 310
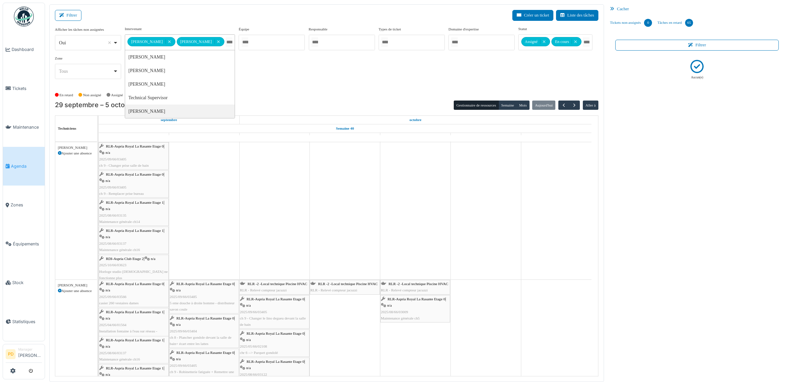
click at [146, 204] on span "RLR-Aspria Royal La Rasante Etage 1" at bounding box center [135, 203] width 58 height 4
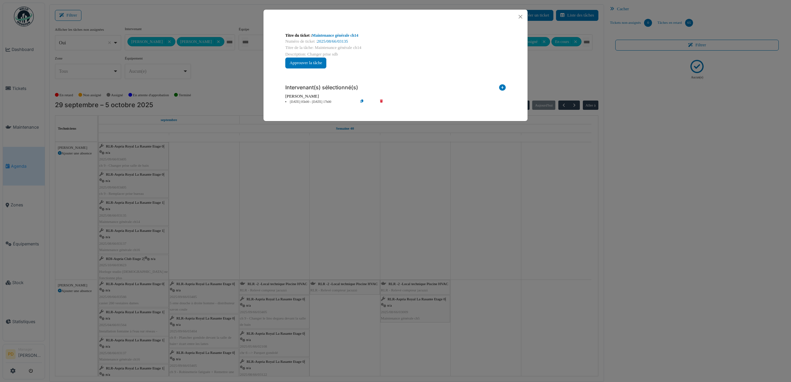
click at [323, 32] on div "Titre du ticket : Maintenance générale ch14" at bounding box center [395, 35] width 221 height 6
click at [327, 35] on link "Maintenance générale ch14" at bounding box center [335, 35] width 46 height 5
click at [520, 17] on button "Close" at bounding box center [520, 16] width 9 height 9
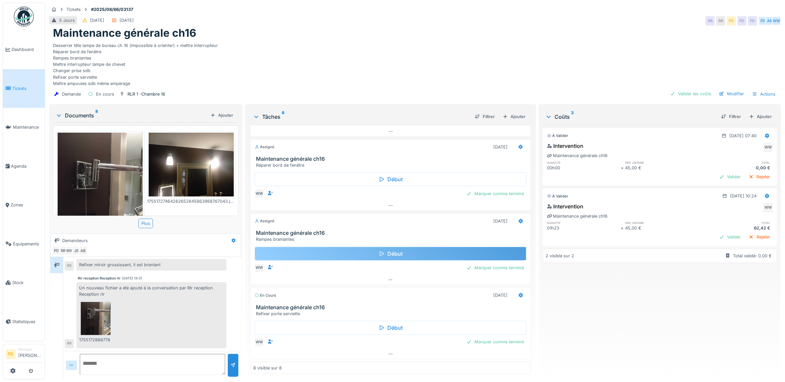
scroll to position [6, 0]
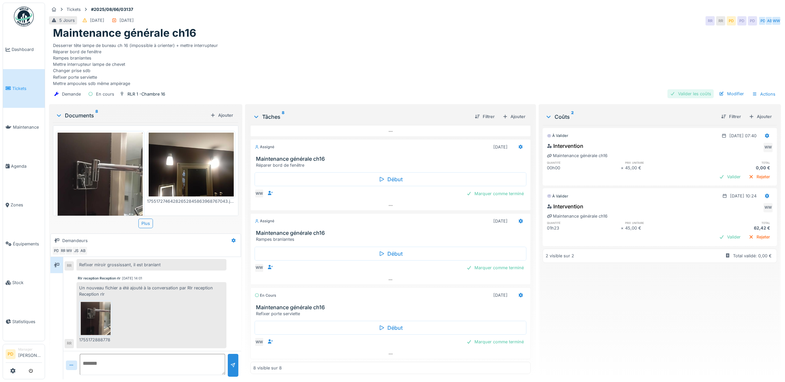
click at [693, 98] on div "Valider les coûts" at bounding box center [691, 93] width 46 height 9
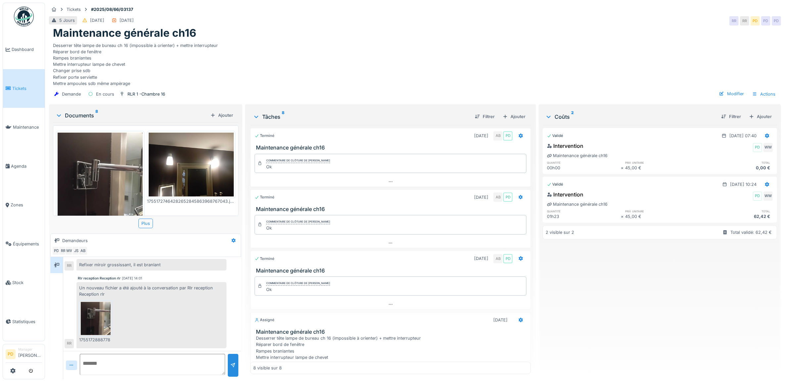
scroll to position [0, 0]
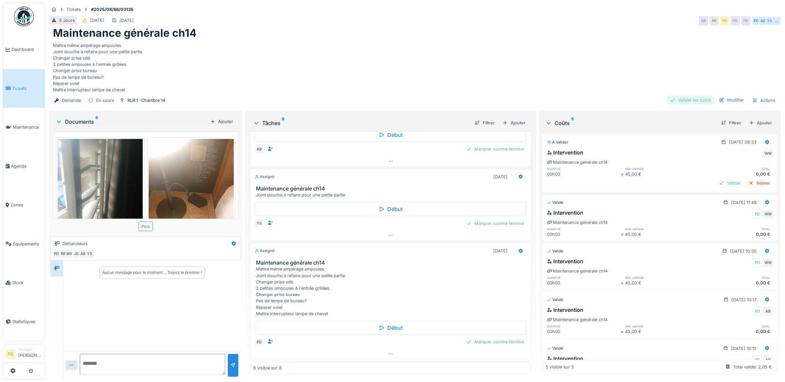
click at [690, 103] on div "Valider les coûts" at bounding box center [691, 100] width 46 height 9
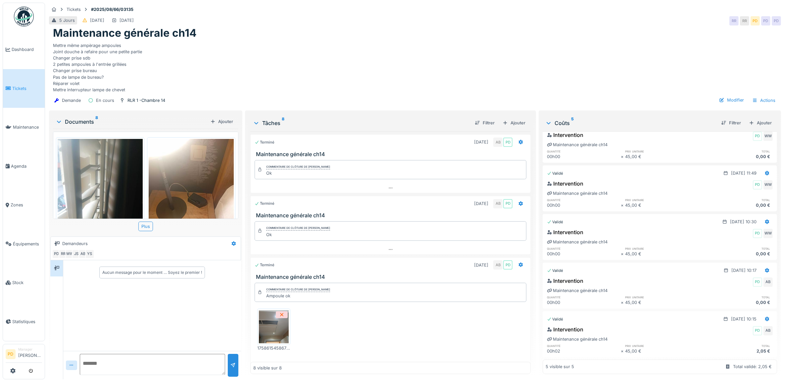
click at [315, 158] on h3 "Maintenance générale ch14" at bounding box center [392, 154] width 272 height 6
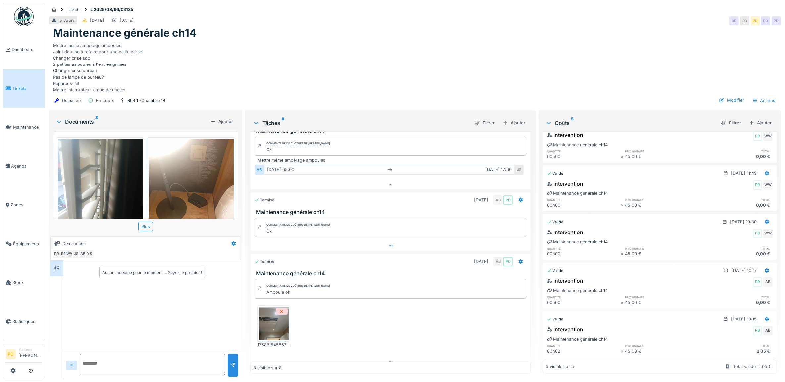
scroll to position [44, 0]
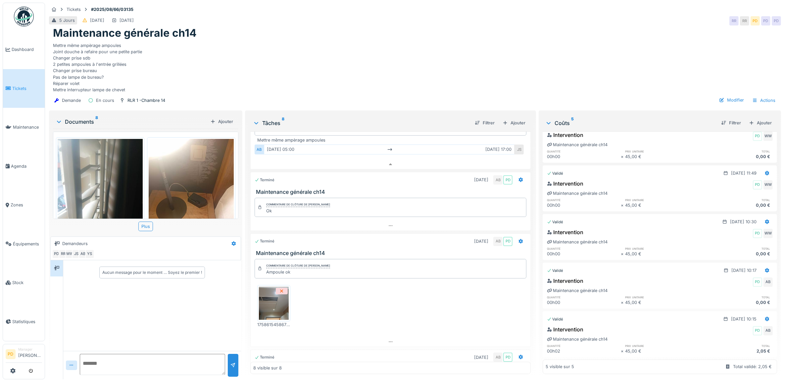
click at [317, 195] on h3 "Maintenance générale ch14" at bounding box center [392, 192] width 272 height 6
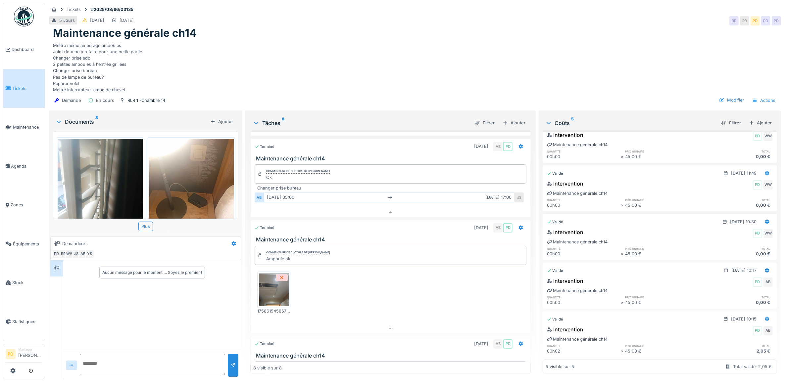
scroll to position [85, 0]
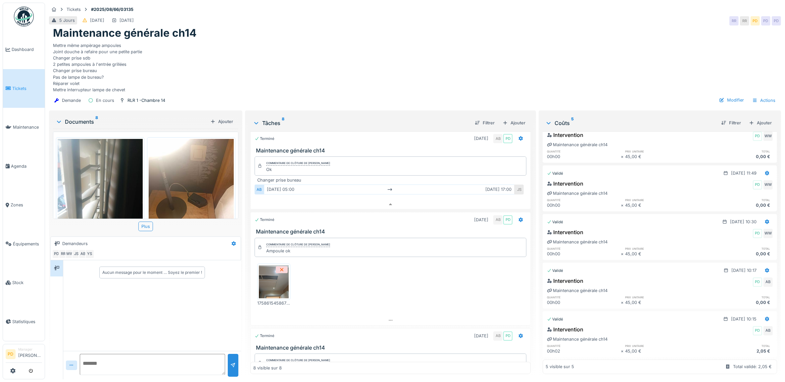
click at [317, 235] on h3 "Maintenance générale ch14" at bounding box center [392, 232] width 272 height 6
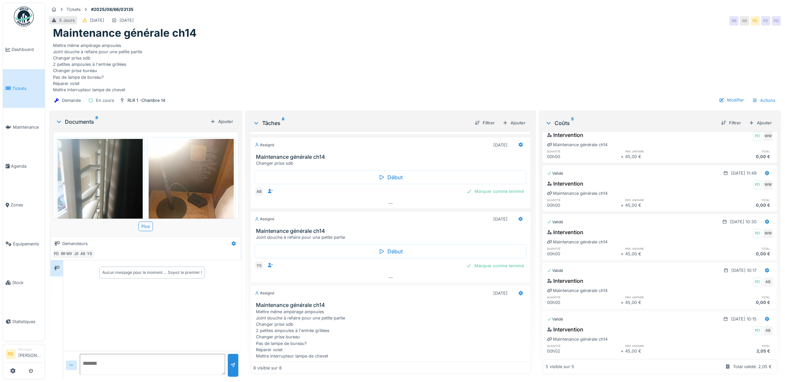
scroll to position [409, 0]
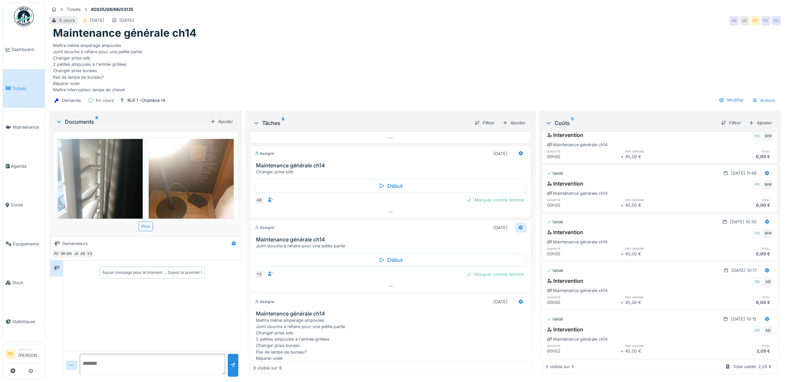
click at [518, 230] on icon at bounding box center [520, 228] width 5 height 4
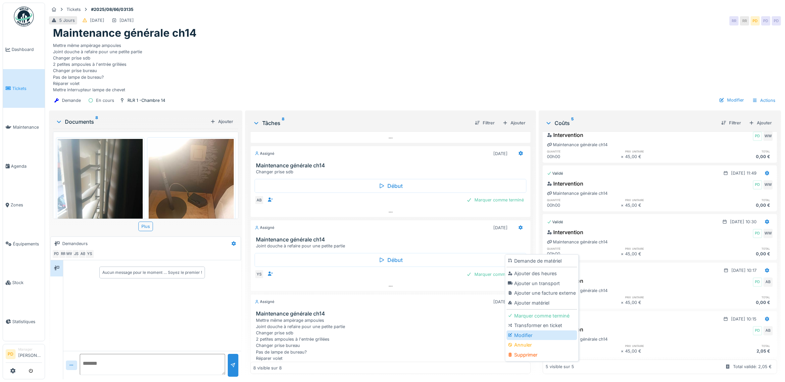
click at [529, 331] on div "Modifier" at bounding box center [542, 336] width 71 height 10
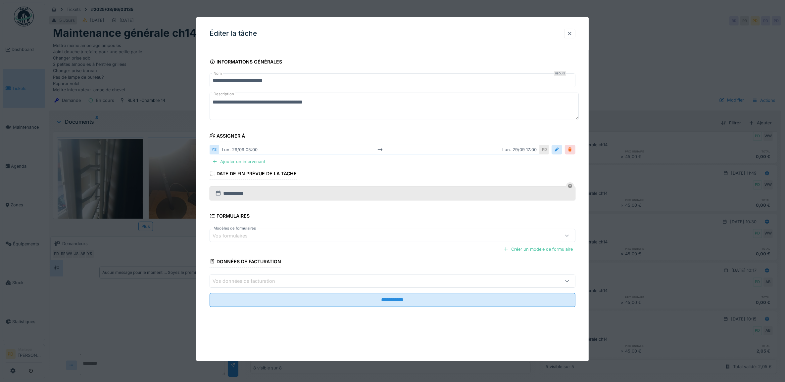
click at [573, 149] on div at bounding box center [570, 150] width 5 height 6
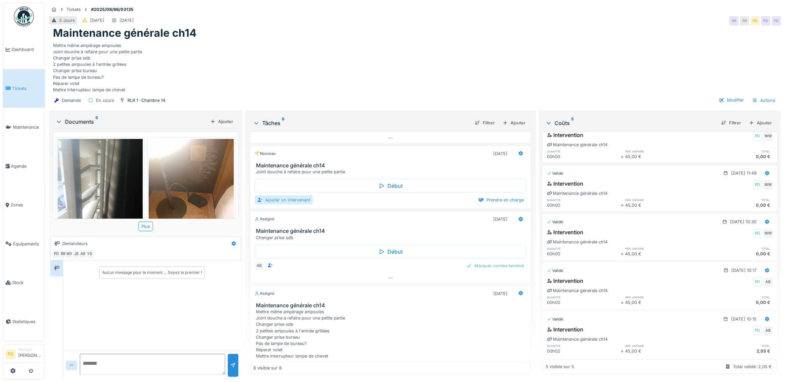
click at [298, 205] on div "Ajouter un intervenant" at bounding box center [284, 200] width 58 height 9
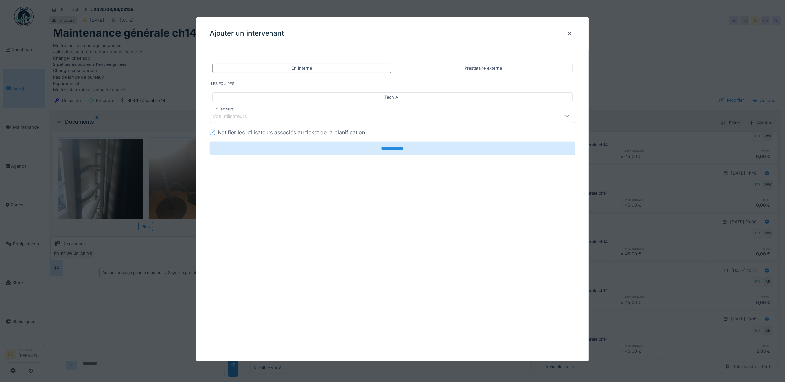
click at [240, 116] on div "Vos utilisateurs" at bounding box center [235, 116] width 44 height 7
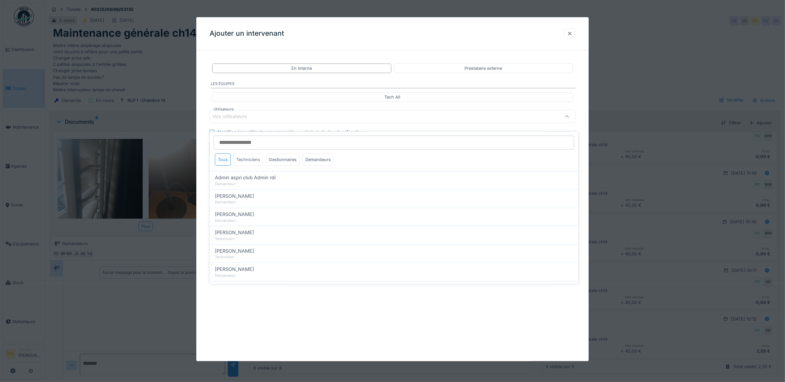
click at [251, 154] on div "Techniciens" at bounding box center [249, 160] width 30 height 12
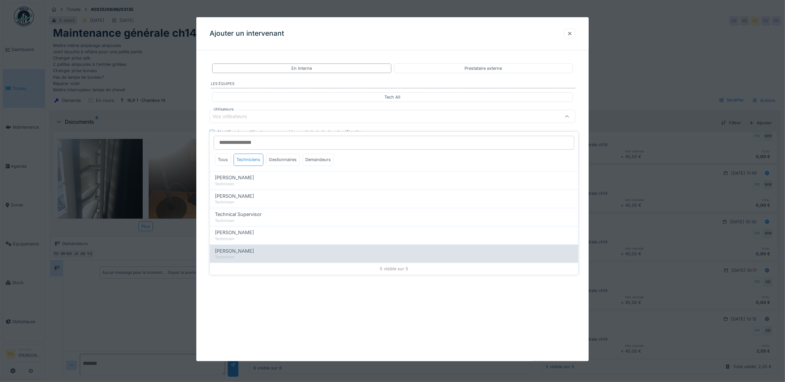
click at [236, 245] on div "[PERSON_NAME] Technicien" at bounding box center [394, 254] width 369 height 18
type input "*****"
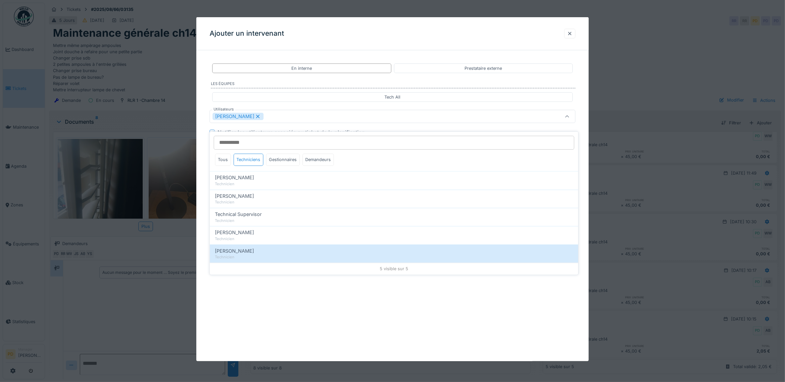
click at [350, 281] on div "**********" at bounding box center [392, 189] width 393 height 344
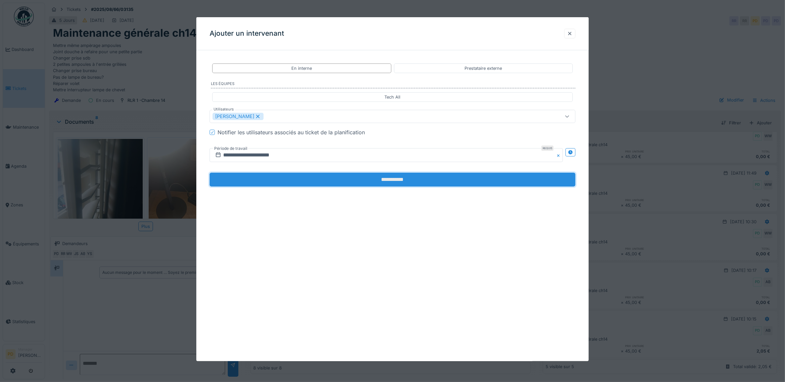
click at [375, 180] on input "**********" at bounding box center [393, 180] width 366 height 14
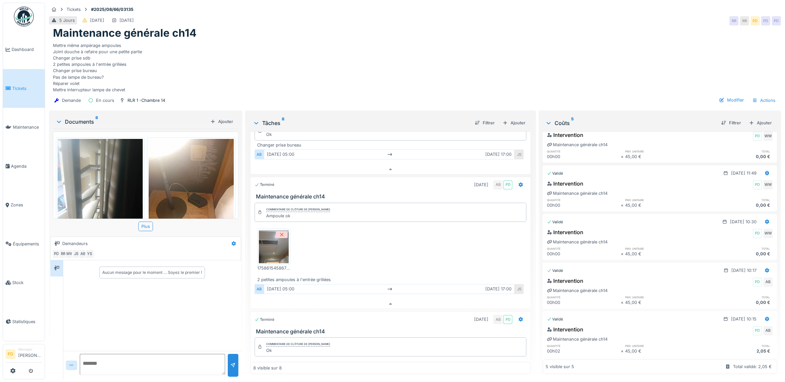
scroll to position [120, 0]
